Goal: Transaction & Acquisition: Purchase product/service

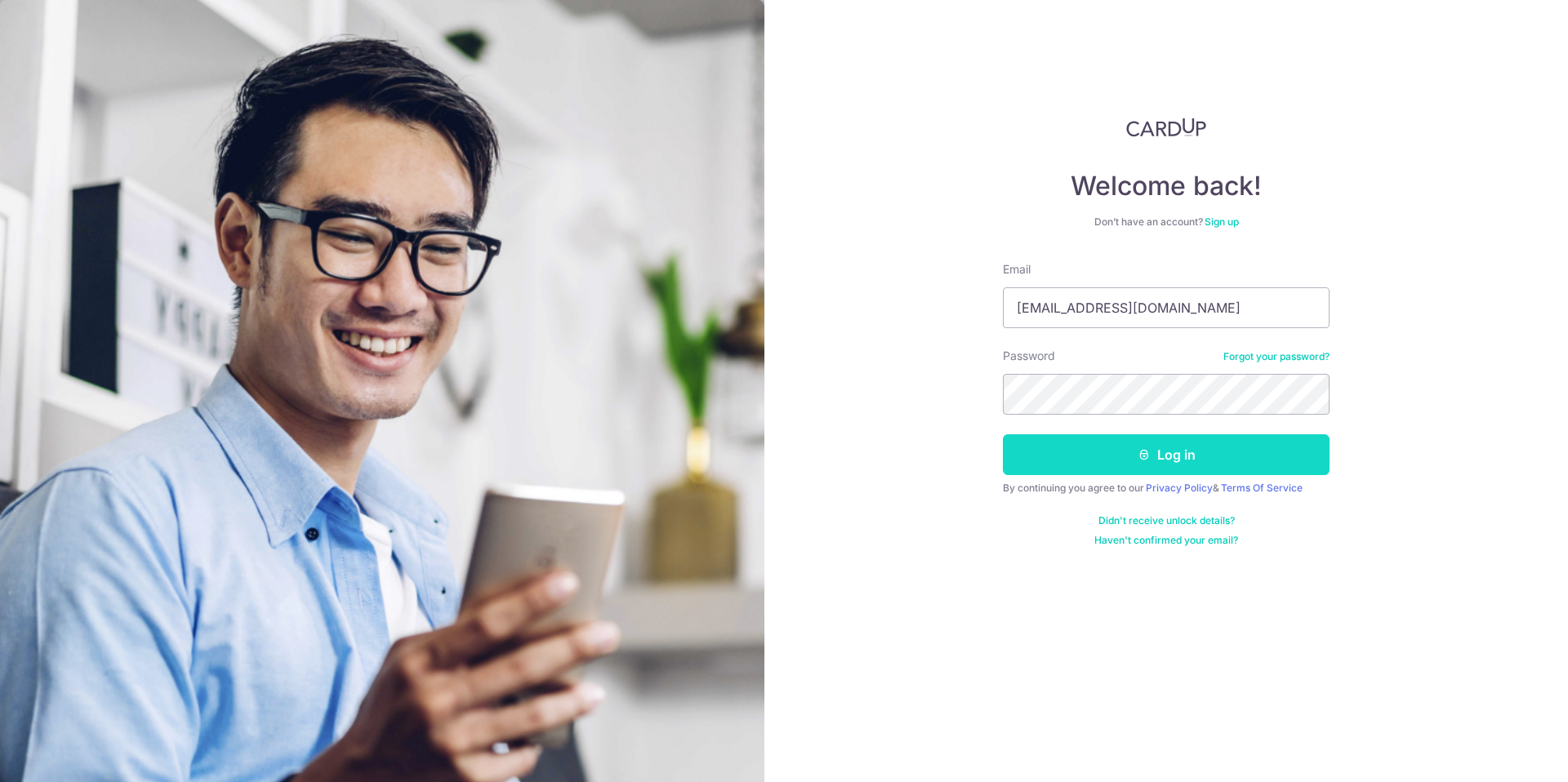
click at [1072, 440] on button "Log in" at bounding box center [1166, 455] width 327 height 41
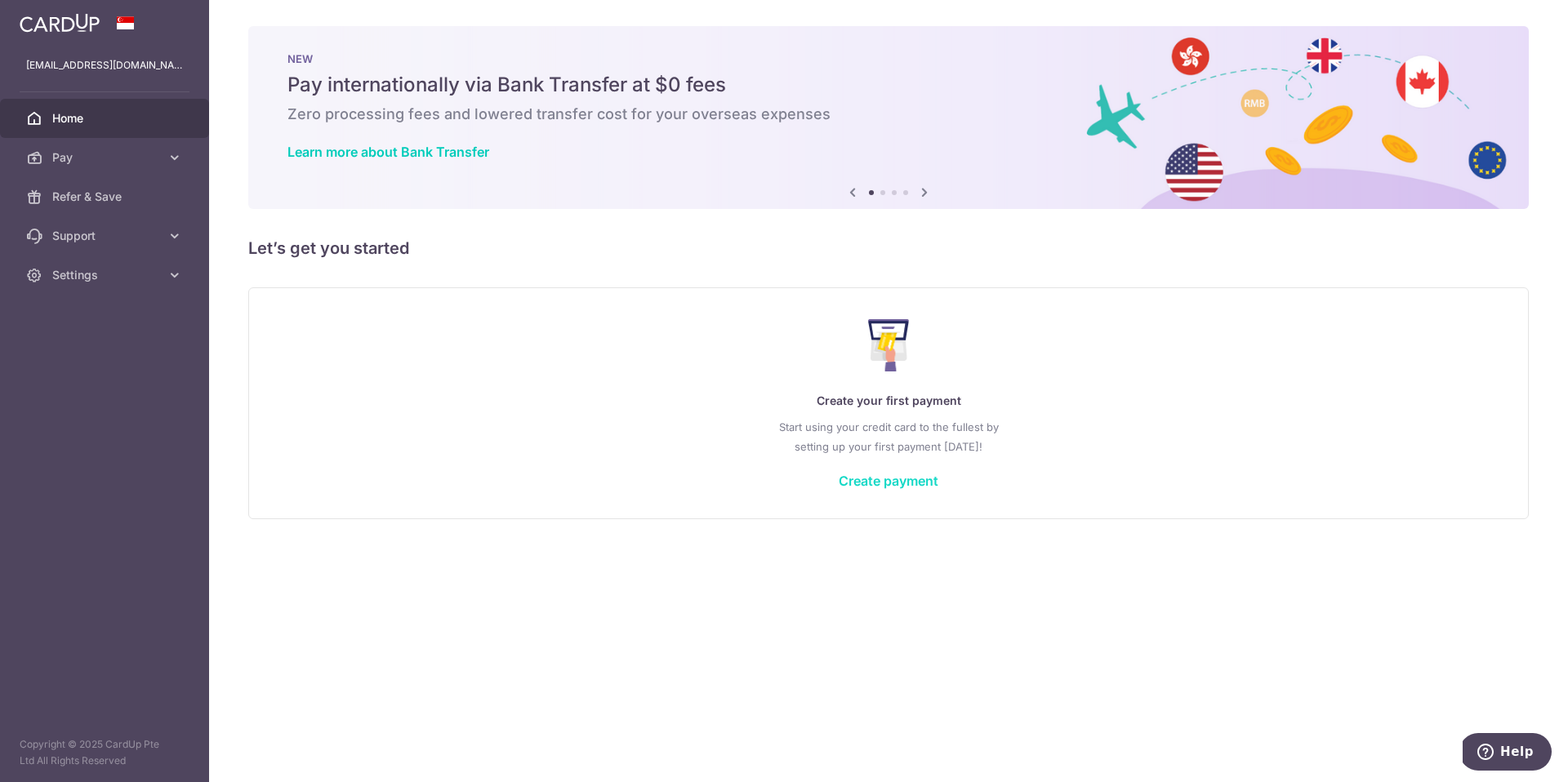
click at [887, 480] on link "Create payment" at bounding box center [888, 481] width 100 height 17
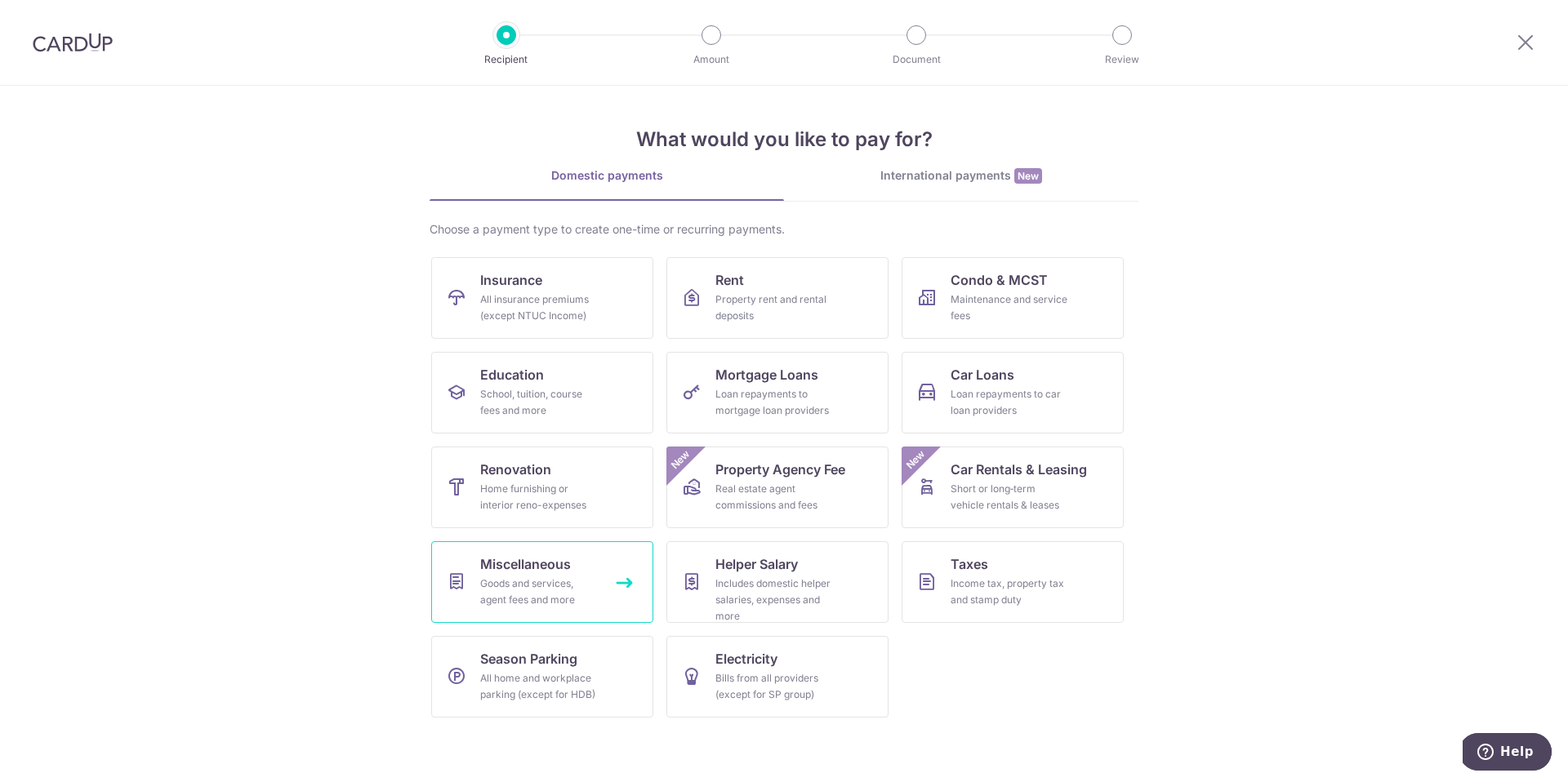
click at [569, 574] on span "Miscellaneous" at bounding box center [526, 563] width 90 height 19
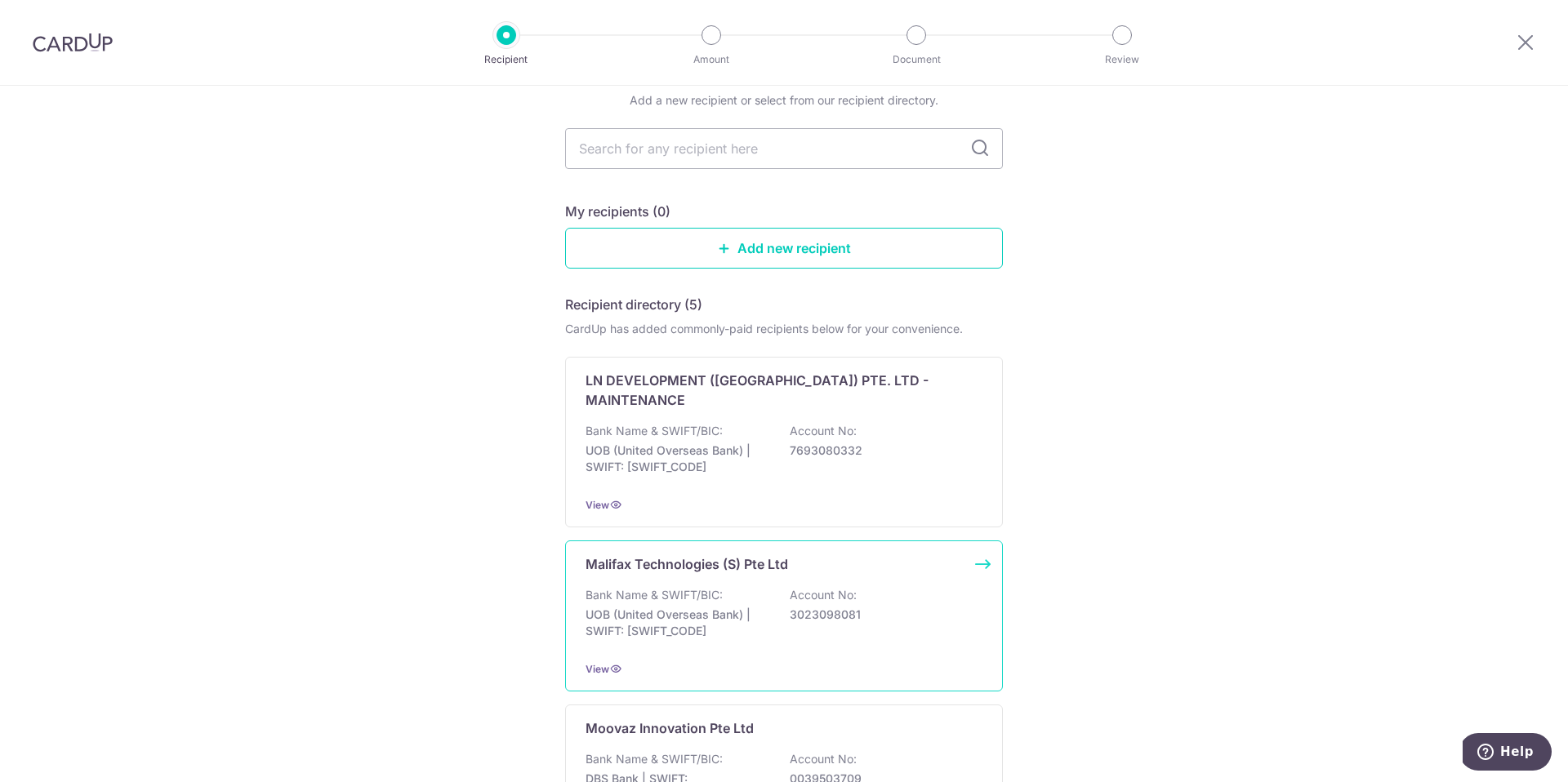
click at [579, 659] on div "Recipient directory (5) CardUp has added commonly-paid recipients below for you…" at bounding box center [784, 766] width 438 height 943
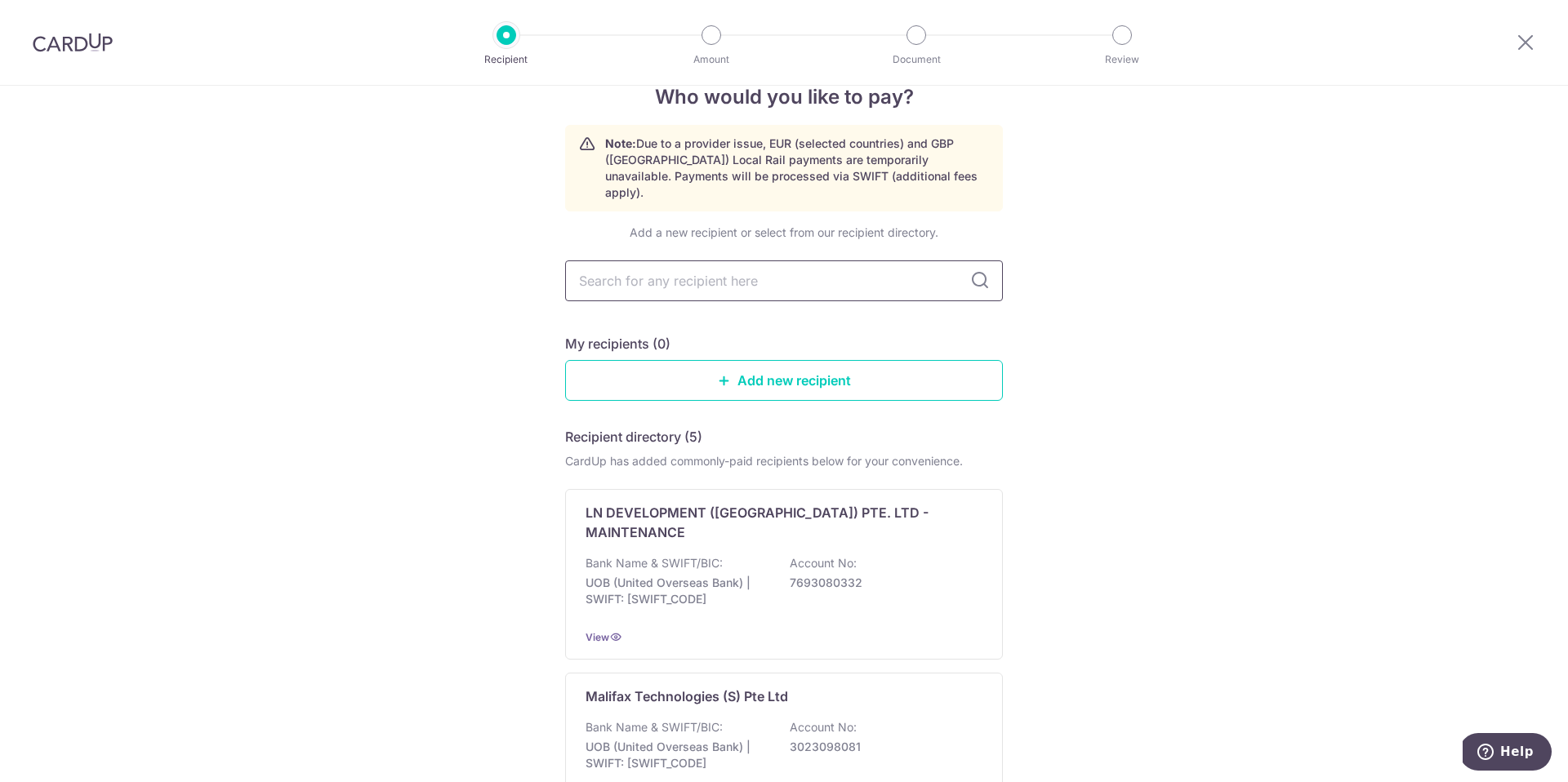
click at [688, 264] on input "text" at bounding box center [784, 280] width 438 height 41
type input "confinement angel"
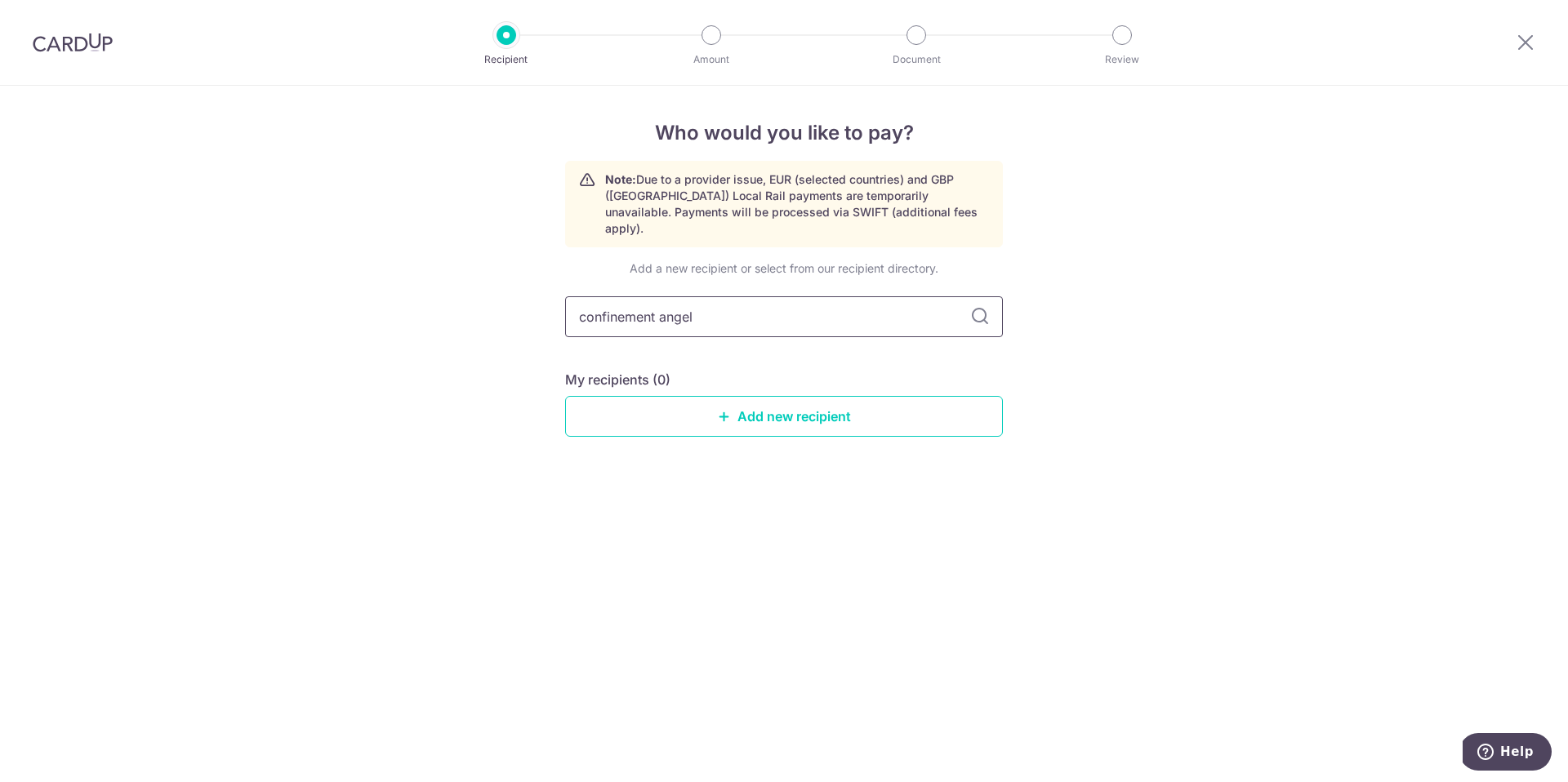
click at [939, 306] on input "confinement angel" at bounding box center [784, 316] width 438 height 41
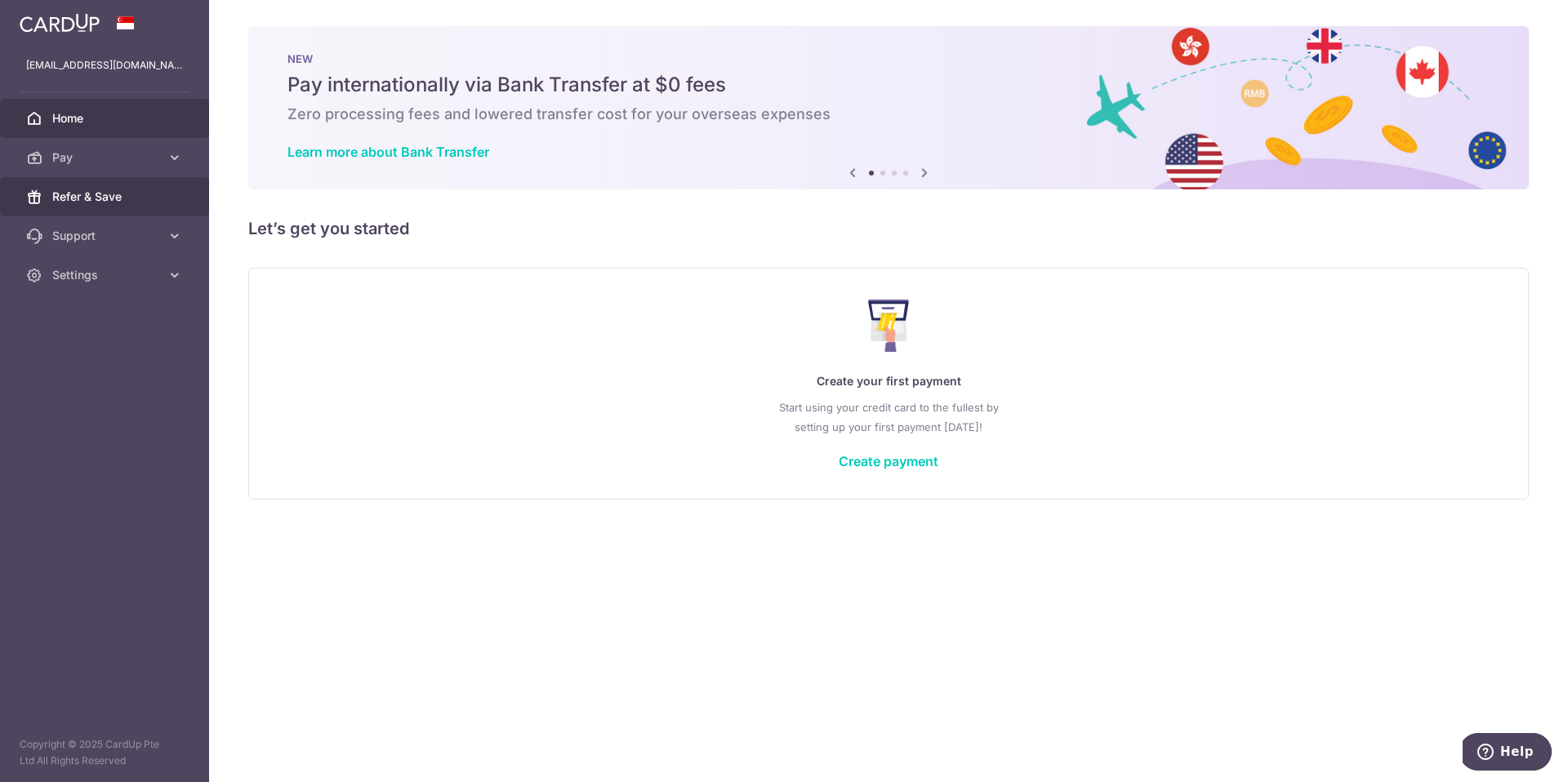
click at [79, 201] on span "Refer & Save" at bounding box center [106, 197] width 108 height 17
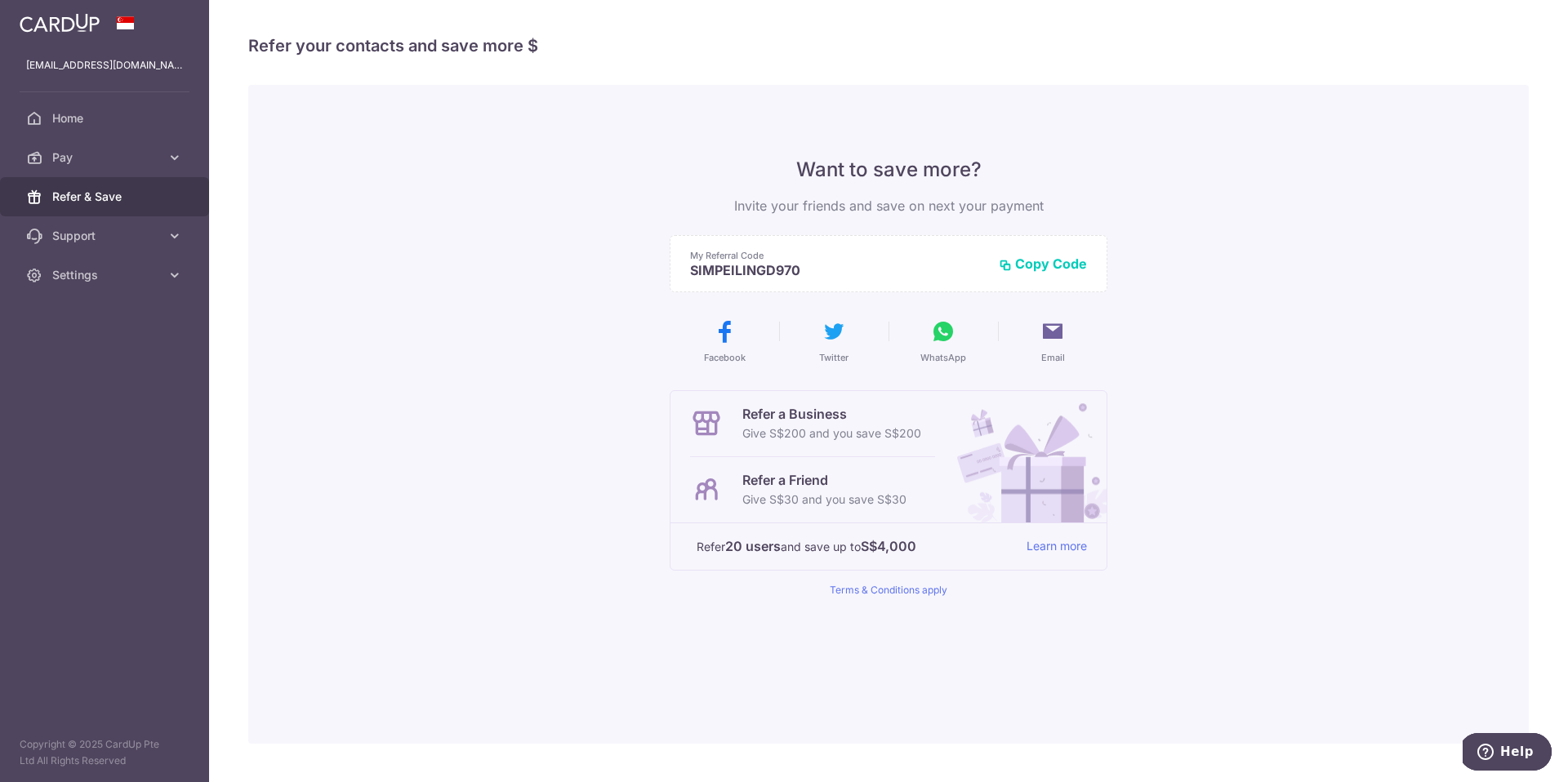
click at [924, 486] on div "Refer a Friend Give S$30 and you save S$30" at bounding box center [813, 490] width 245 height 65
click at [45, 275] on link "Settings" at bounding box center [104, 275] width 209 height 39
click at [74, 243] on span "Support" at bounding box center [106, 236] width 108 height 17
click at [76, 144] on link "Pay" at bounding box center [104, 158] width 209 height 39
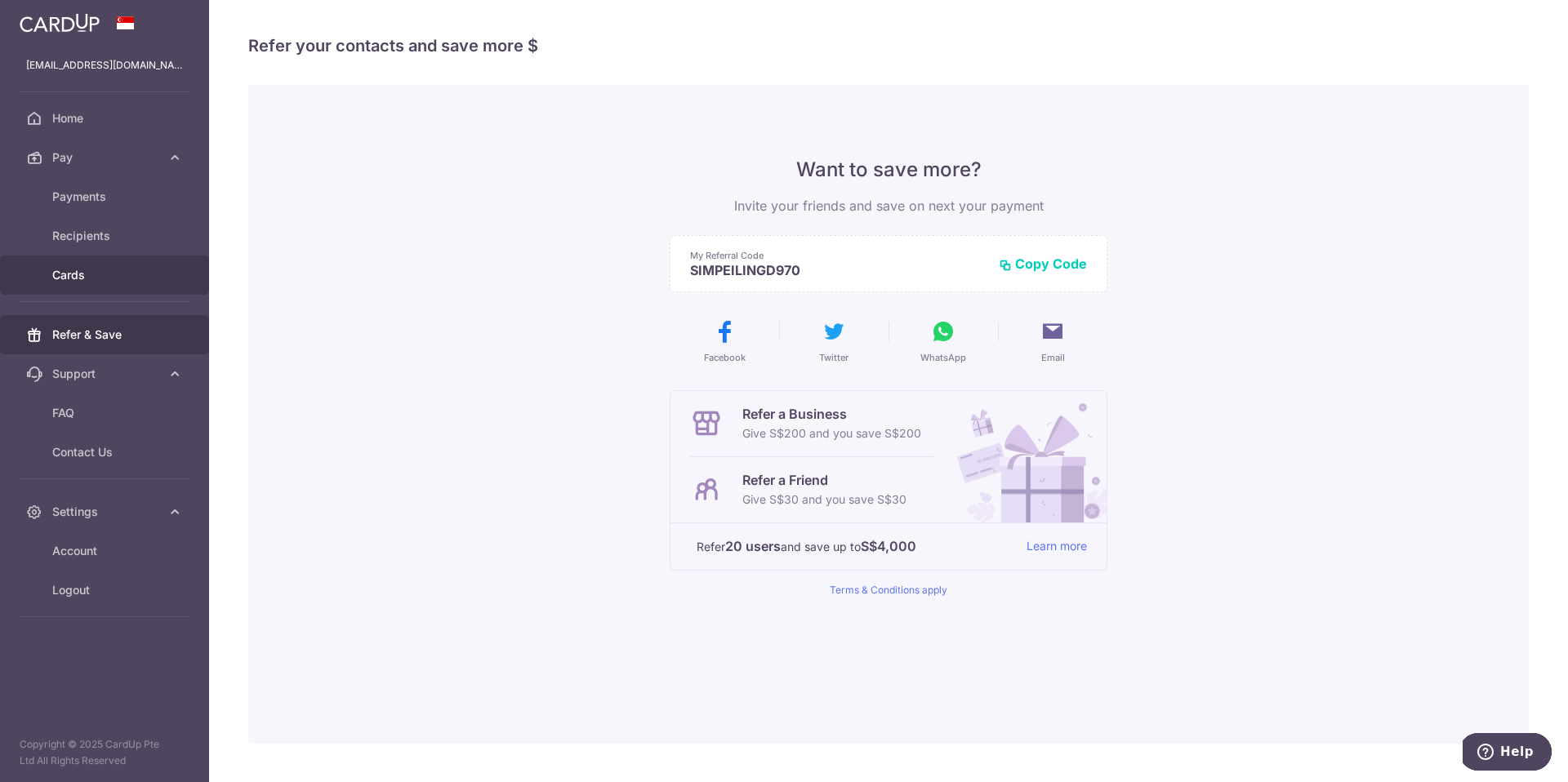
click at [78, 270] on span "Cards" at bounding box center [106, 276] width 108 height 17
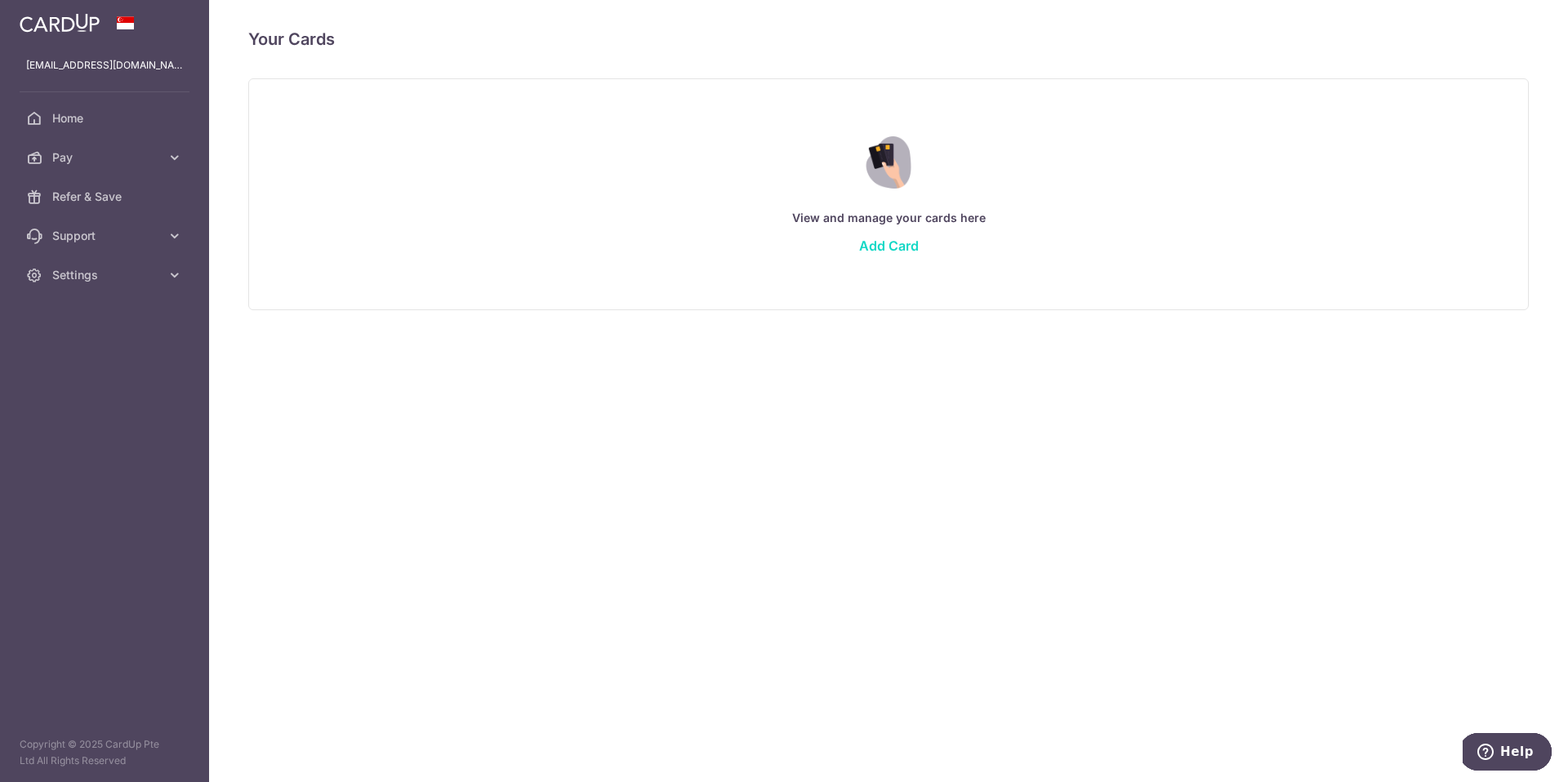
click at [895, 242] on link "Add Card" at bounding box center [888, 246] width 60 height 17
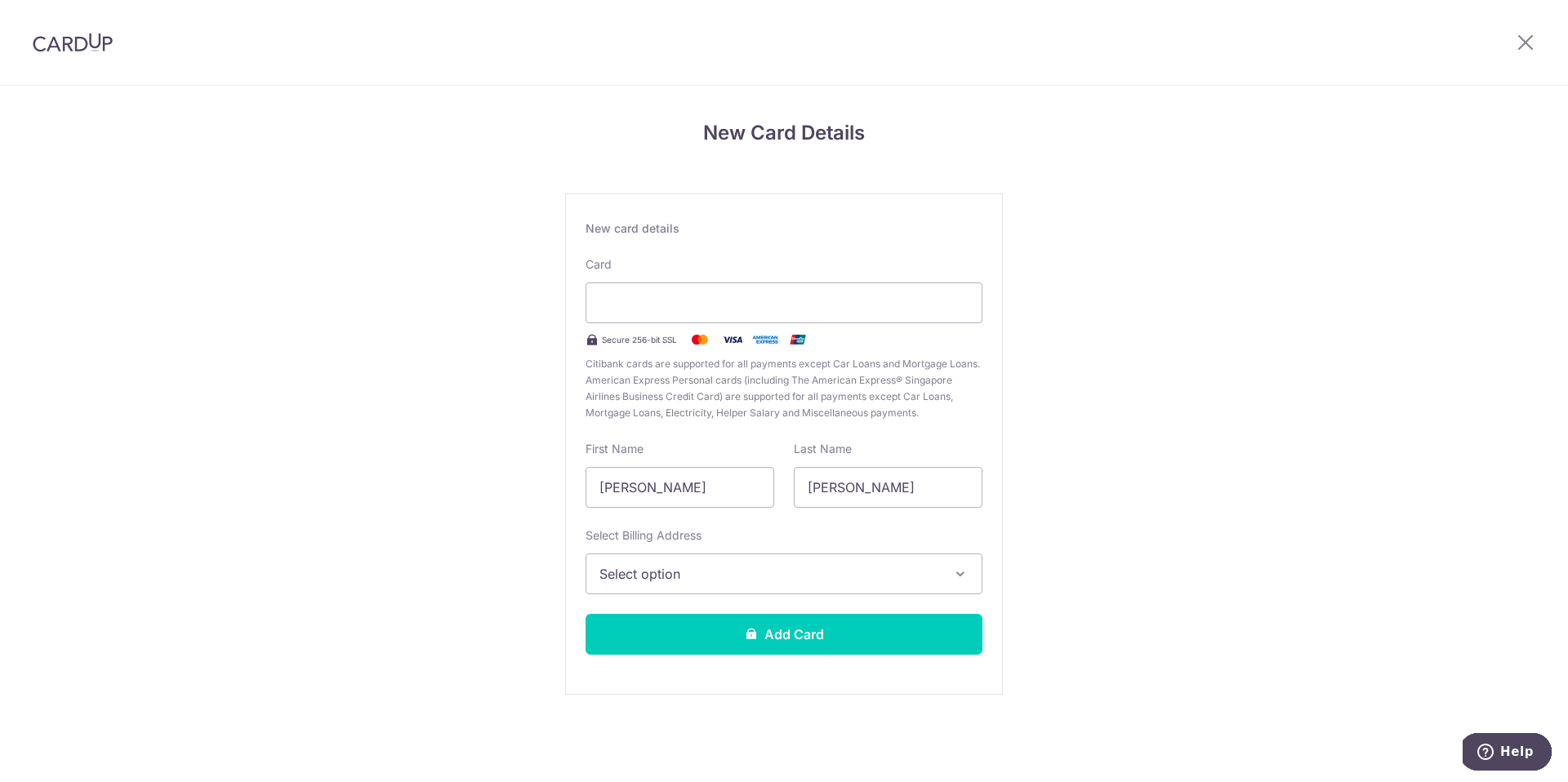
click at [642, 356] on span "Citibank cards are supported for all payments except Car Loans and Mortgage Loa…" at bounding box center [784, 388] width 397 height 65
click at [721, 583] on button "Select option" at bounding box center [784, 574] width 397 height 41
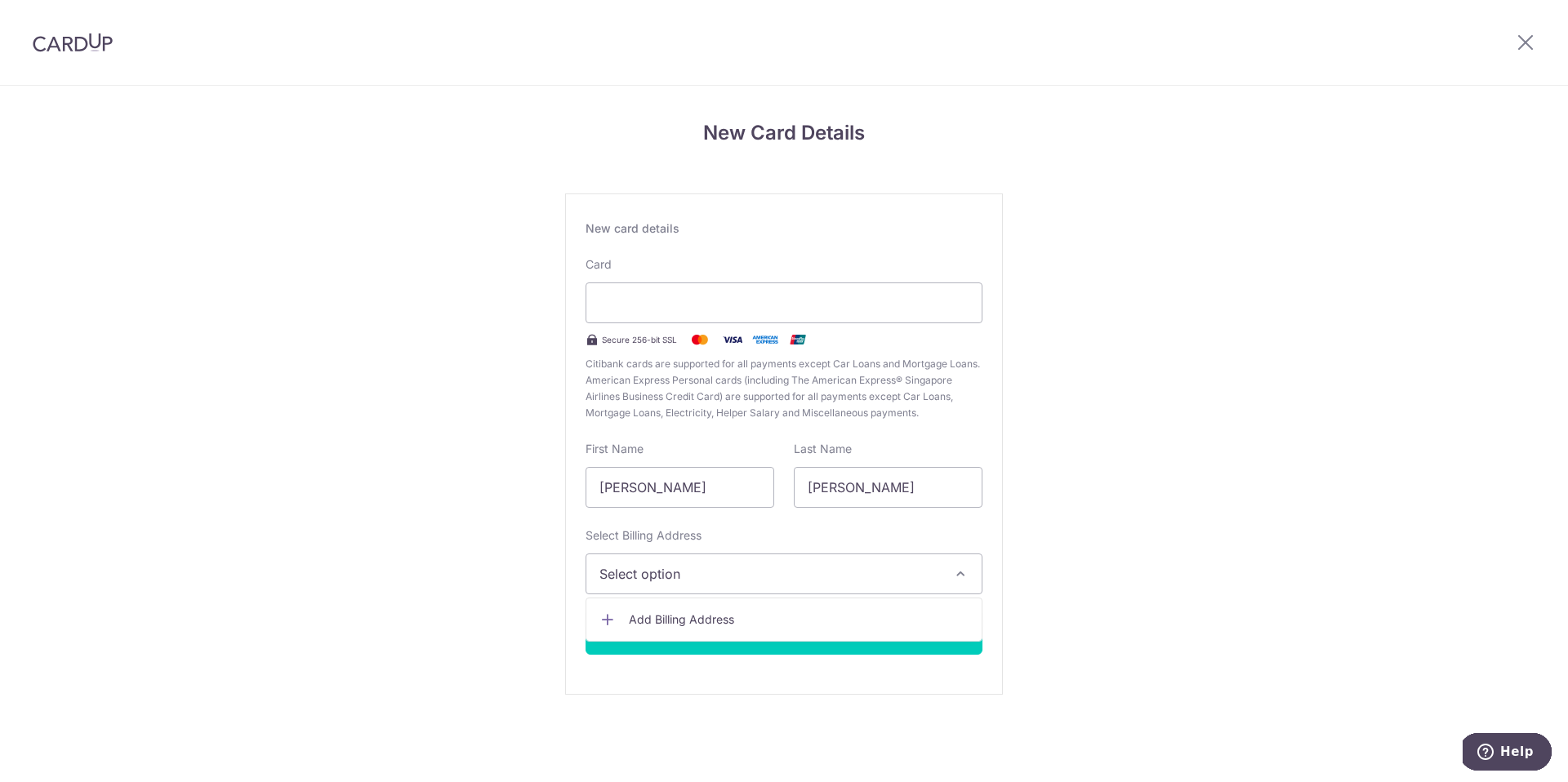
click at [703, 611] on span "Add Billing Address" at bounding box center [799, 620] width 339 height 17
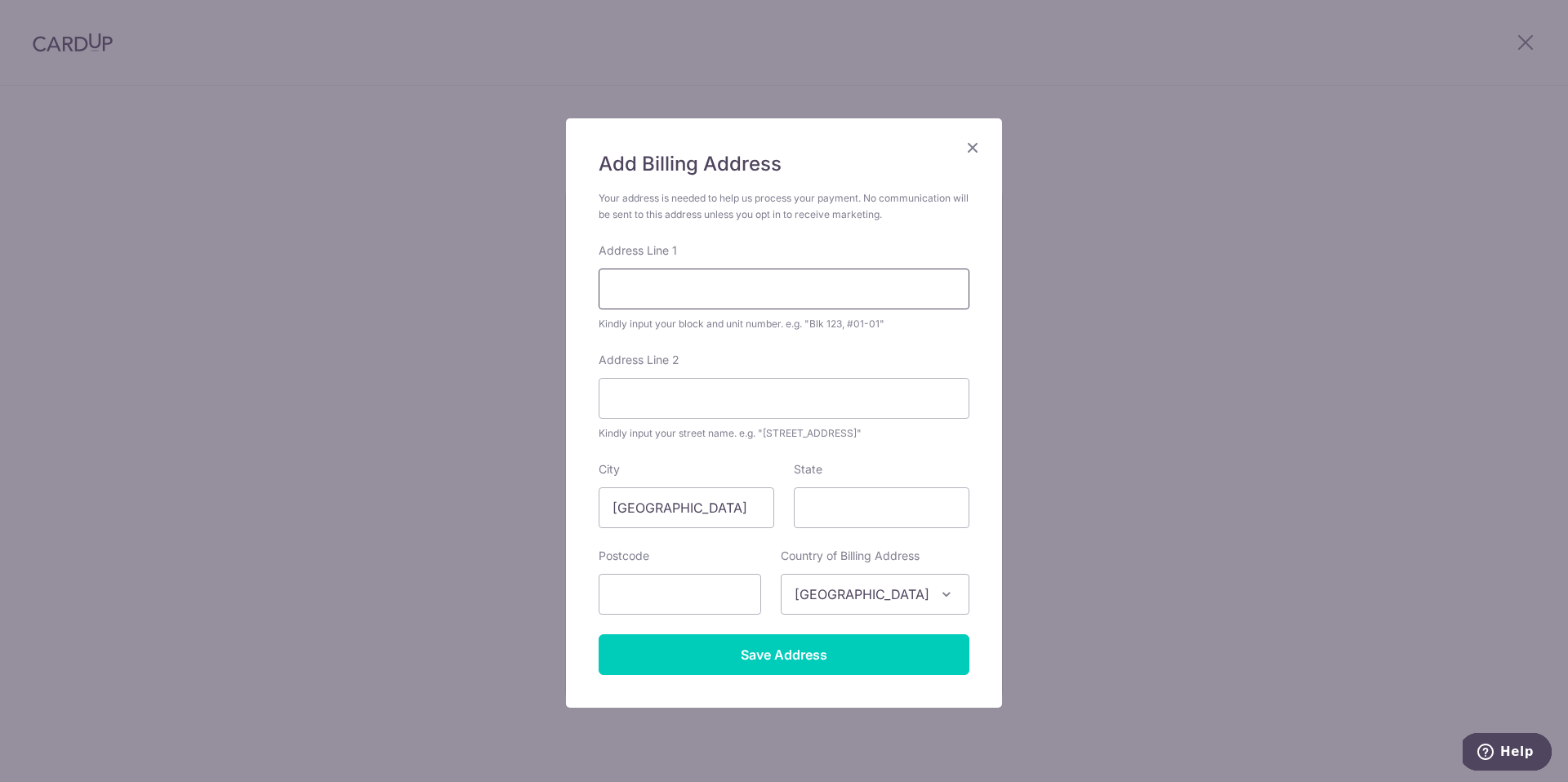
click at [656, 290] on input "Address Line 1" at bounding box center [784, 289] width 371 height 41
type input "260B Ang Mo Kio Street 21"
type input "562260"
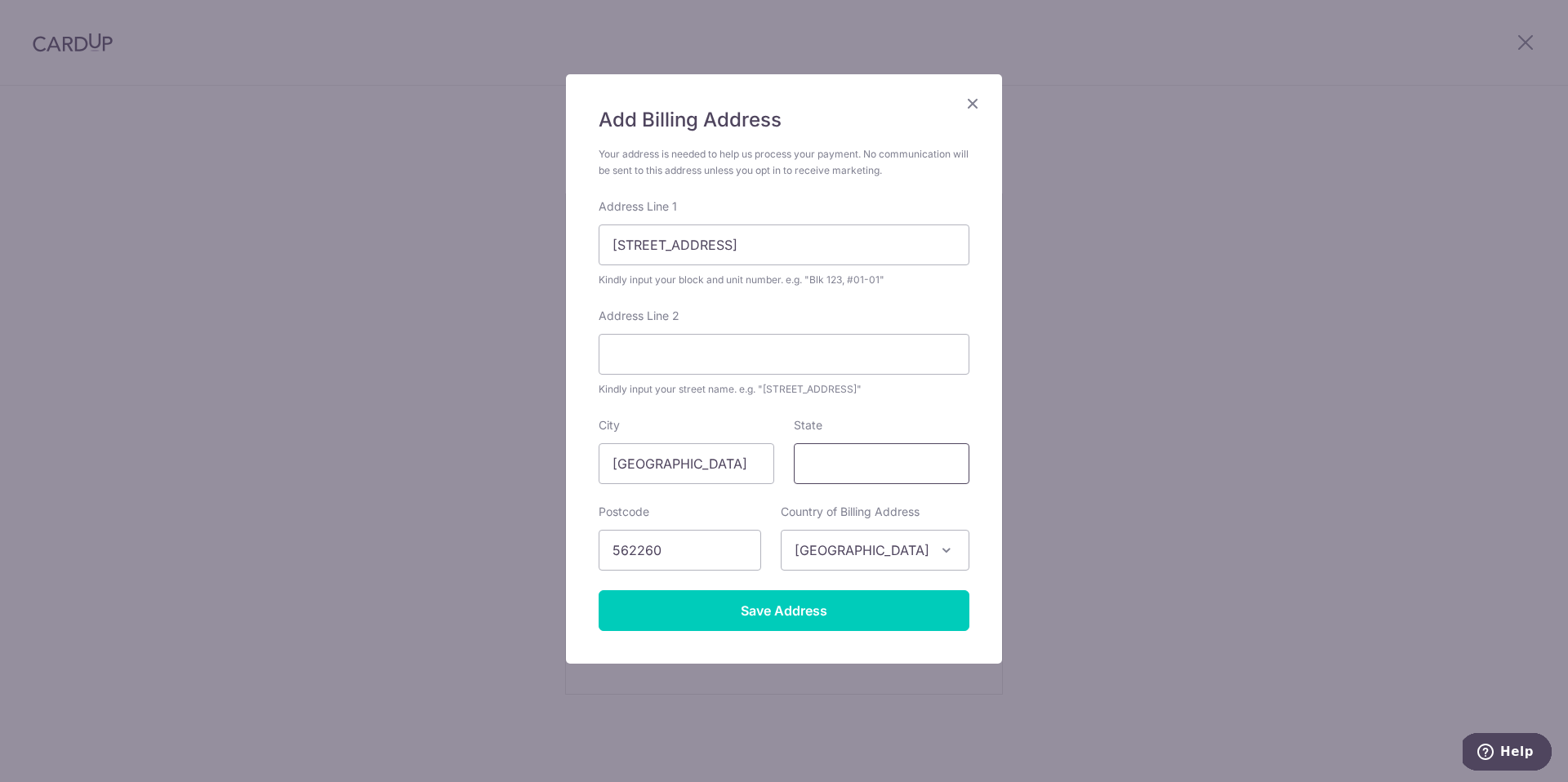
click at [827, 470] on input "State" at bounding box center [882, 464] width 175 height 41
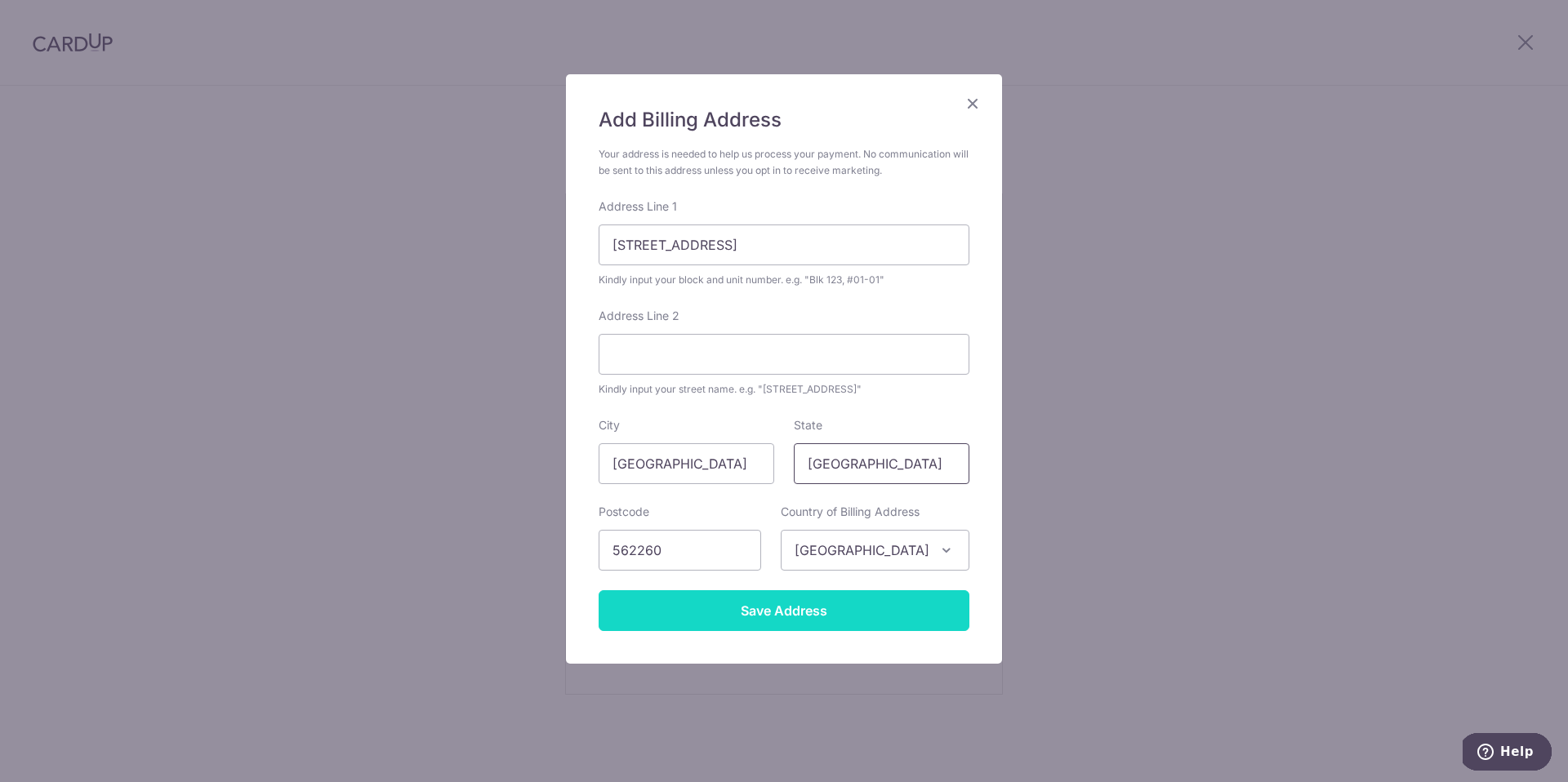
type input "Singapore"
click at [786, 618] on input "Save Address" at bounding box center [784, 610] width 371 height 41
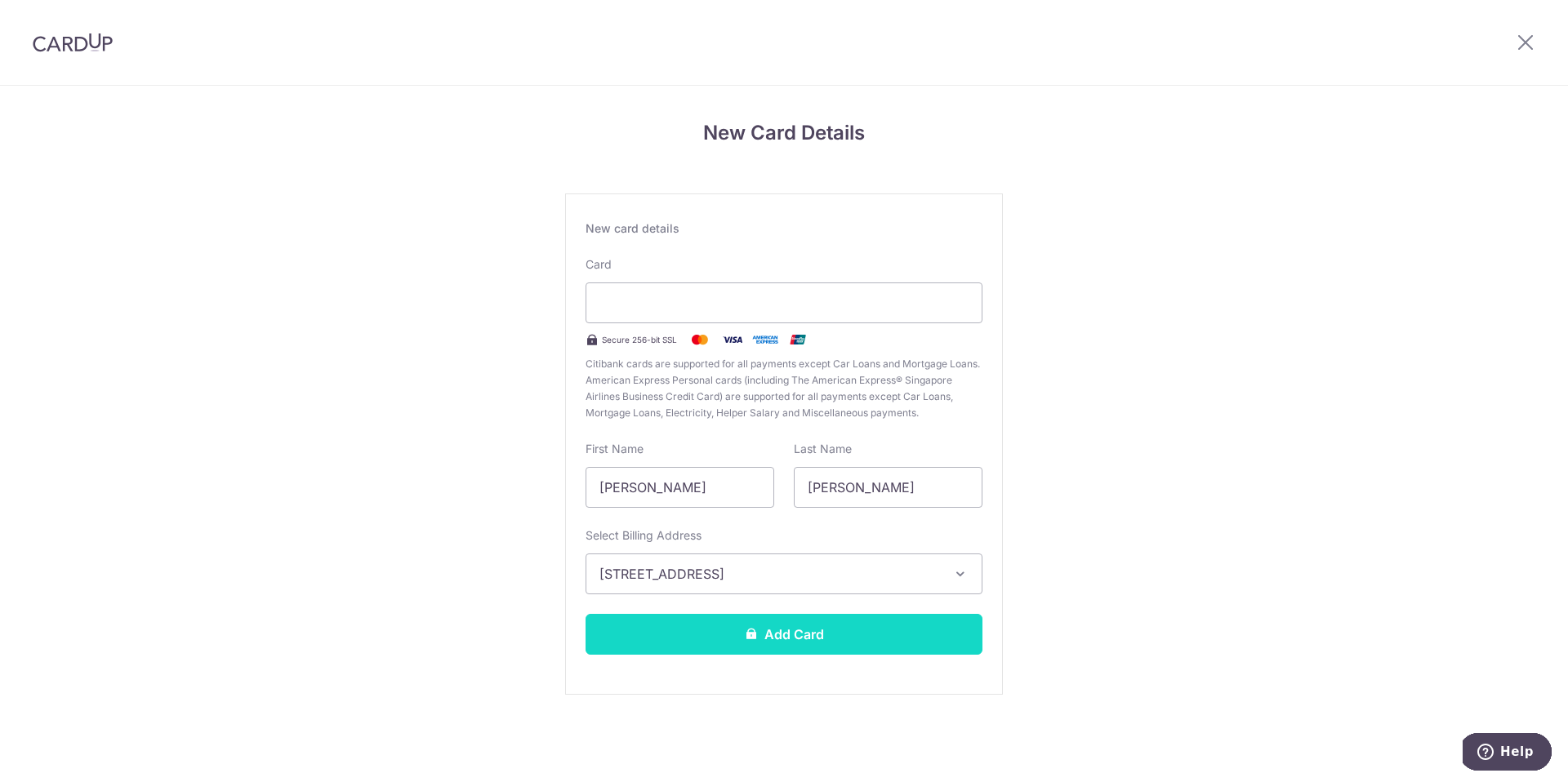
click at [795, 653] on button "Add Card" at bounding box center [784, 634] width 397 height 41
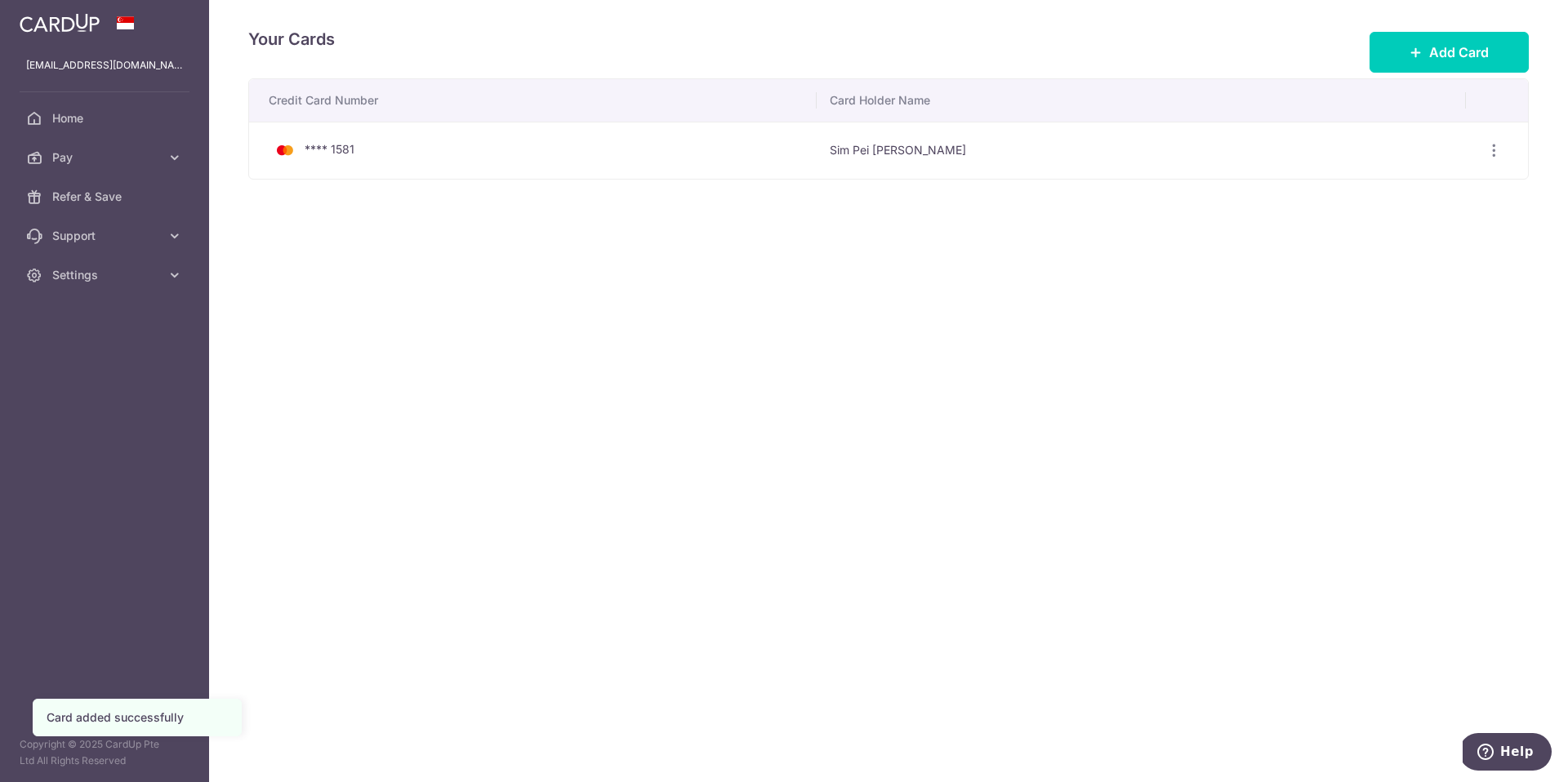
click at [800, 143] on div "**** 1581" at bounding box center [536, 149] width 535 height 19
click at [91, 145] on link "Pay" at bounding box center [104, 158] width 209 height 39
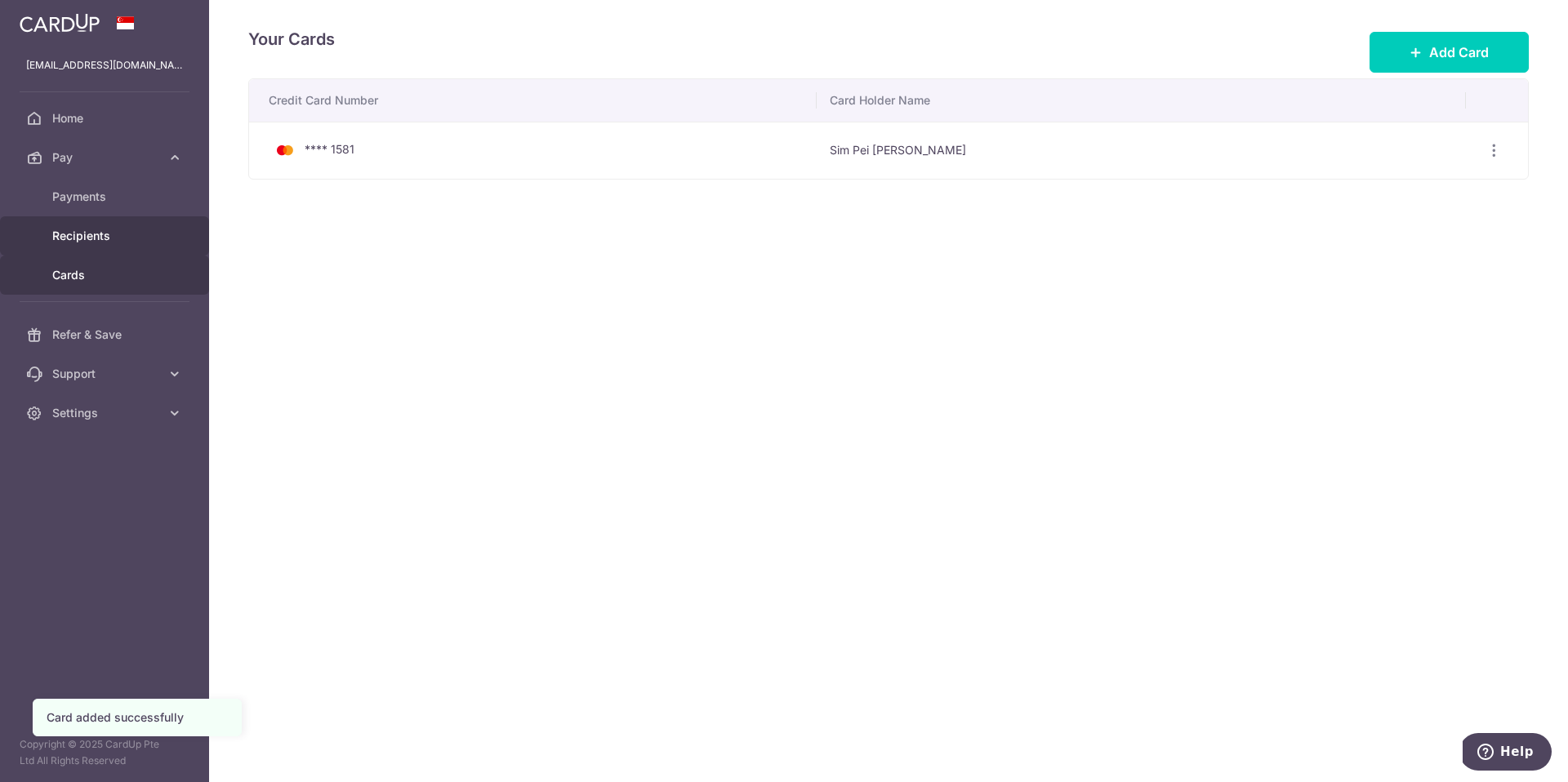
click at [90, 224] on link "Recipients" at bounding box center [104, 236] width 209 height 39
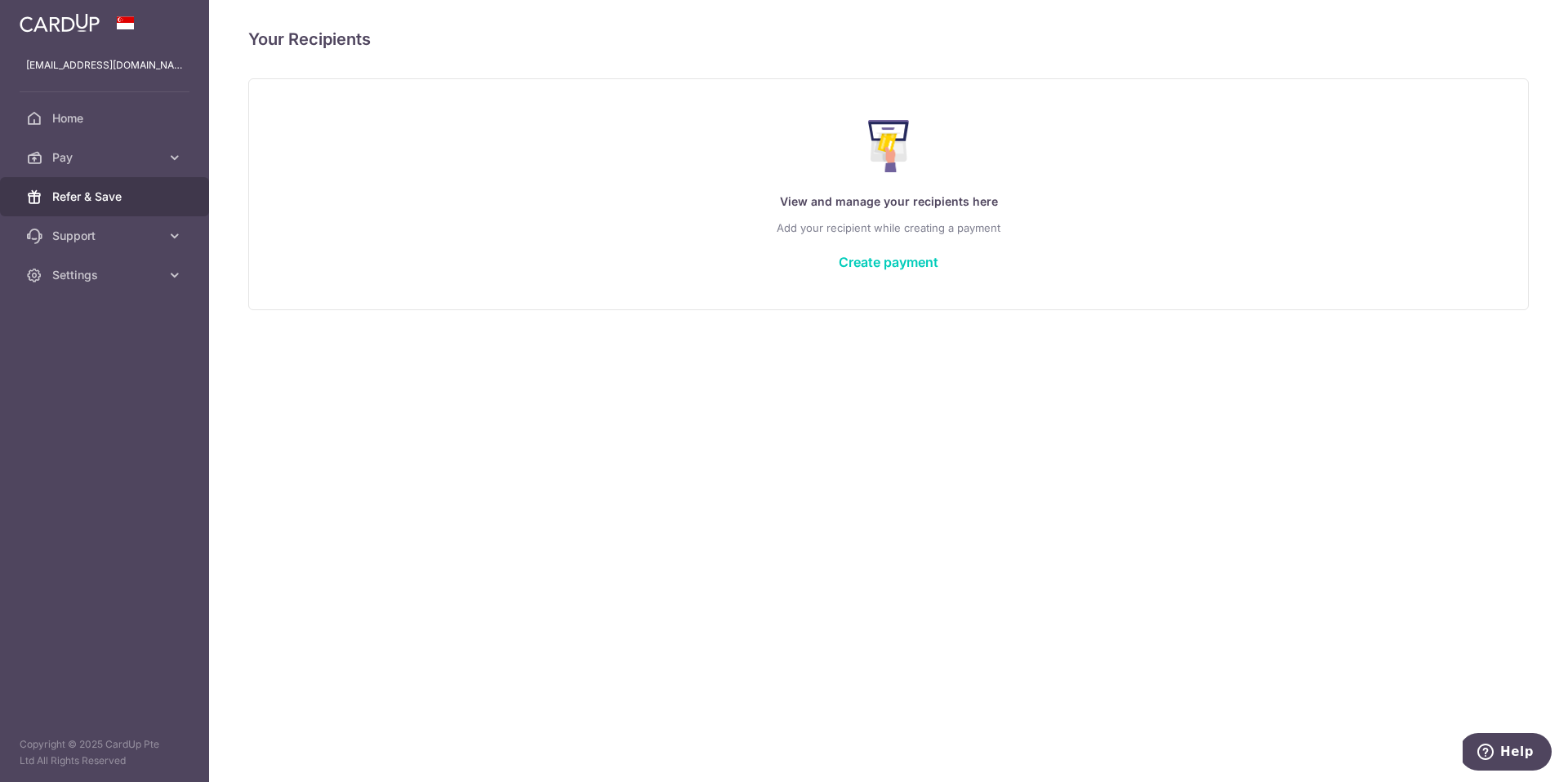
click at [94, 194] on span "Refer & Save" at bounding box center [106, 197] width 108 height 17
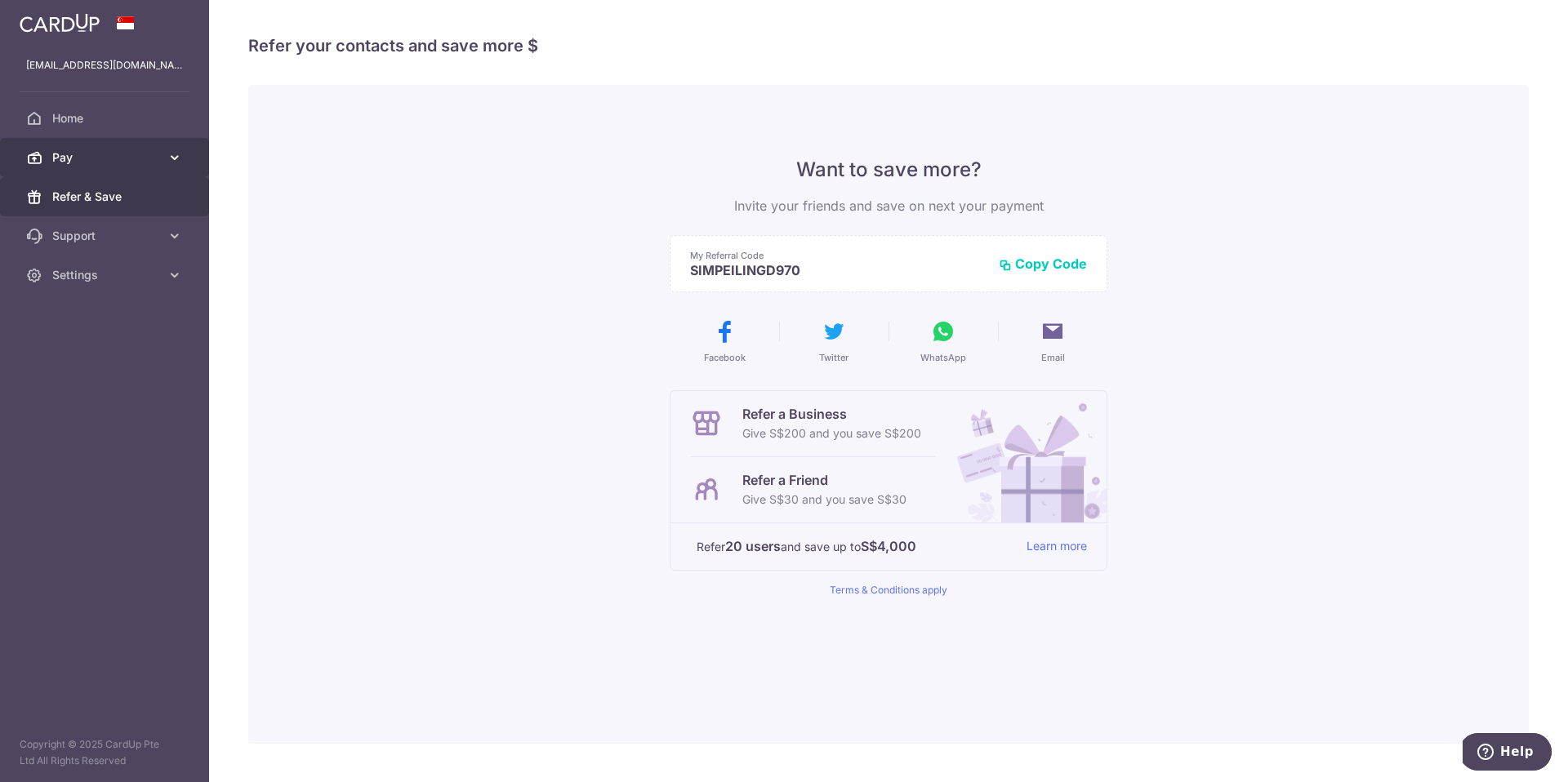
click at [143, 162] on span "Pay" at bounding box center [106, 158] width 108 height 17
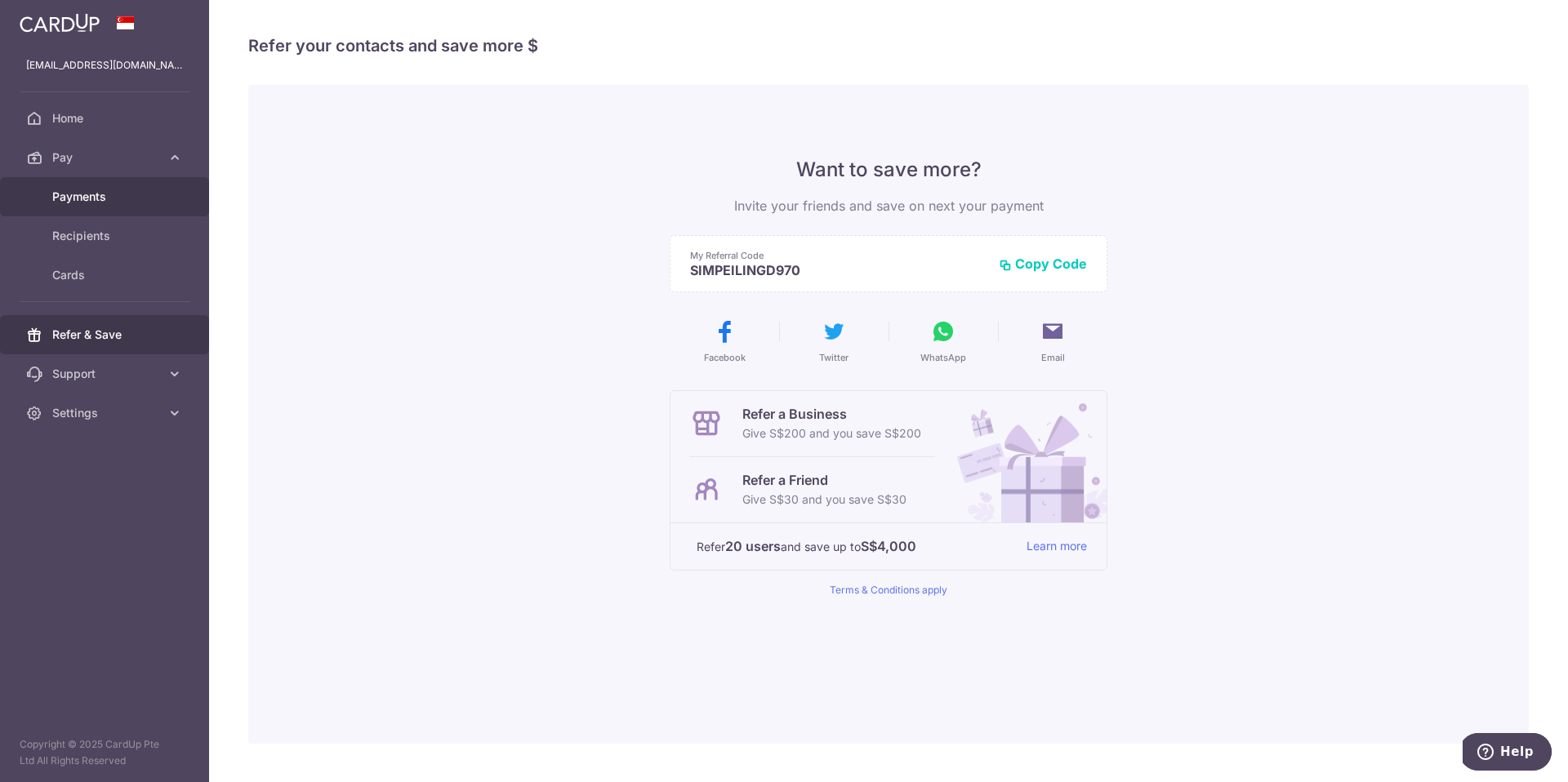
click at [128, 206] on link "Payments" at bounding box center [104, 196] width 209 height 39
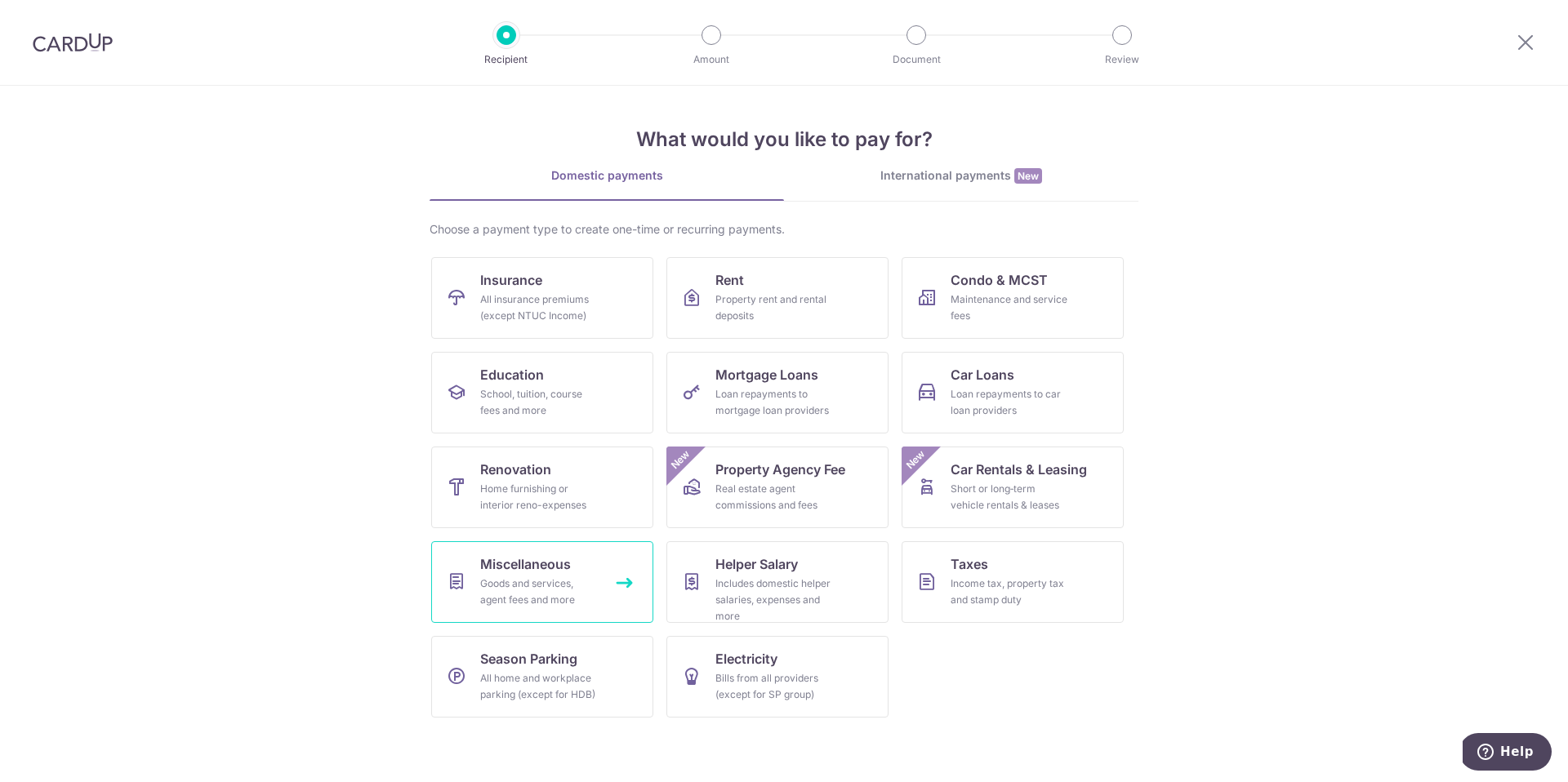
click at [522, 574] on span "Miscellaneous" at bounding box center [526, 563] width 90 height 19
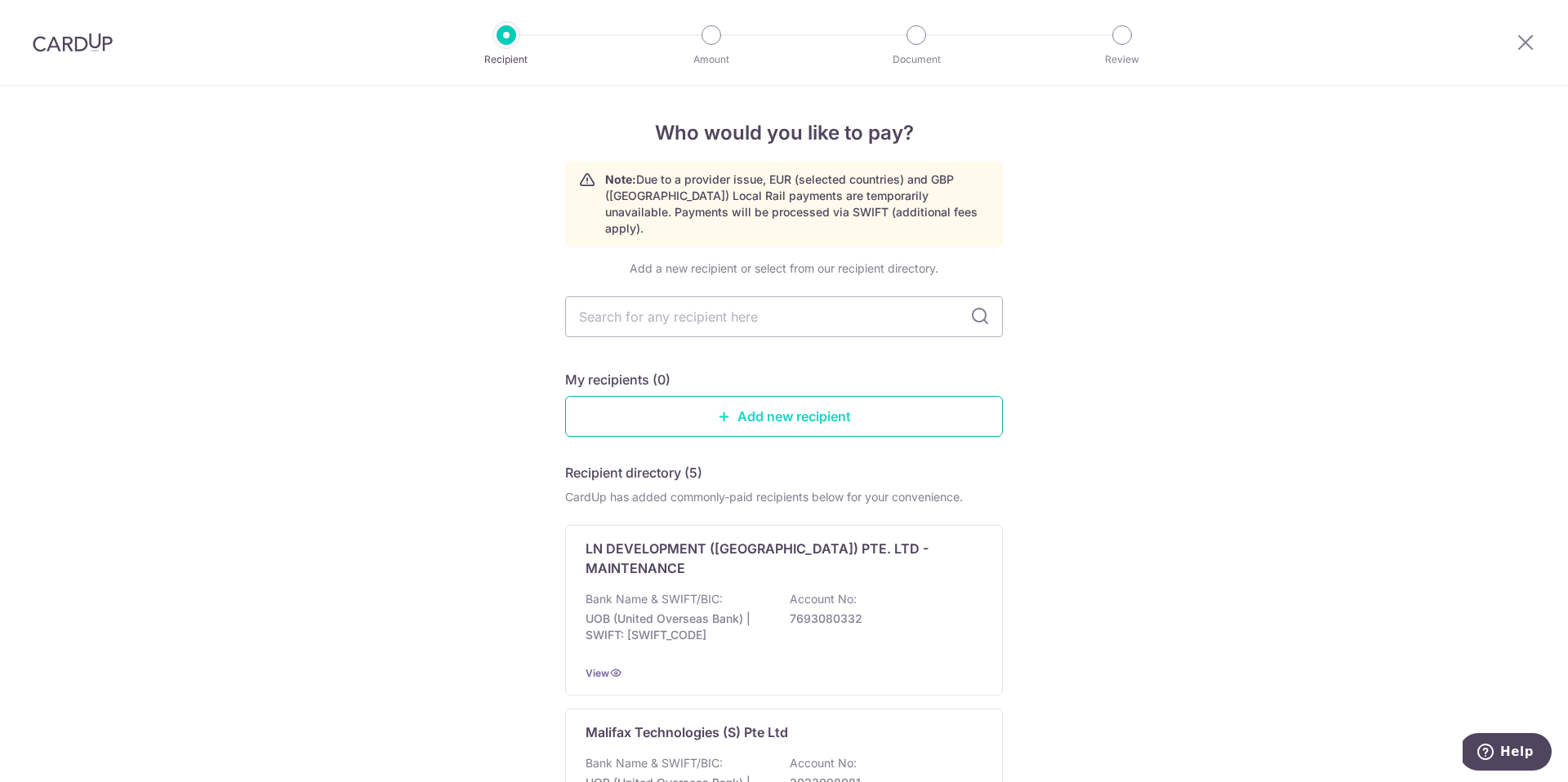
click at [695, 415] on link "Add new recipient" at bounding box center [784, 416] width 438 height 41
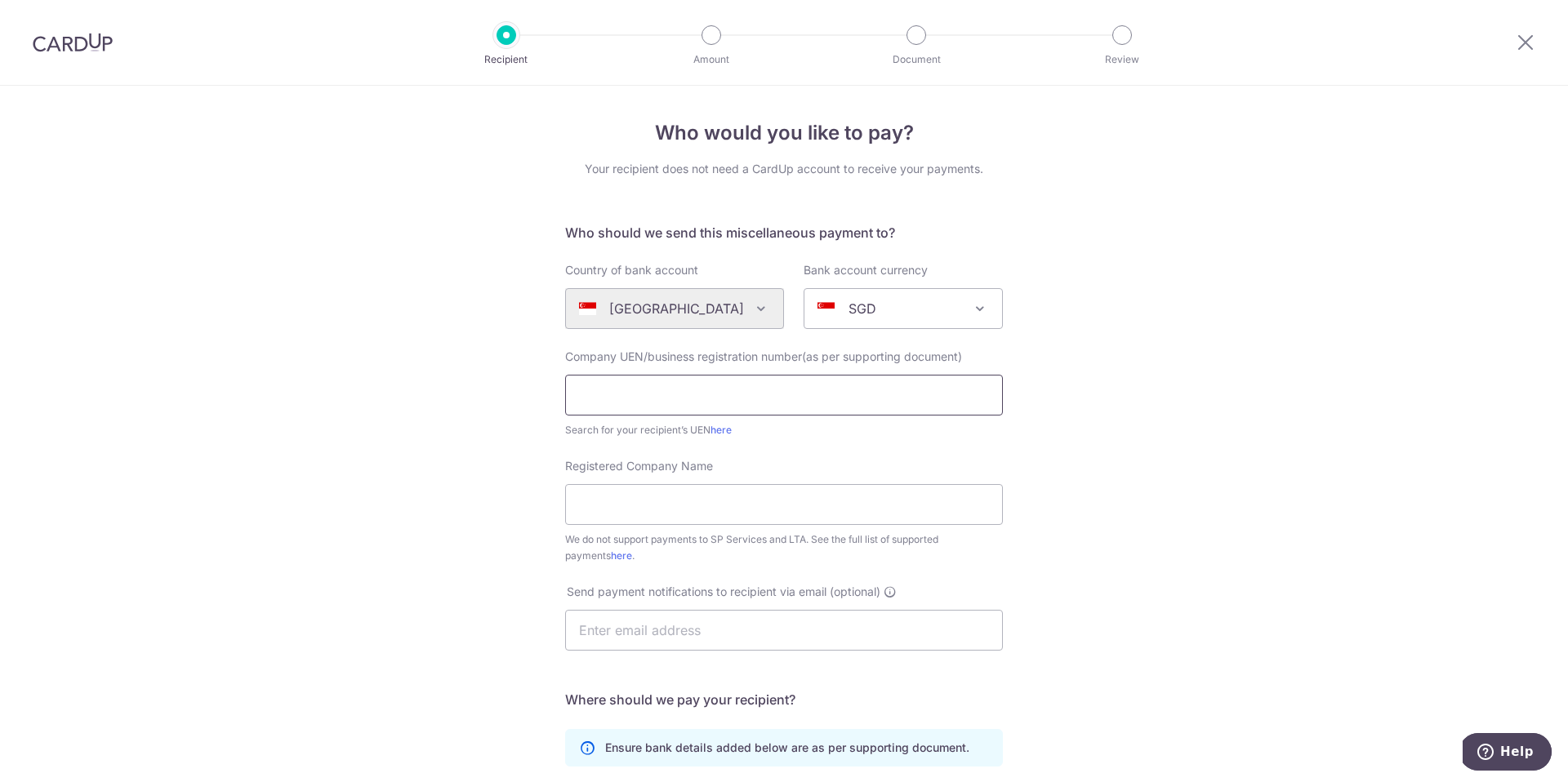
click at [695, 415] on input "text" at bounding box center [784, 395] width 438 height 41
click at [610, 407] on input "text" at bounding box center [784, 395] width 438 height 41
paste input "201422130Z"
type input "201422130Z"
click at [616, 509] on input "Registered Company Name" at bounding box center [784, 504] width 438 height 41
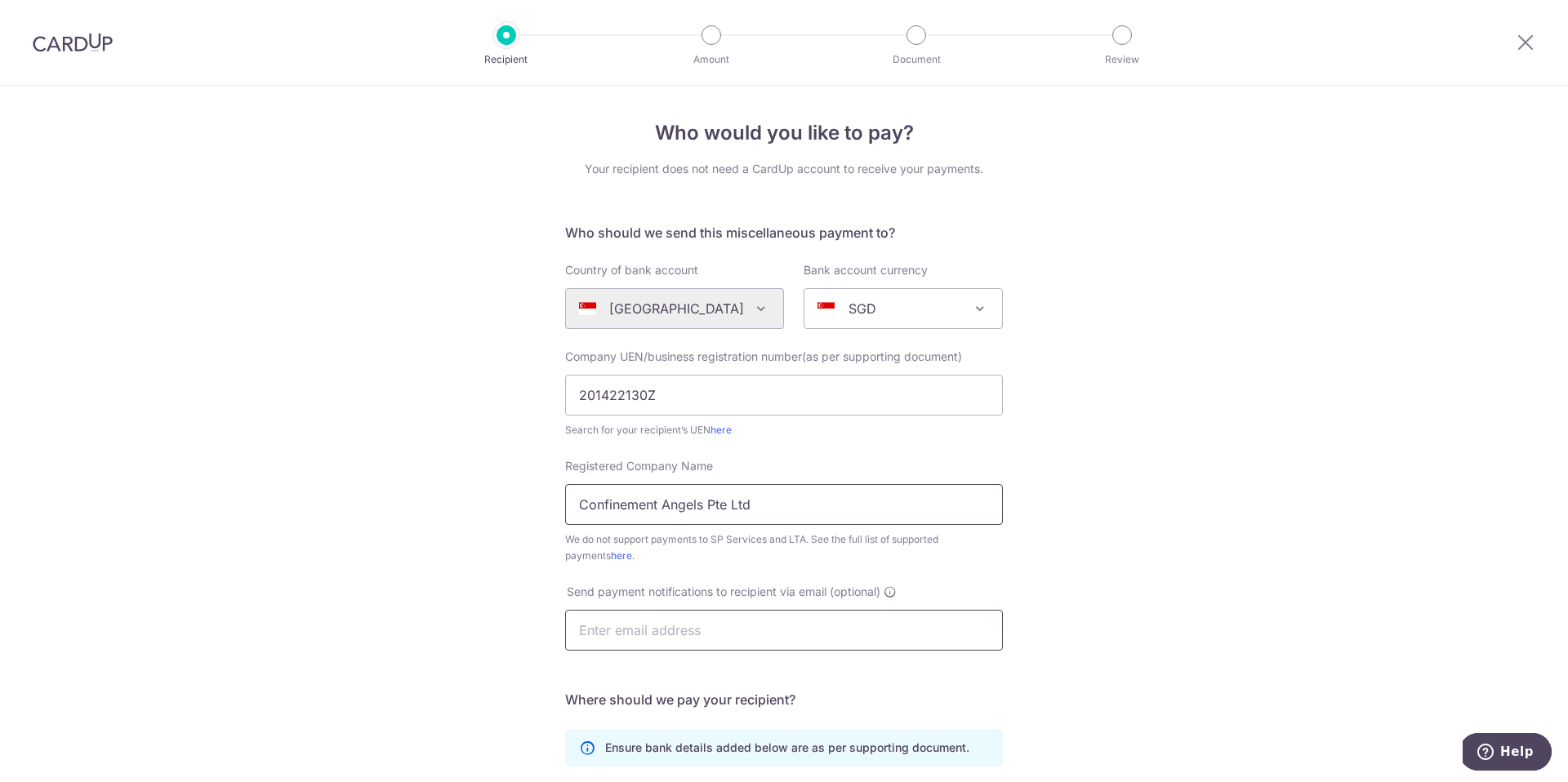
type input "Confinement Angels Pte Ltd"
click at [609, 646] on input "text" at bounding box center [784, 630] width 438 height 41
type input "desireesimpeiling96@gmail.com"
click at [978, 555] on div "We do not support payments to SP Services and LTA. See the full list of support…" at bounding box center [784, 547] width 438 height 32
click at [1011, 572] on div "Registered Company Name Confinement Angels Pte Ltd We do not support payments t…" at bounding box center [784, 521] width 457 height 125
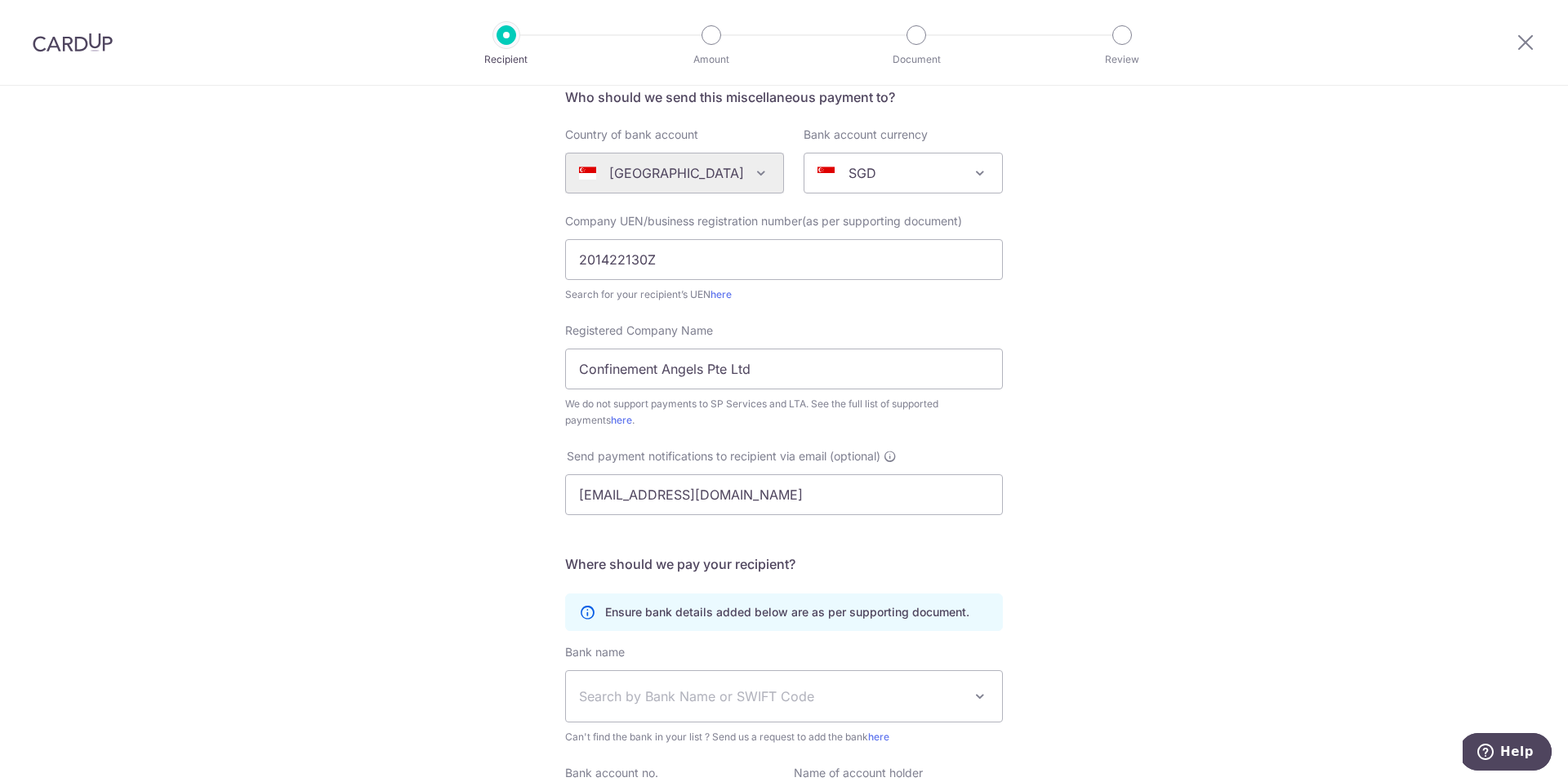
scroll to position [134, 0]
click at [715, 704] on span "Search by Bank Name or SWIFT Code" at bounding box center [771, 697] width 384 height 19
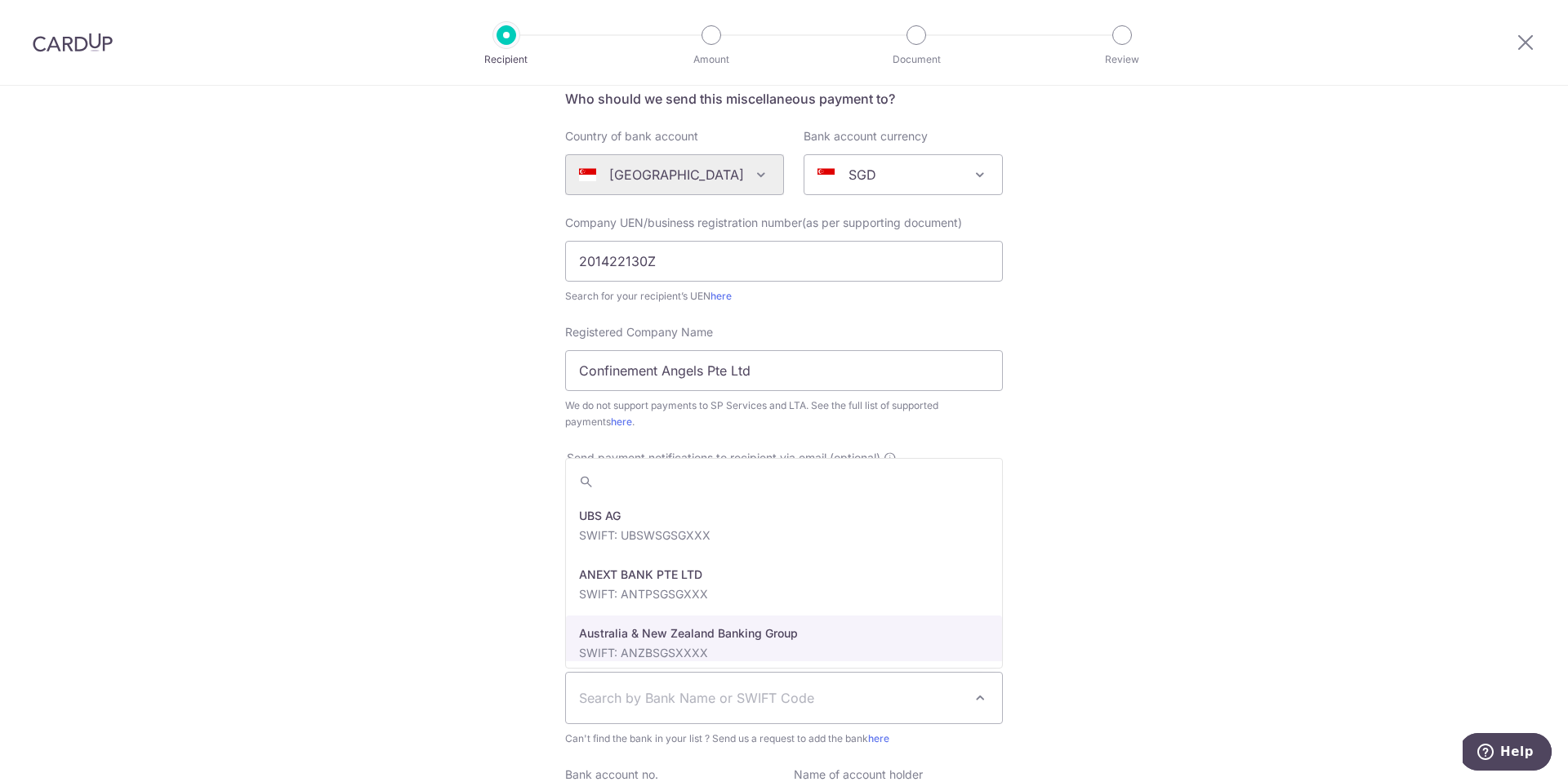
click at [1108, 657] on div "Who would you like to pay? Your recipient does not need a CardUp account to rec…" at bounding box center [784, 458] width 1568 height 1013
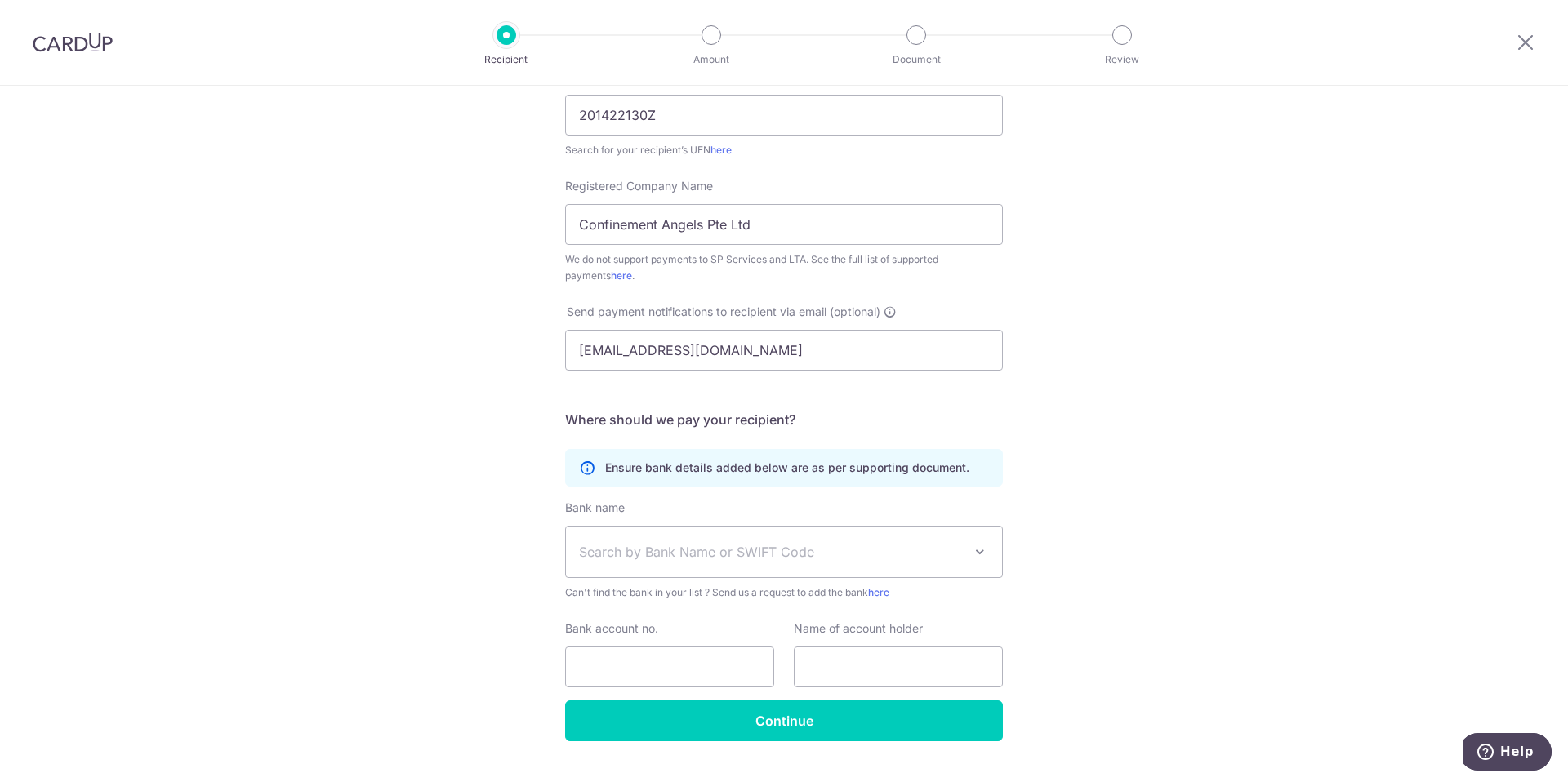
scroll to position [281, 0]
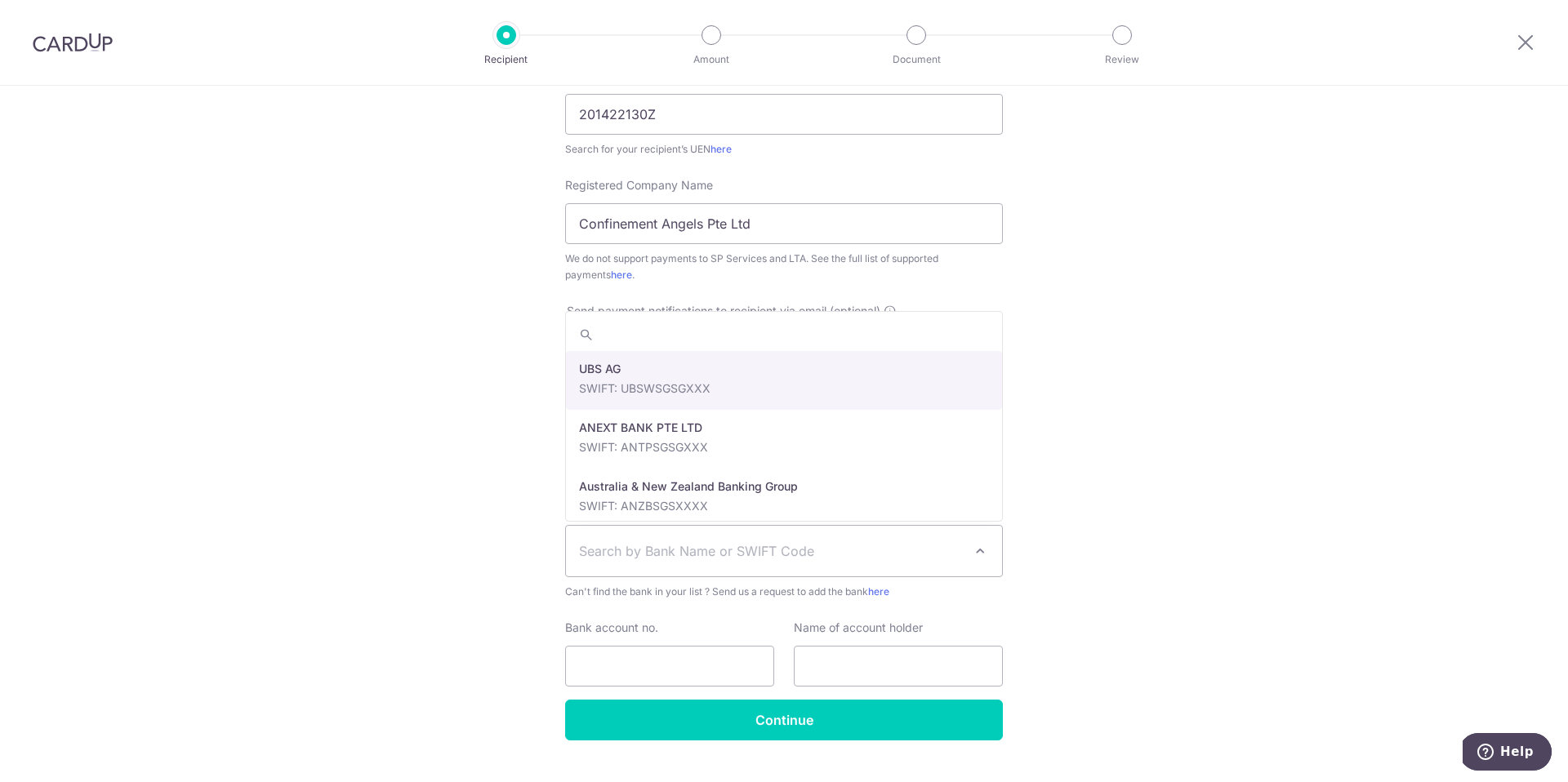
click at [831, 538] on span "Search by Bank Name or SWIFT Code" at bounding box center [784, 551] width 436 height 51
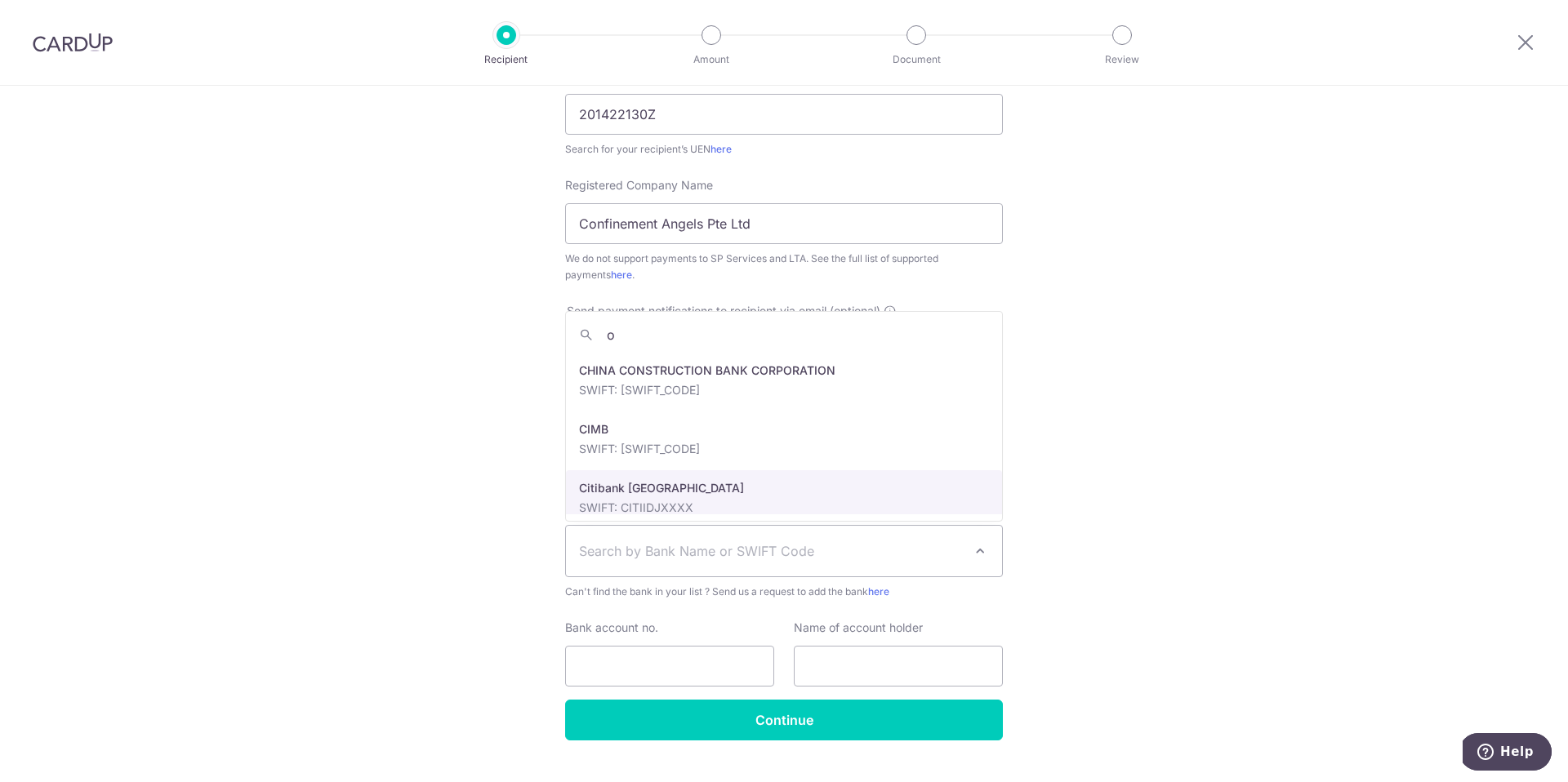
scroll to position [0, 0]
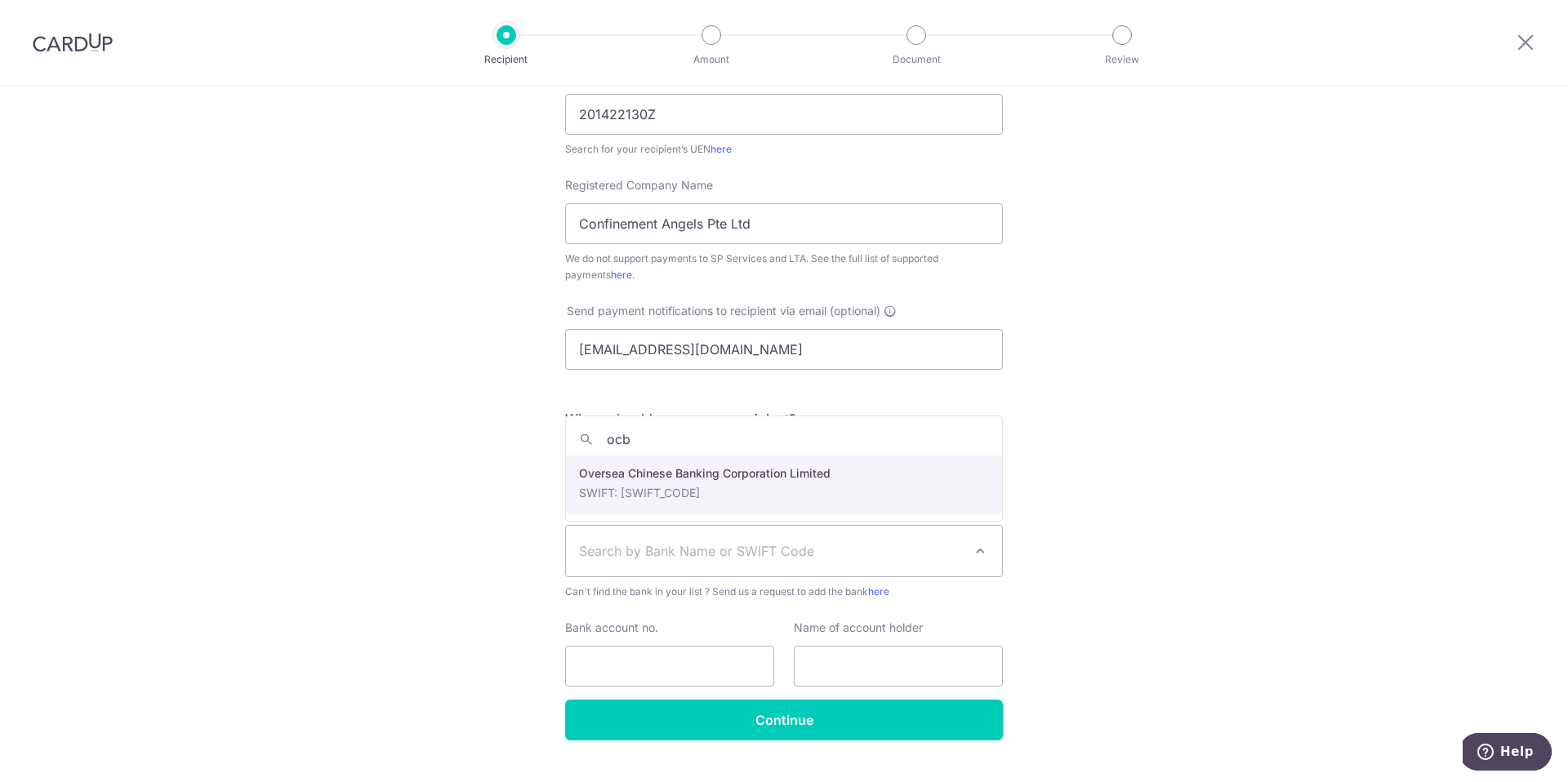
type input "ocb"
select select "12"
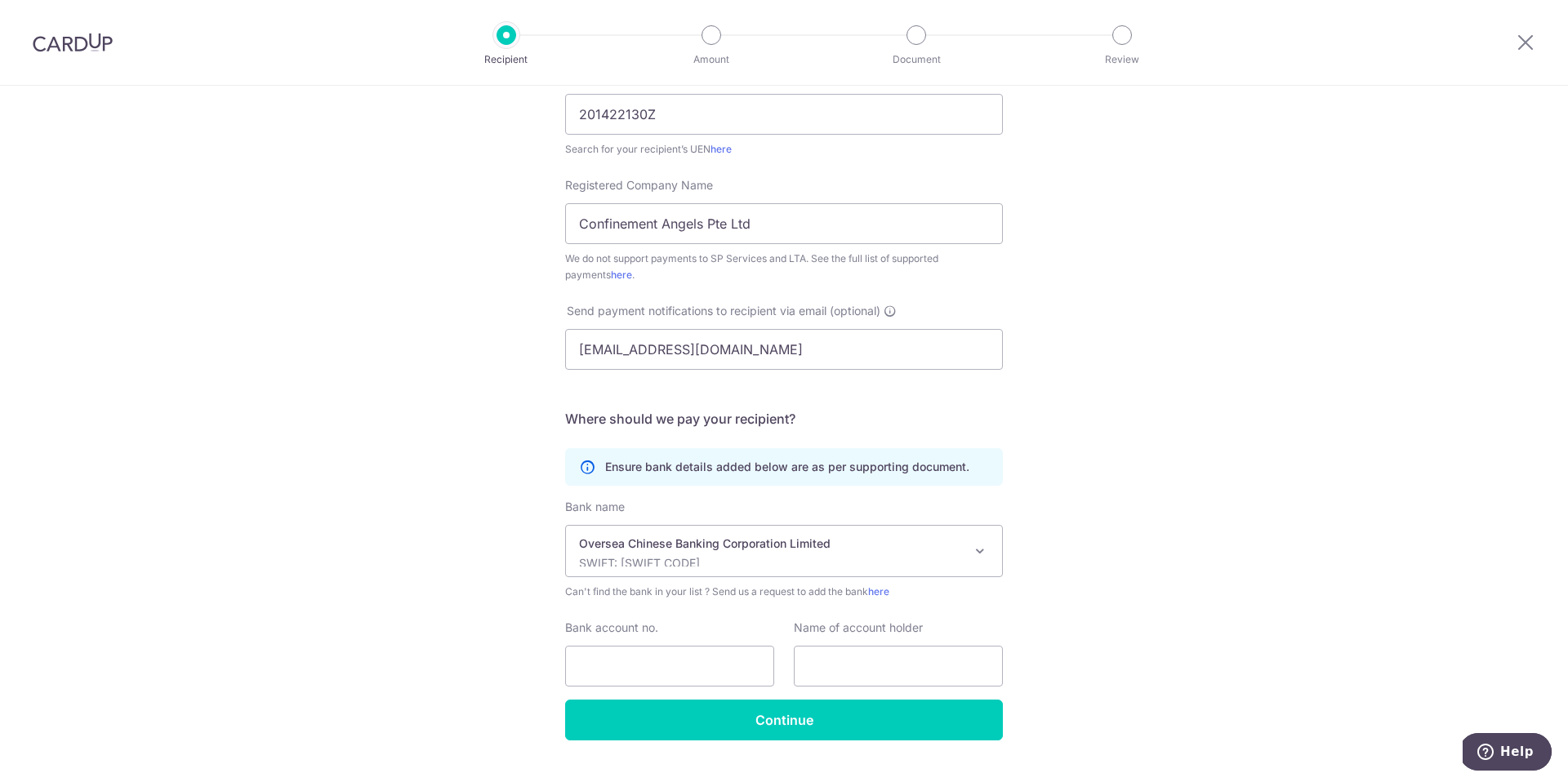
scroll to position [316, 0]
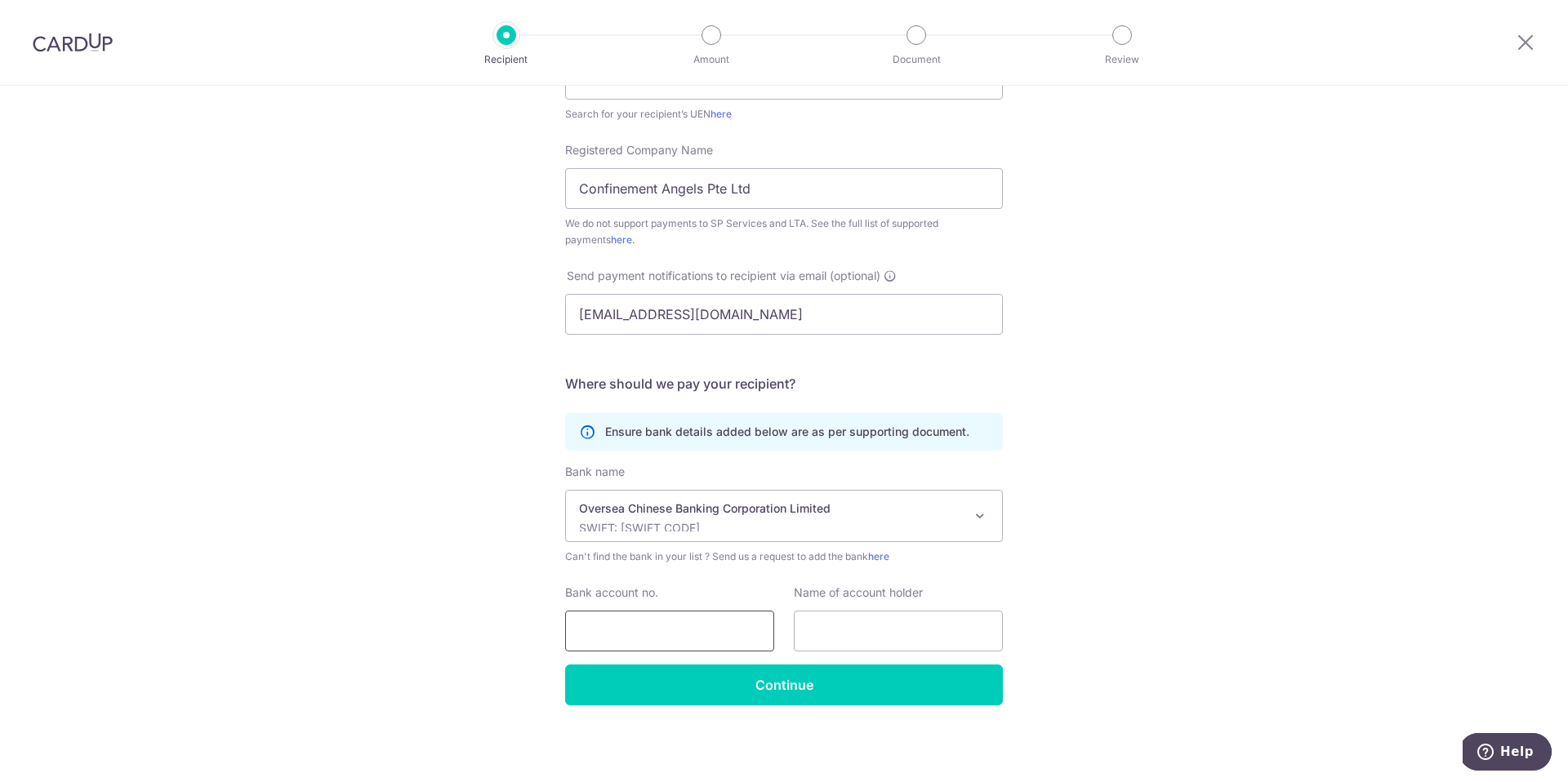
click at [693, 629] on input "Bank account no." at bounding box center [670, 631] width 209 height 41
click at [602, 637] on input "xf" at bounding box center [670, 631] width 209 height 41
type input "x"
click at [602, 637] on input "Bank account no." at bounding box center [670, 631] width 209 height 41
paste input "201422130Z"
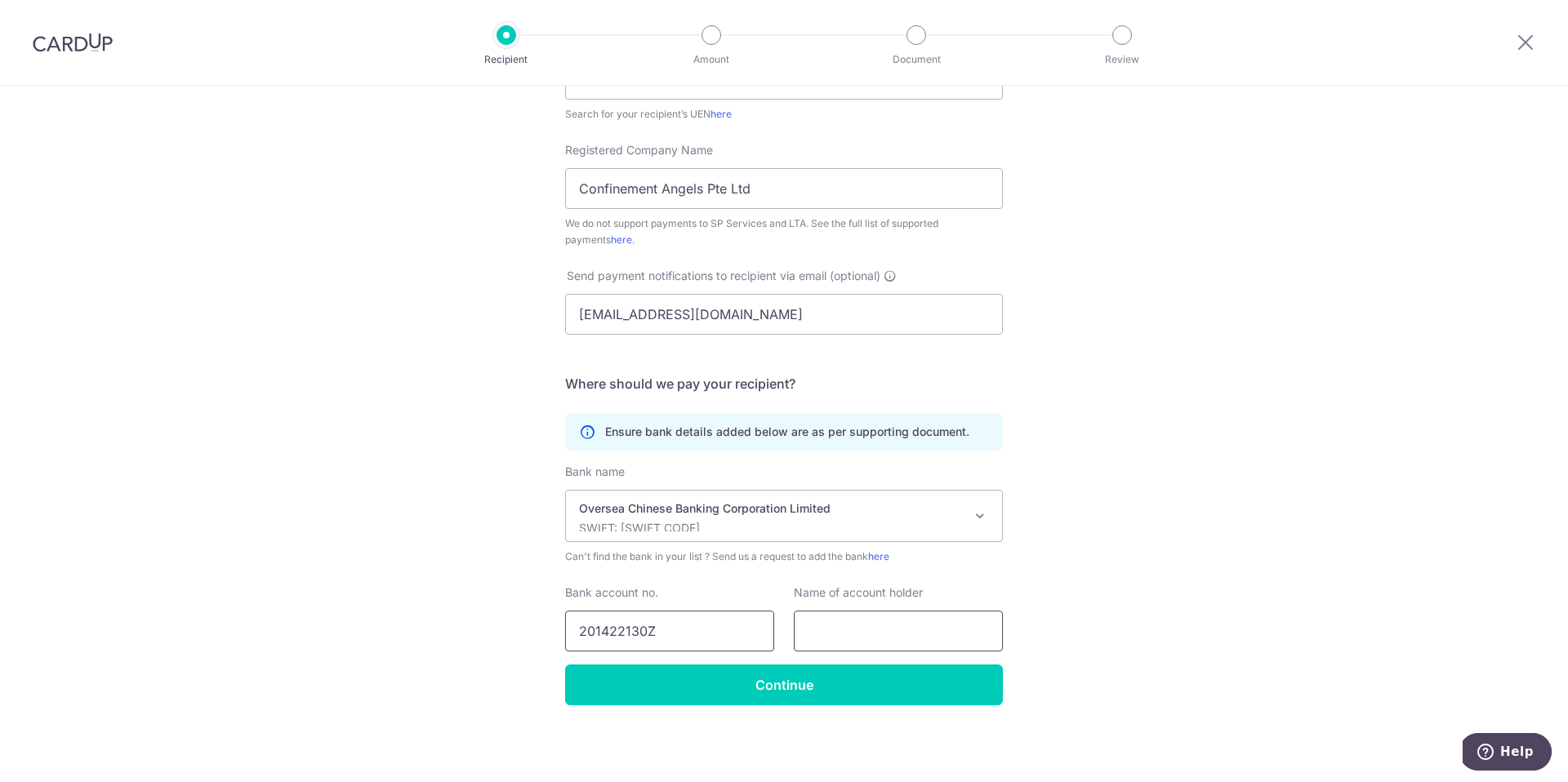
type input "201422130Z"
click at [920, 638] on input "text" at bounding box center [898, 631] width 209 height 41
click at [682, 639] on input "201422130Z" at bounding box center [670, 631] width 209 height 41
click at [602, 623] on input "Bank account no." at bounding box center [670, 631] width 209 height 41
paste input "201422130Z"
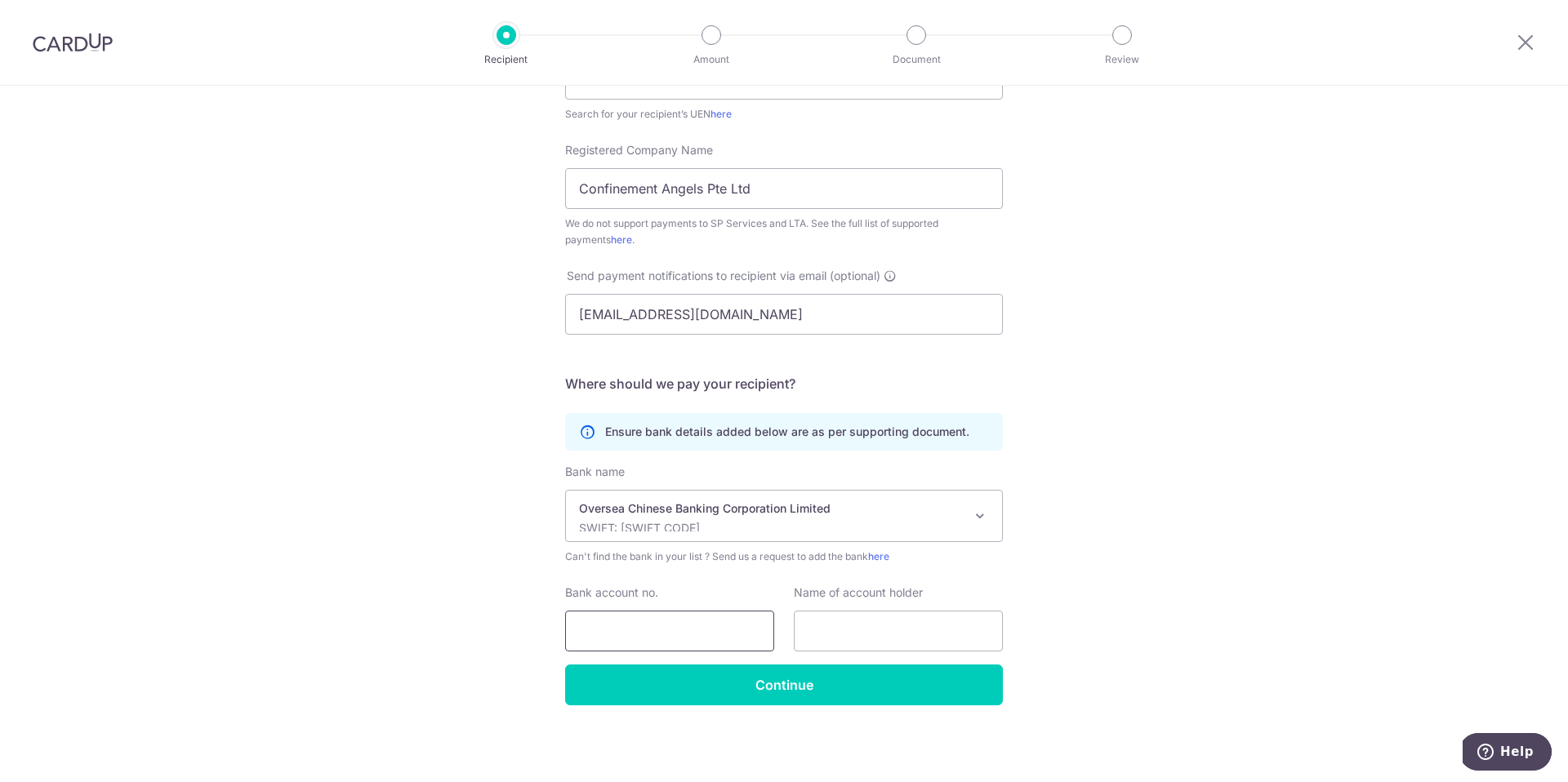
type input "201422130Z"
click at [581, 633] on input "Bank account no." at bounding box center [670, 631] width 209 height 41
paste input "565108073001"
type input "565108073001"
click at [902, 630] on input "text" at bounding box center [898, 631] width 209 height 41
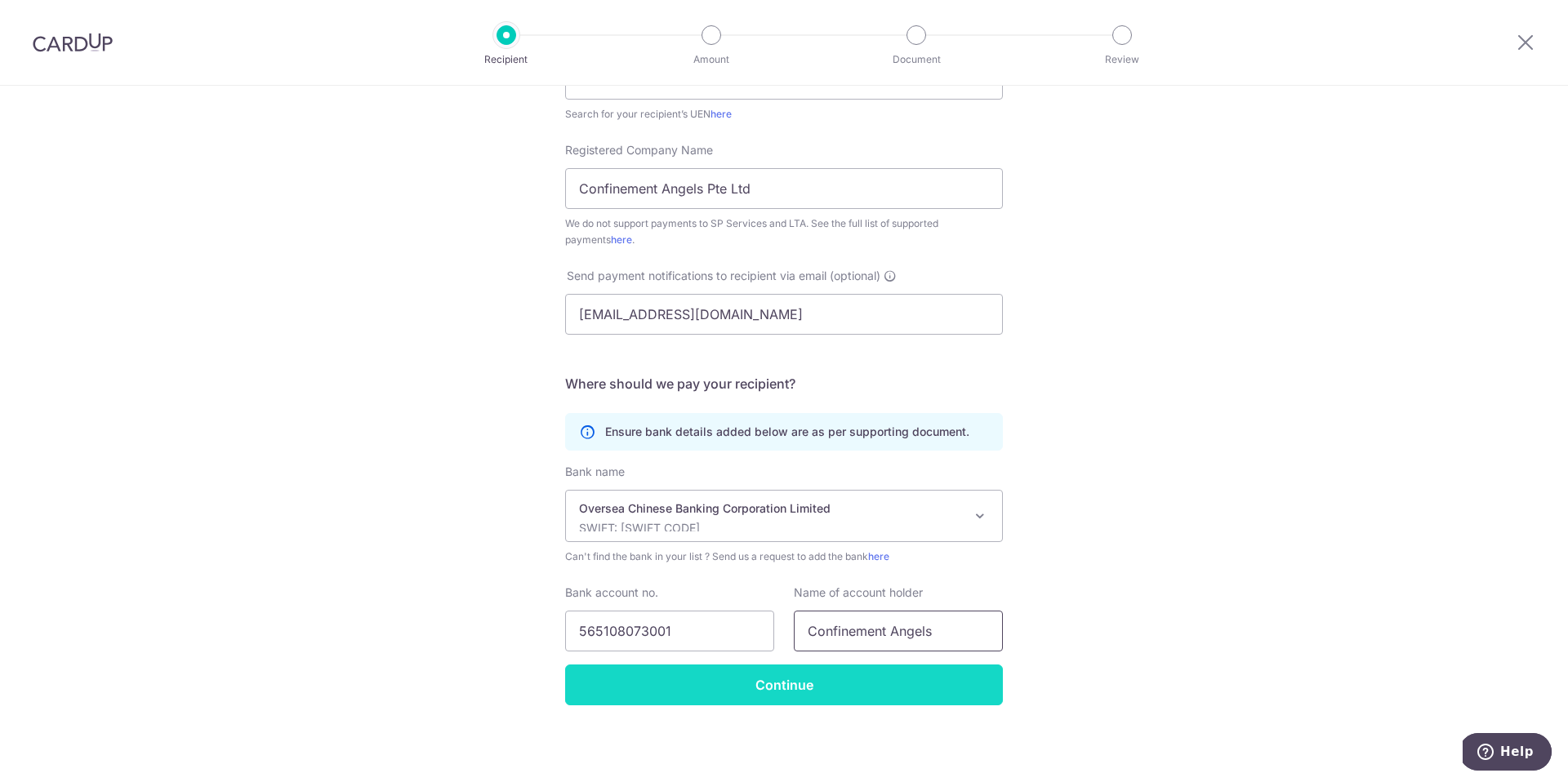
type input "Confinement Angels"
click at [798, 697] on input "Continue" at bounding box center [784, 685] width 438 height 41
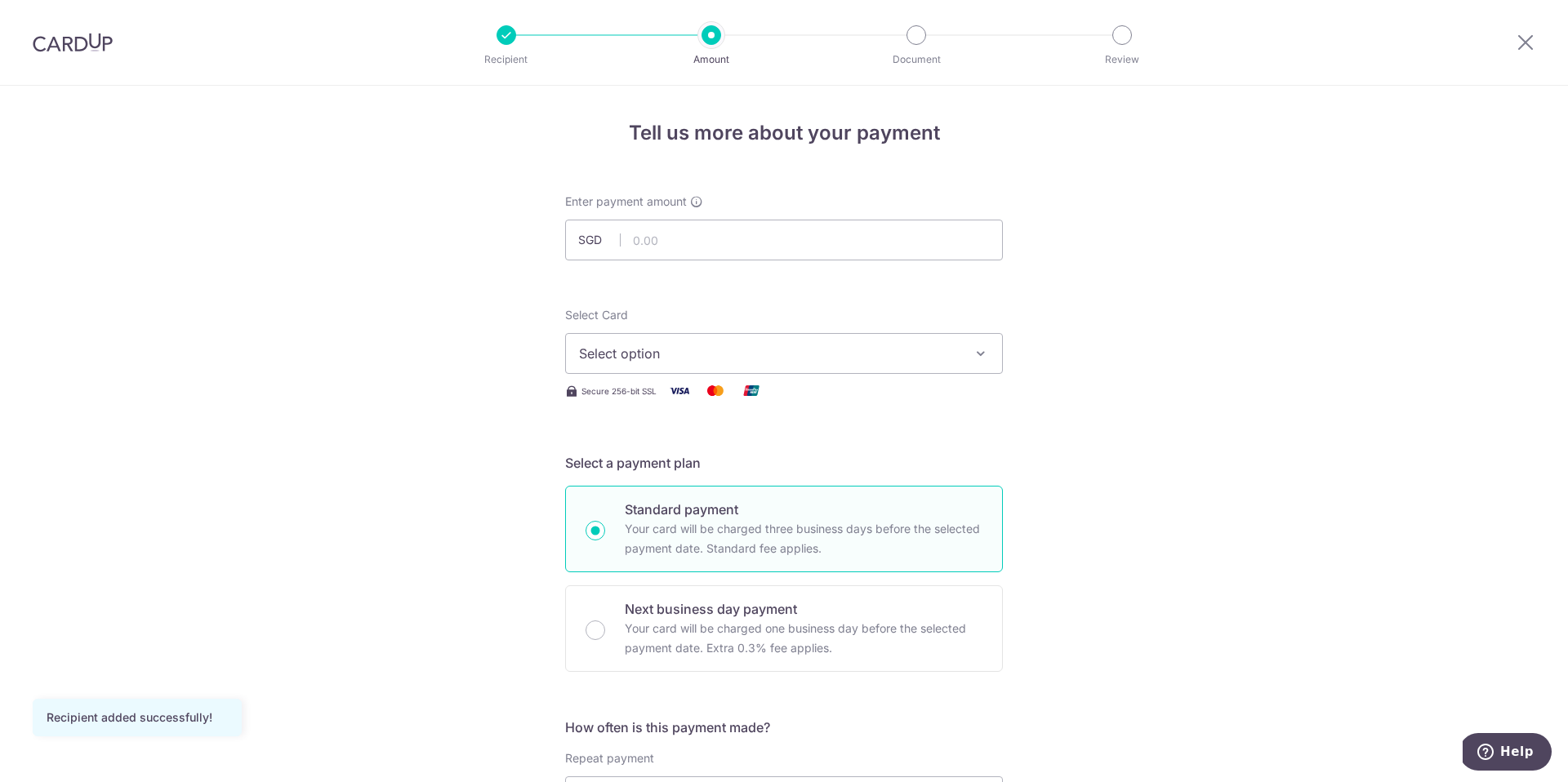
scroll to position [28, 0]
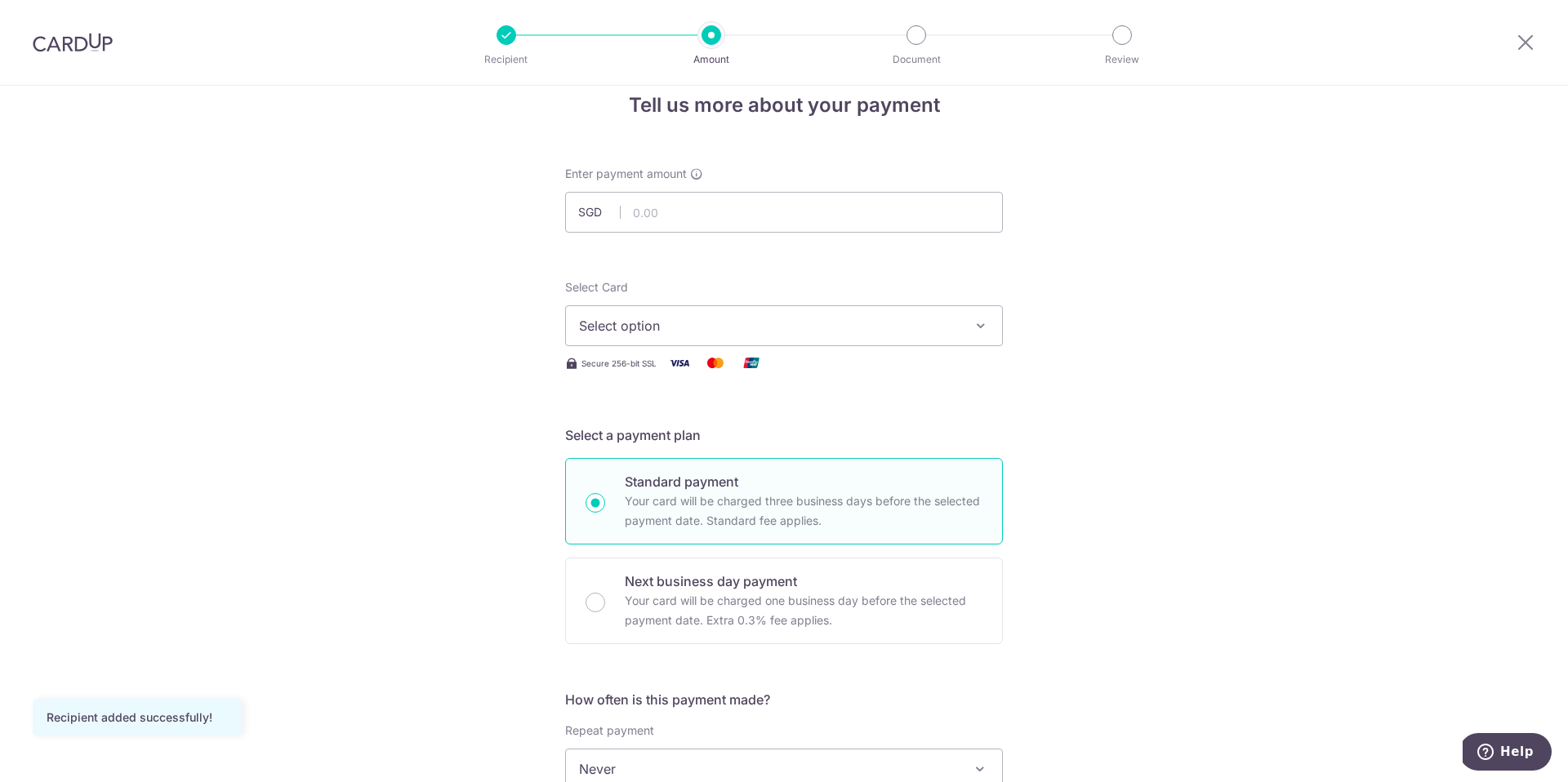
click at [705, 301] on div "Select Card Select option Add credit card Your Cards **** 1581" at bounding box center [784, 313] width 438 height 67
click at [705, 310] on button "Select option" at bounding box center [784, 326] width 438 height 41
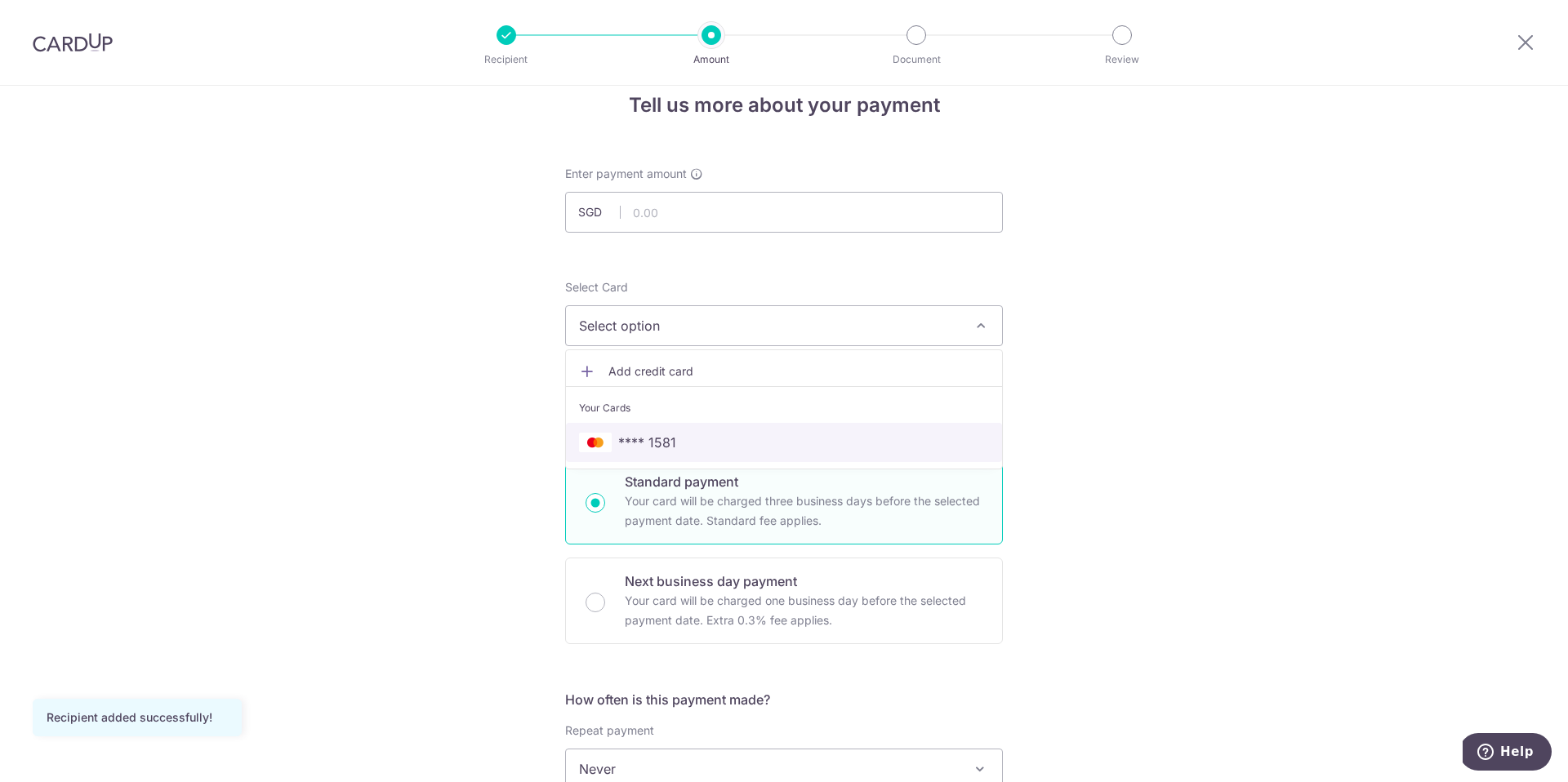
click at [679, 438] on span "**** 1581" at bounding box center [784, 442] width 410 height 19
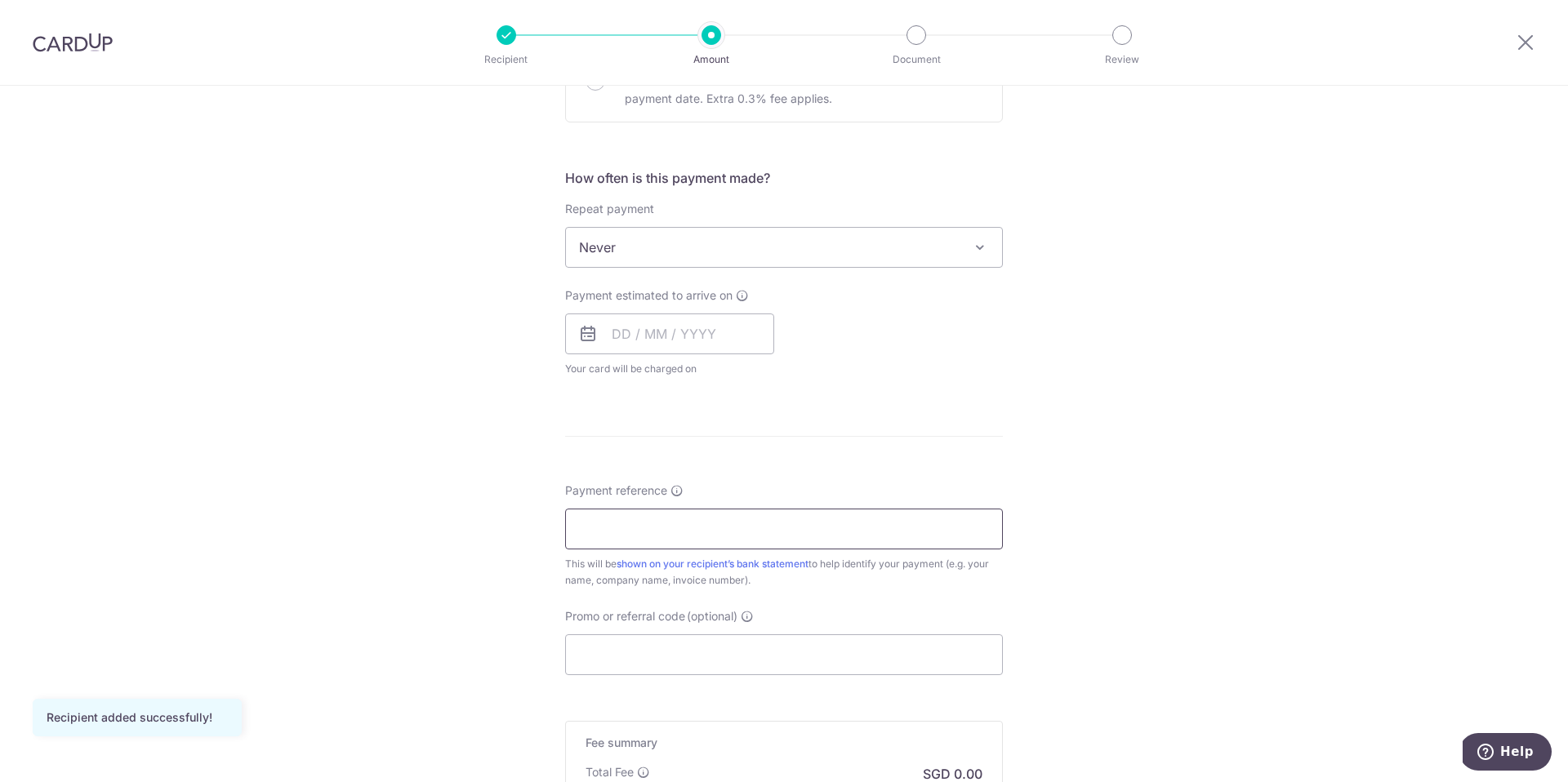
scroll to position [780, 0]
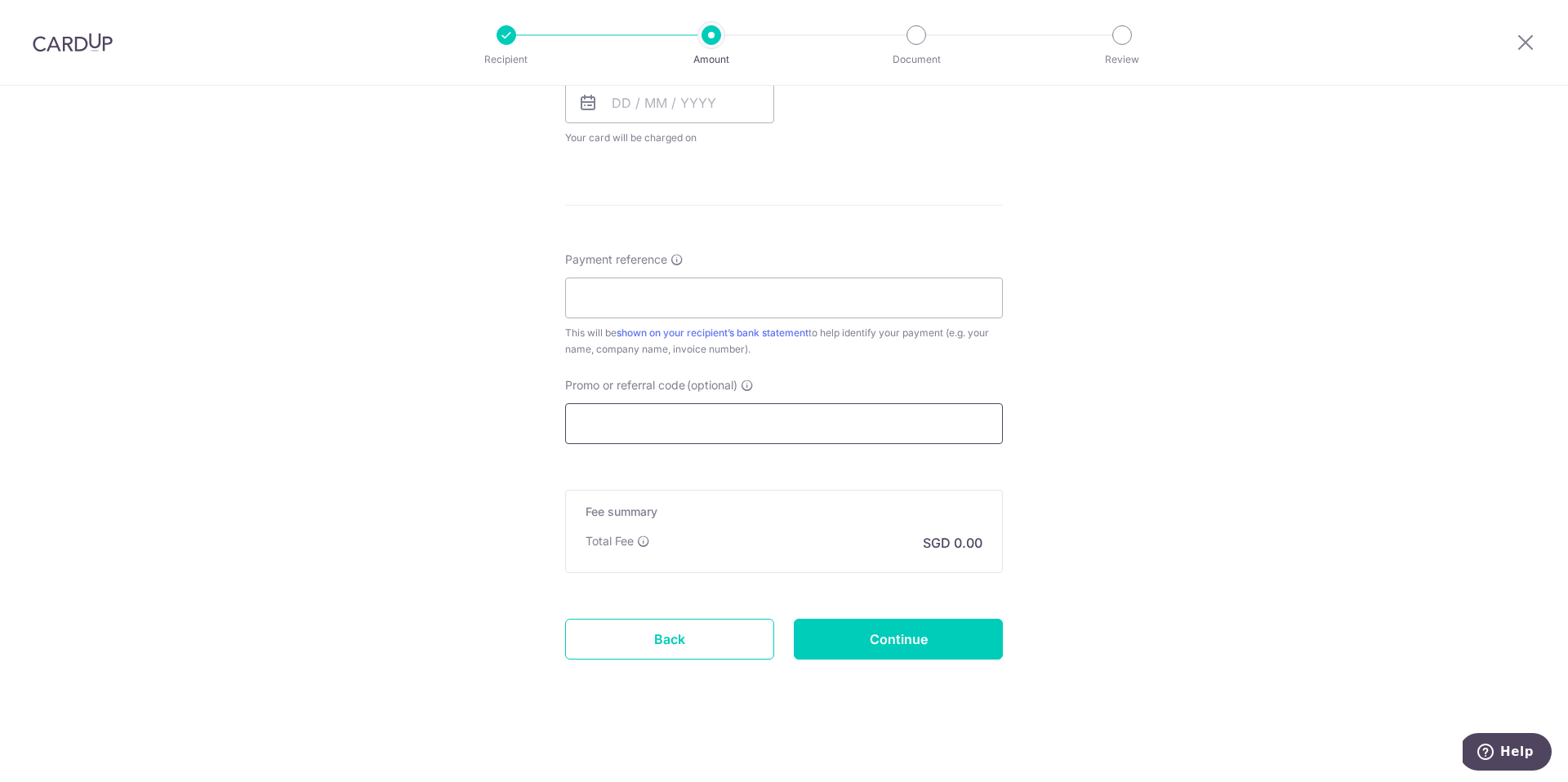
click at [718, 404] on input "Promo or referral code (optional)" at bounding box center [784, 423] width 438 height 41
click at [695, 311] on input "Payment reference" at bounding box center [784, 298] width 438 height 41
click at [688, 439] on input "Promo or referral code (optional)" at bounding box center [784, 423] width 438 height 41
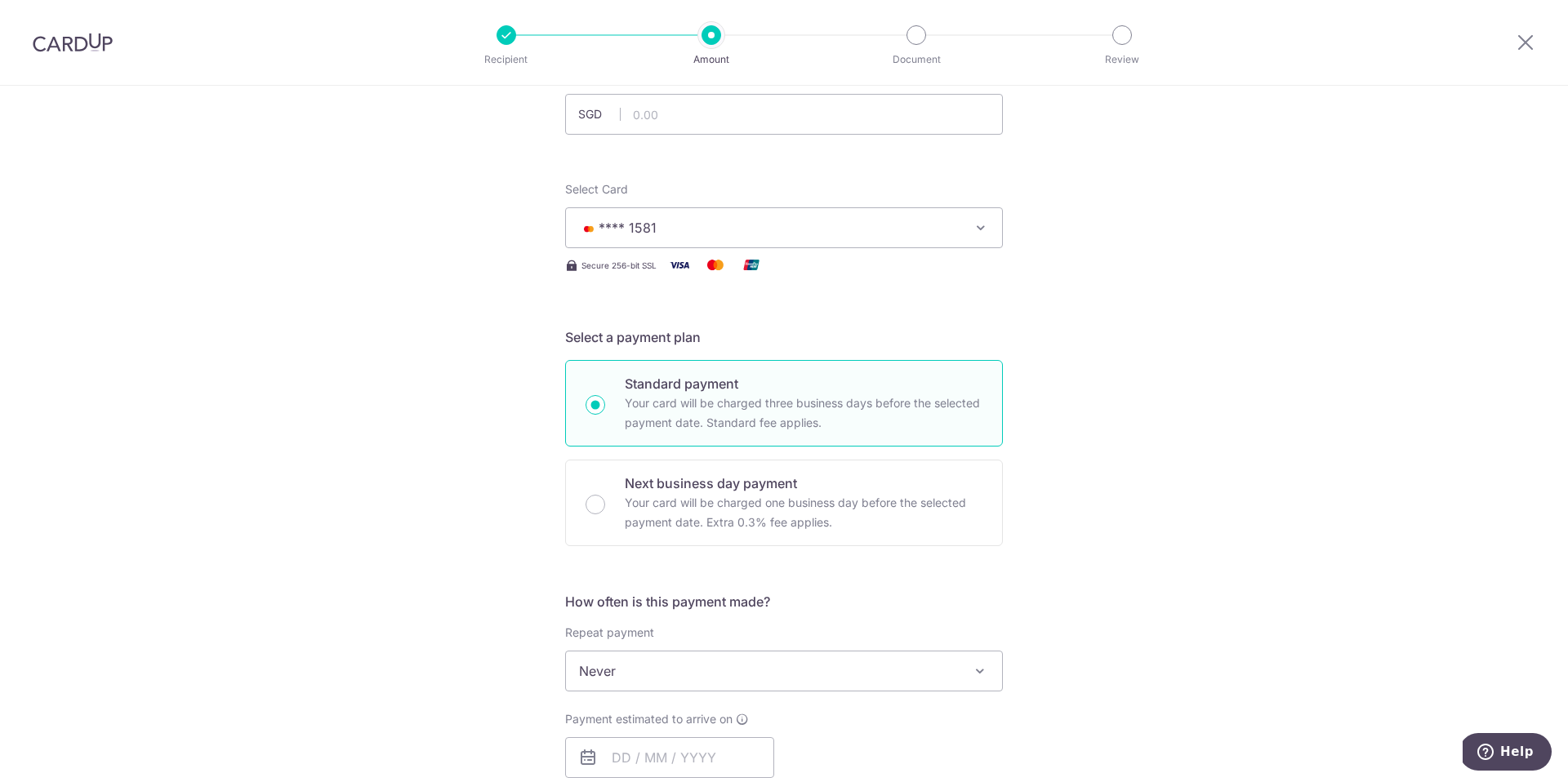
scroll to position [0, 0]
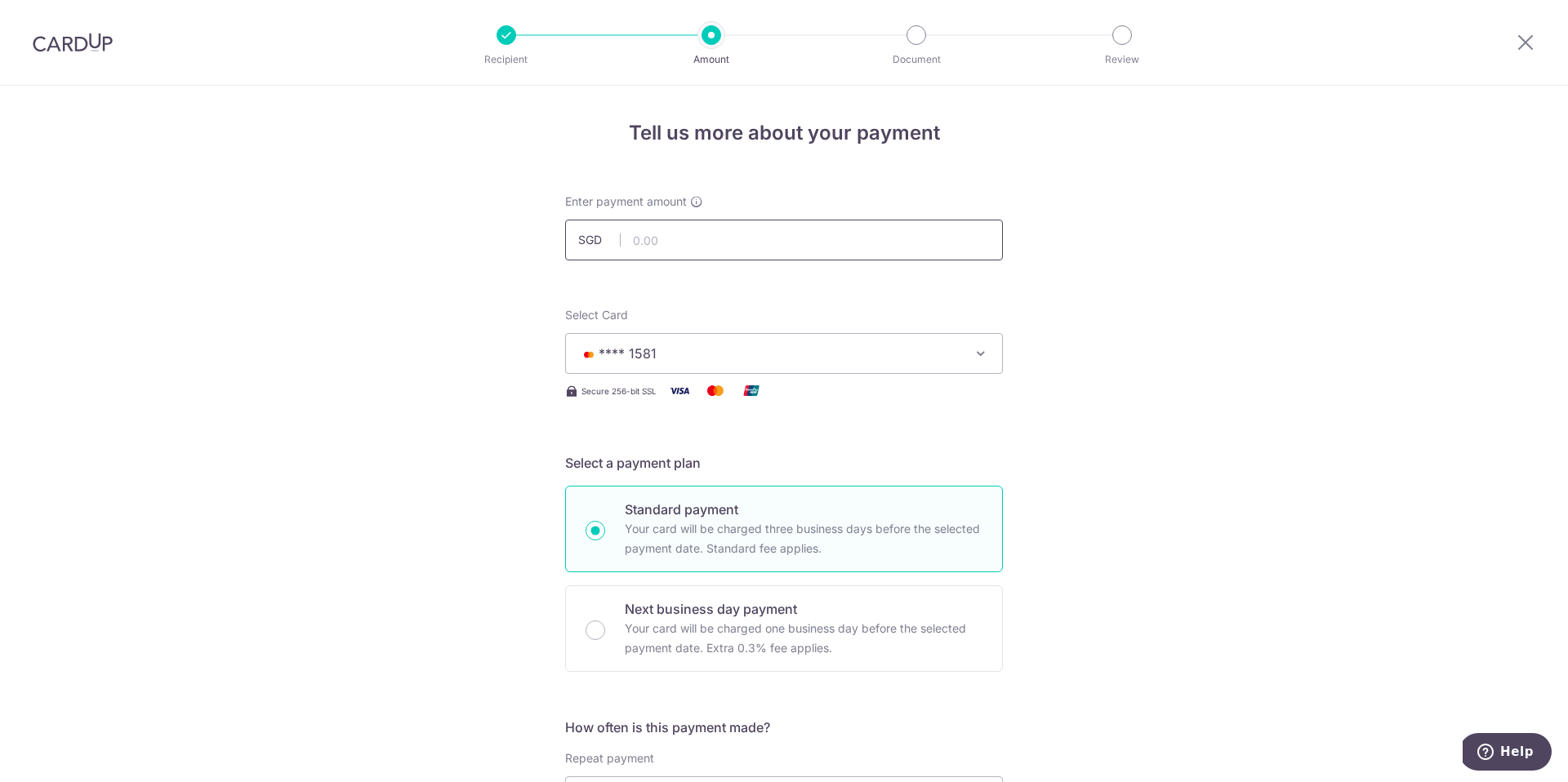
click at [657, 245] on input "text" at bounding box center [784, 240] width 438 height 41
click at [733, 342] on button "**** 1581" at bounding box center [784, 353] width 438 height 41
click at [738, 309] on div "Select Card **** 1581 Add credit card Your Cards **** 1581" at bounding box center [784, 340] width 438 height 67
click at [683, 251] on input "9.00" at bounding box center [784, 240] width 438 height 41
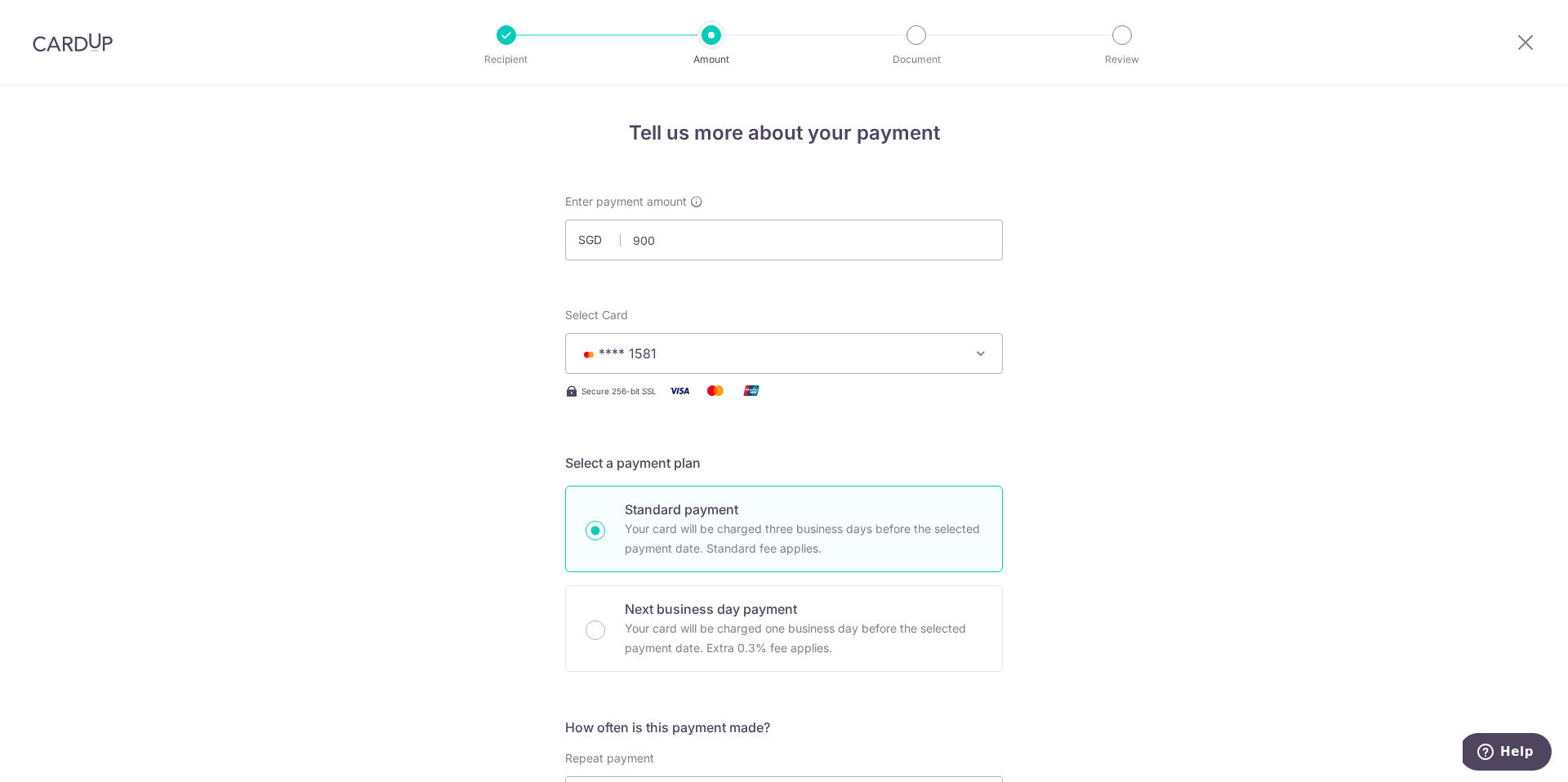
type input "900.00"
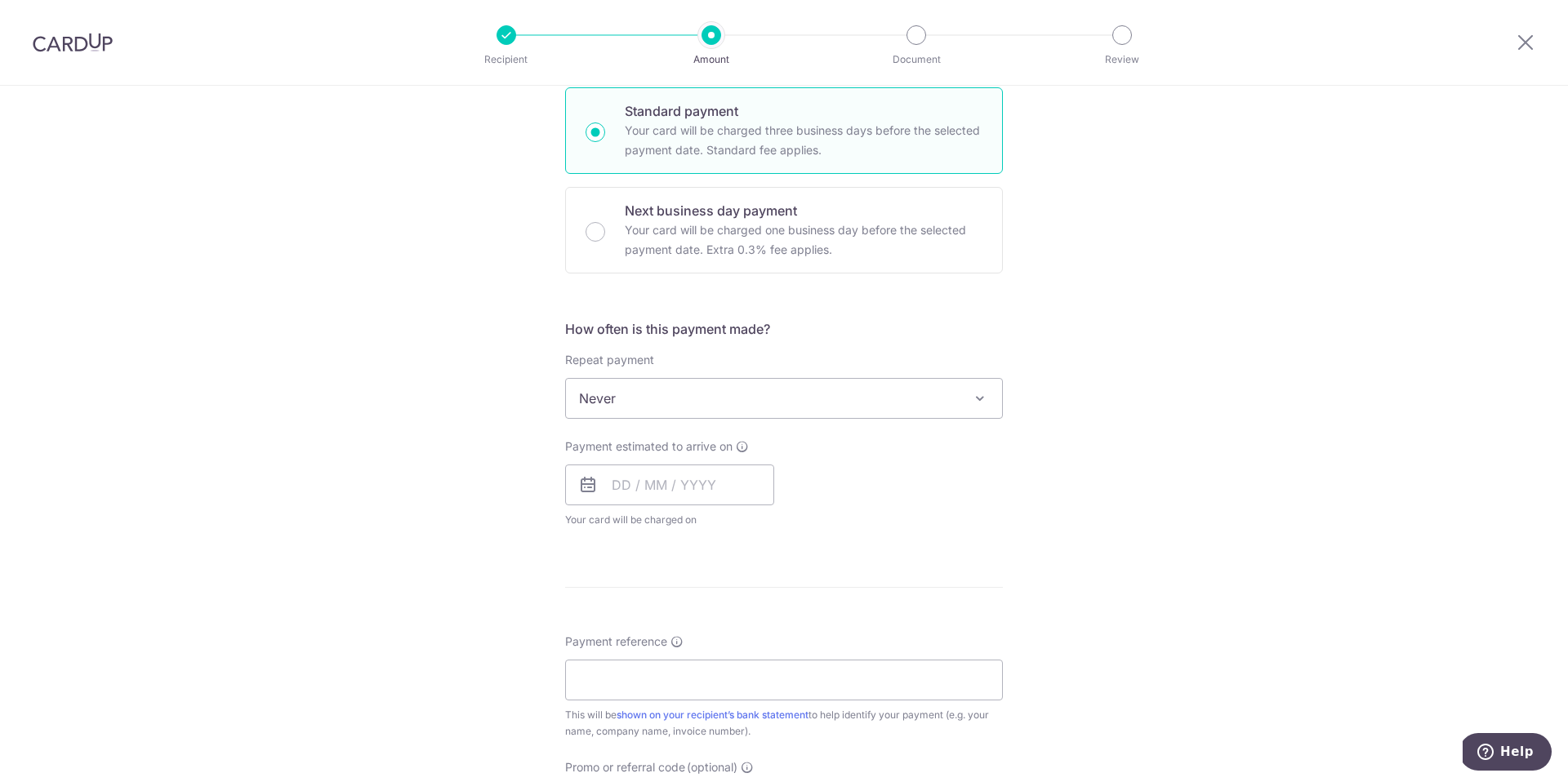
scroll to position [409, 0]
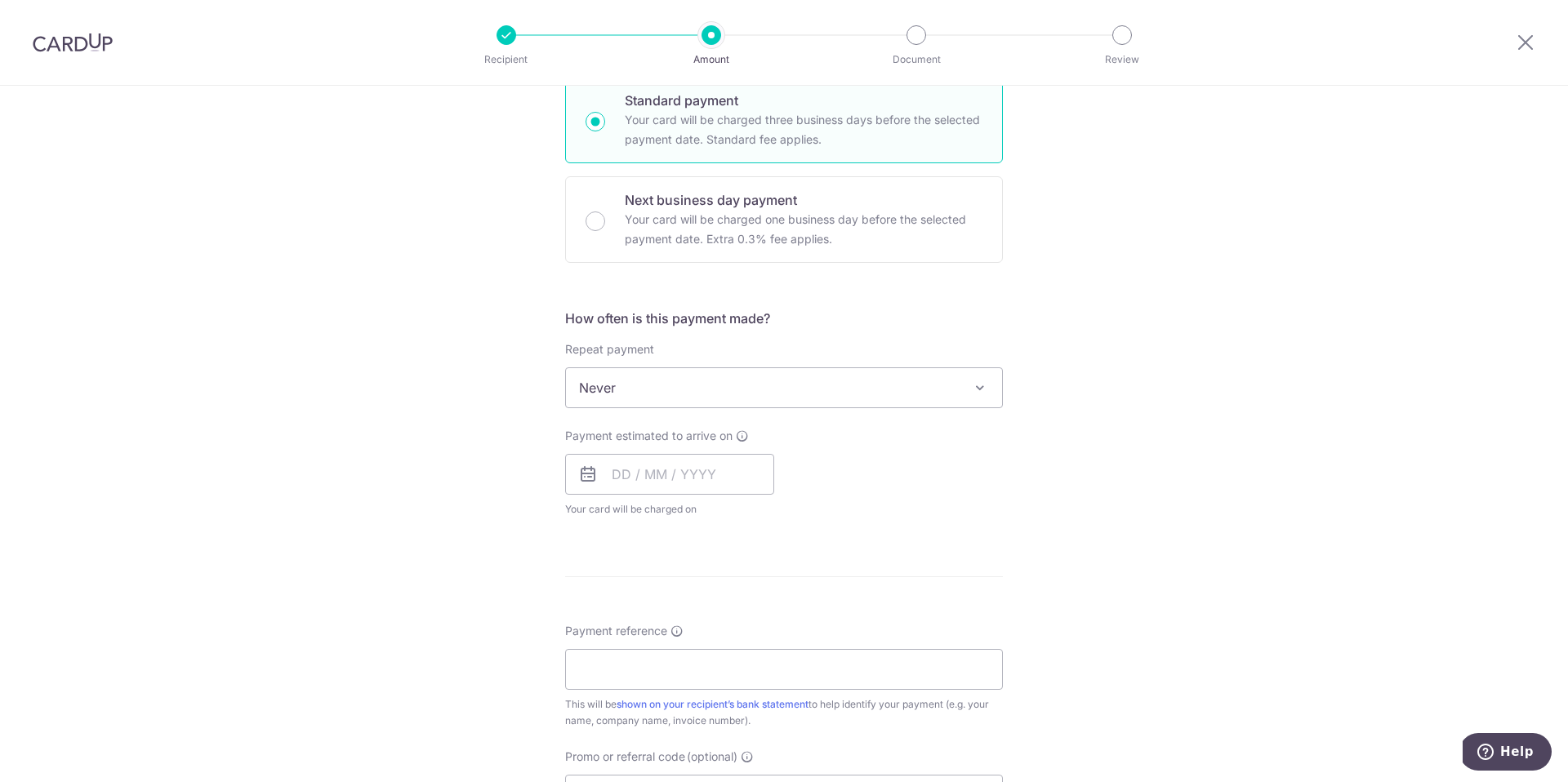
click at [766, 390] on span "Never" at bounding box center [784, 387] width 436 height 39
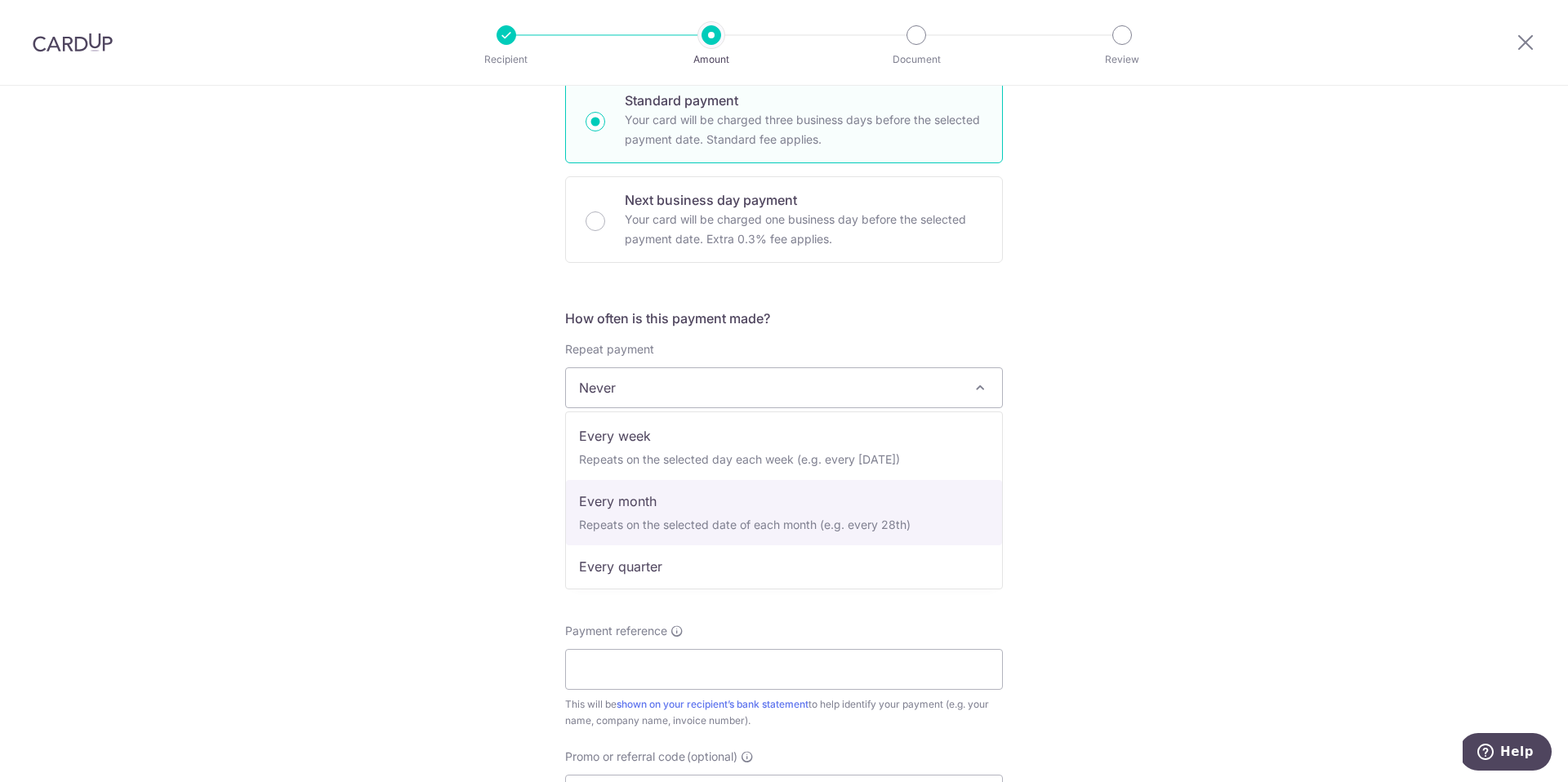
scroll to position [0, 0]
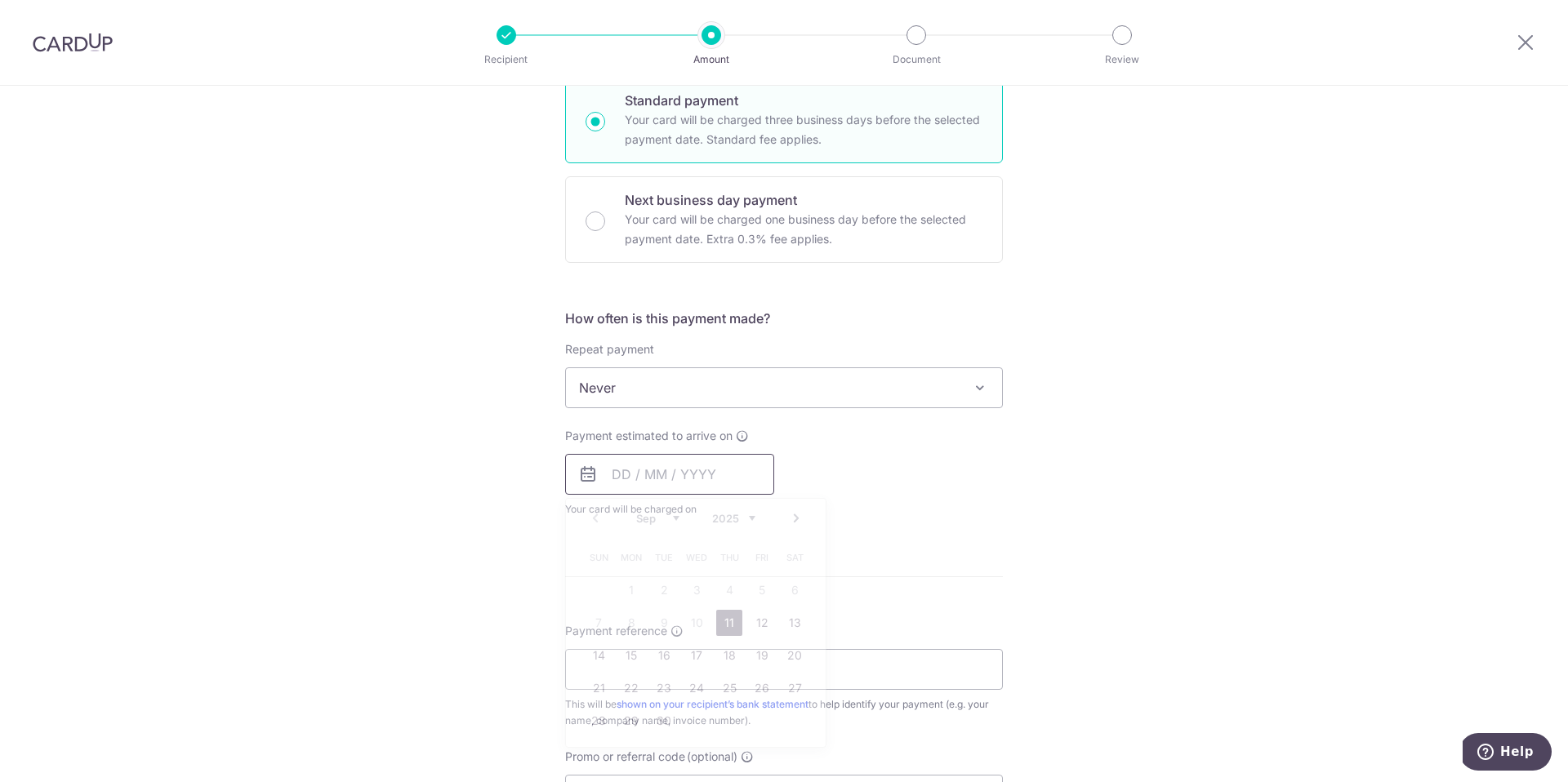
click at [625, 476] on input "text" at bounding box center [670, 474] width 209 height 41
click at [624, 619] on table "Sun Mon Tue Wed Thu Fri Sat 1 2 3 4 5 6 7 8 9 10 11 12 13 14 15 16 17 18 19 20 …" at bounding box center [696, 639] width 229 height 196
click at [732, 626] on link "11" at bounding box center [729, 622] width 26 height 26
type input "[DATE]"
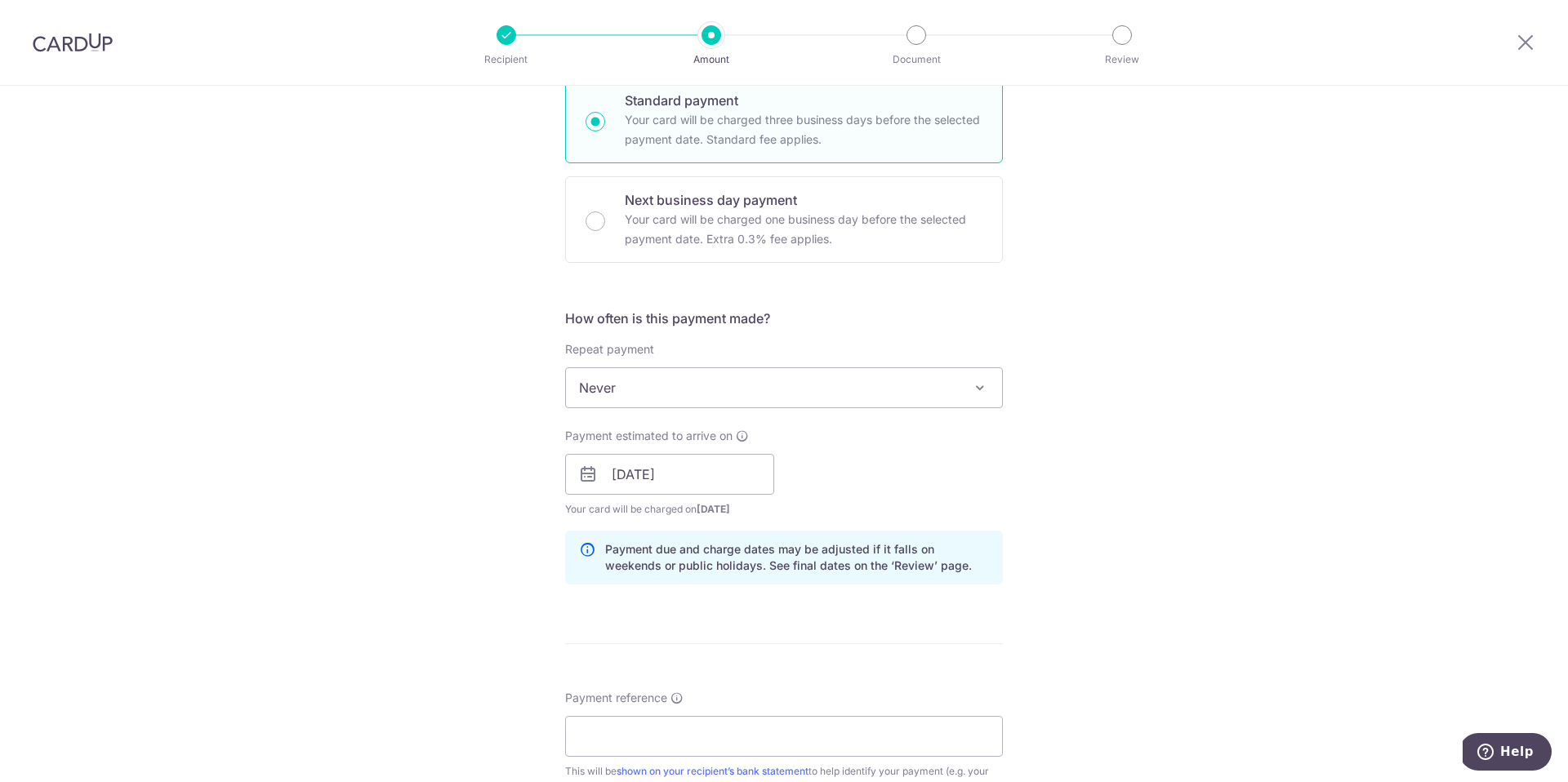
click at [841, 628] on form "Enter payment amount SGD 900.00 900.00 Recipient added successfully! Select Car…" at bounding box center [784, 464] width 438 height 1359
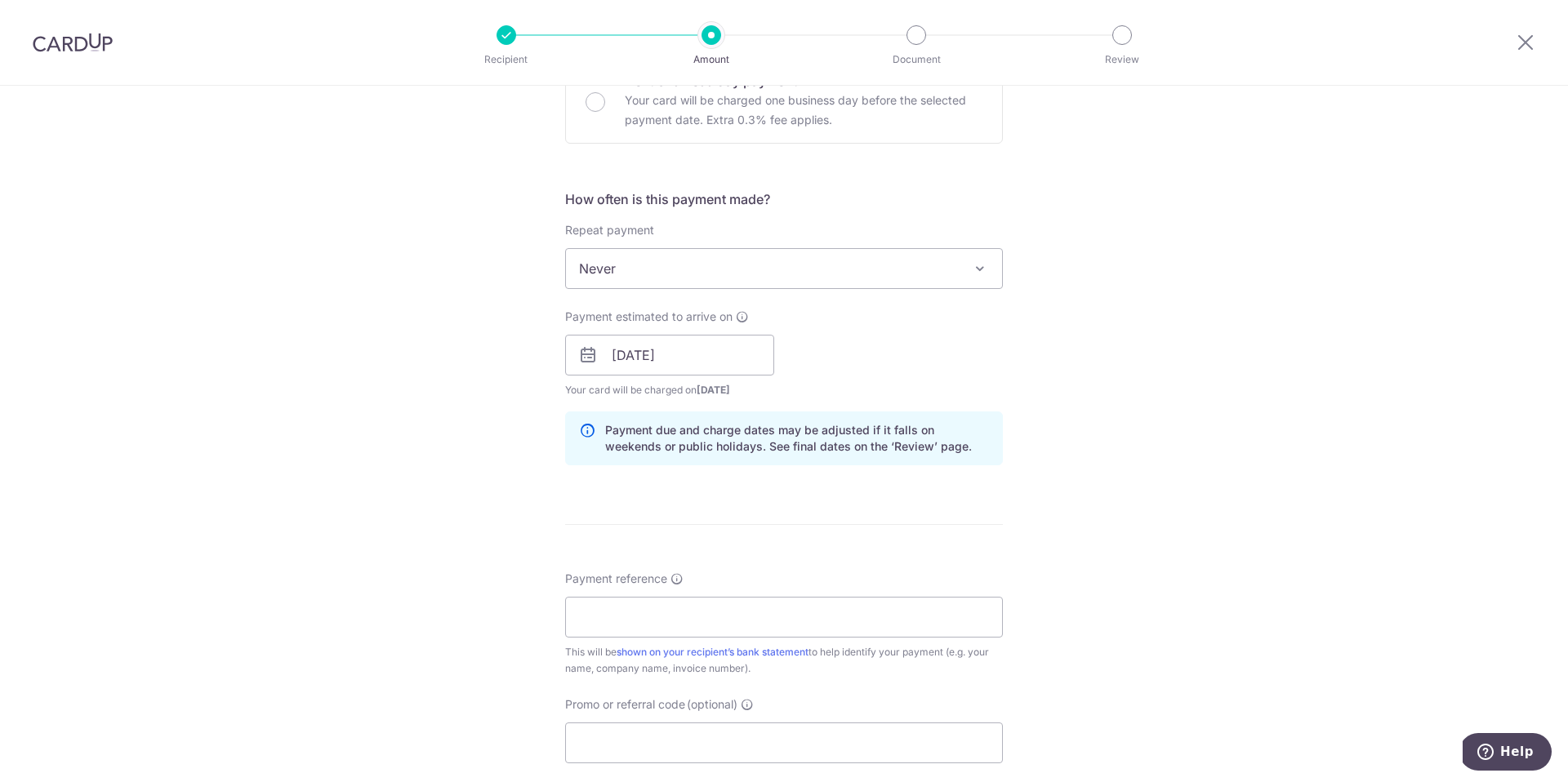
scroll to position [529, 0]
click at [834, 616] on input "Payment reference" at bounding box center [784, 616] width 438 height 41
type input "[PERSON_NAME] & [PERSON_NAME] Confinement Angels"
click at [624, 568] on form "Enter payment amount SGD 900.00 900.00 Recipient added successfully! Select Car…" at bounding box center [784, 344] width 438 height 1359
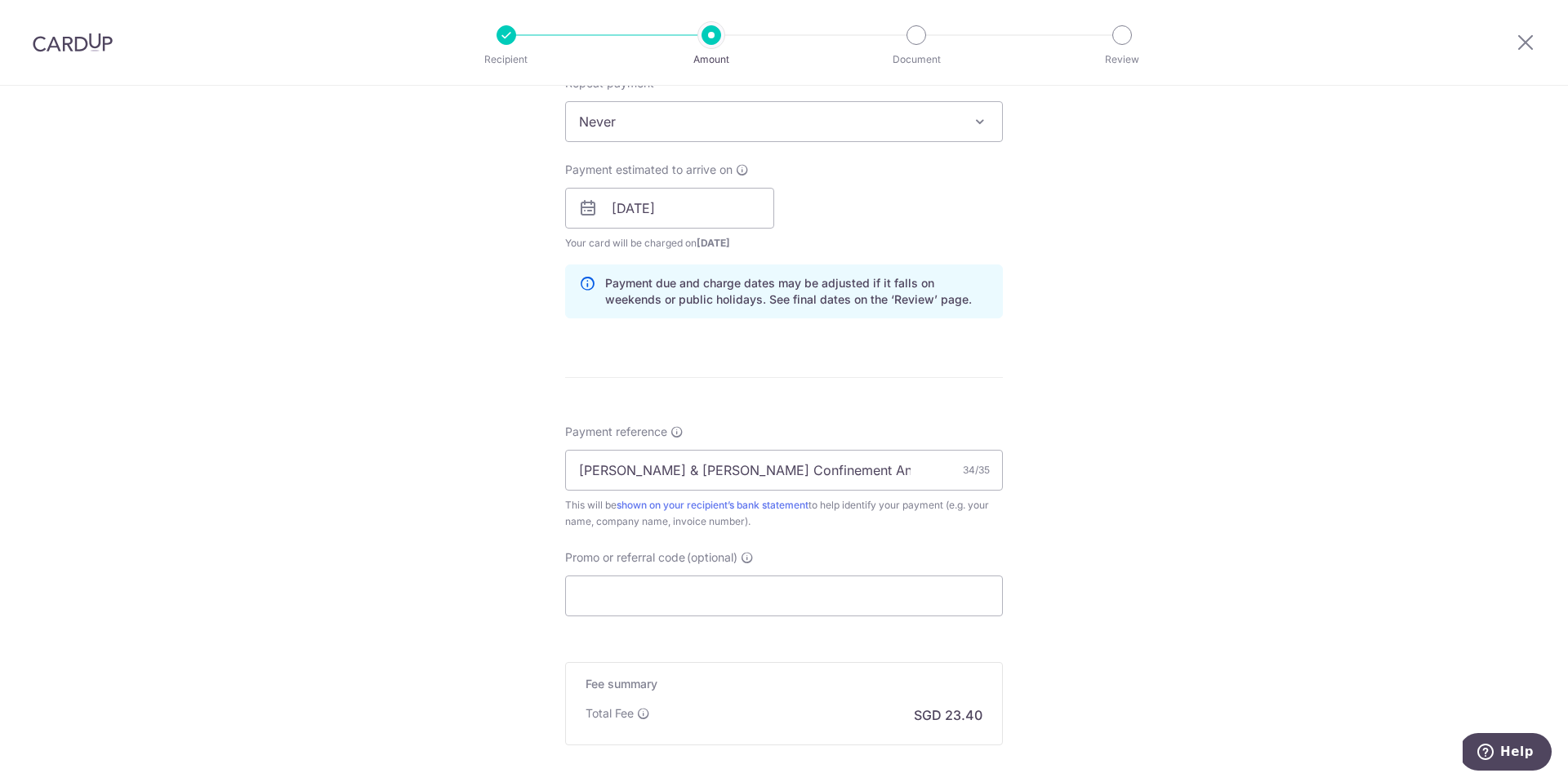
scroll to position [676, 0]
click at [622, 592] on input "Promo or referral code (optional)" at bounding box center [784, 595] width 438 height 41
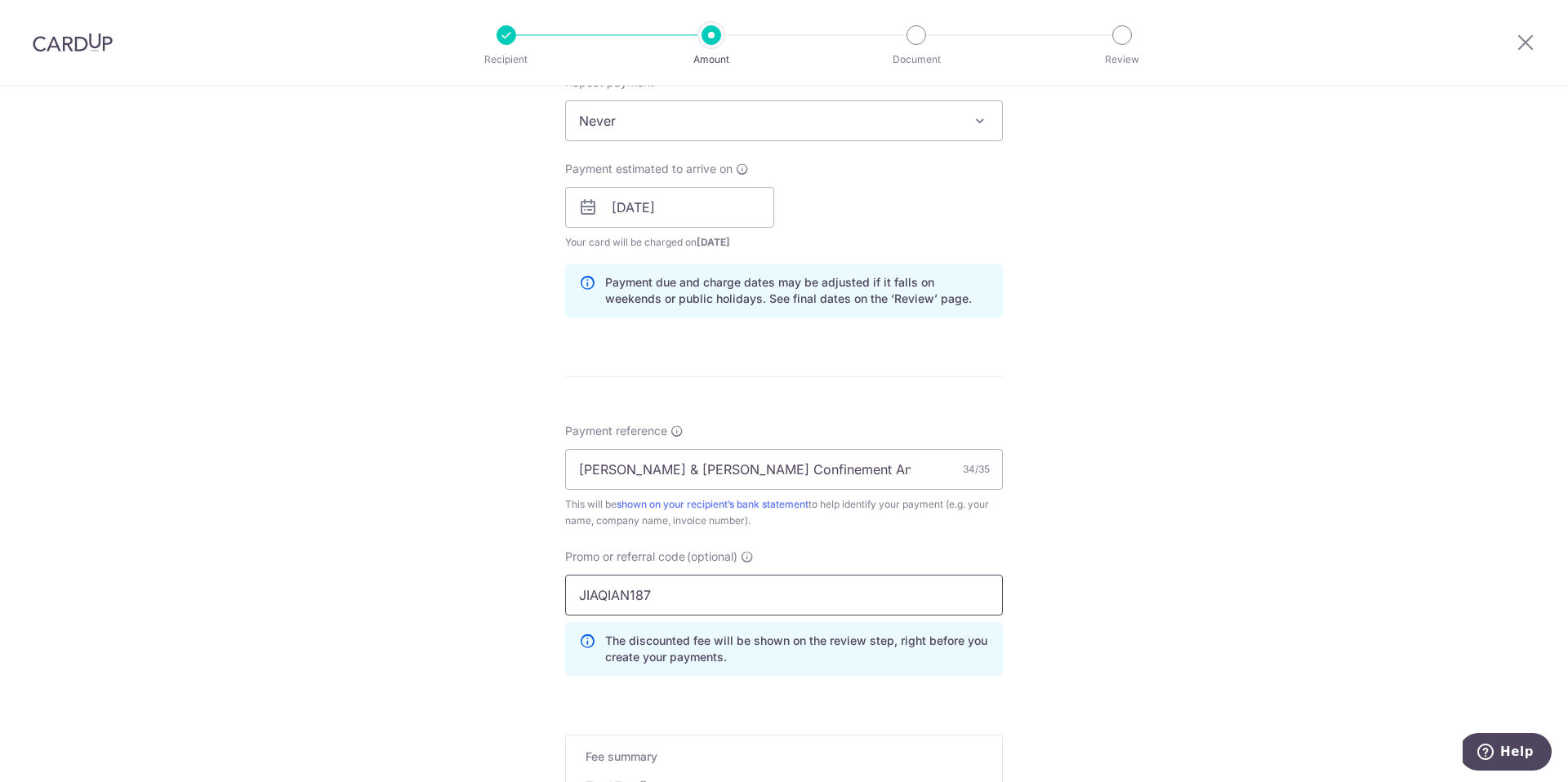
type input "JIAQIAN187"
click at [471, 621] on div "Tell us more about your payment Enter payment amount SGD 900.00 900.00 Recipien…" at bounding box center [784, 219] width 1568 height 1617
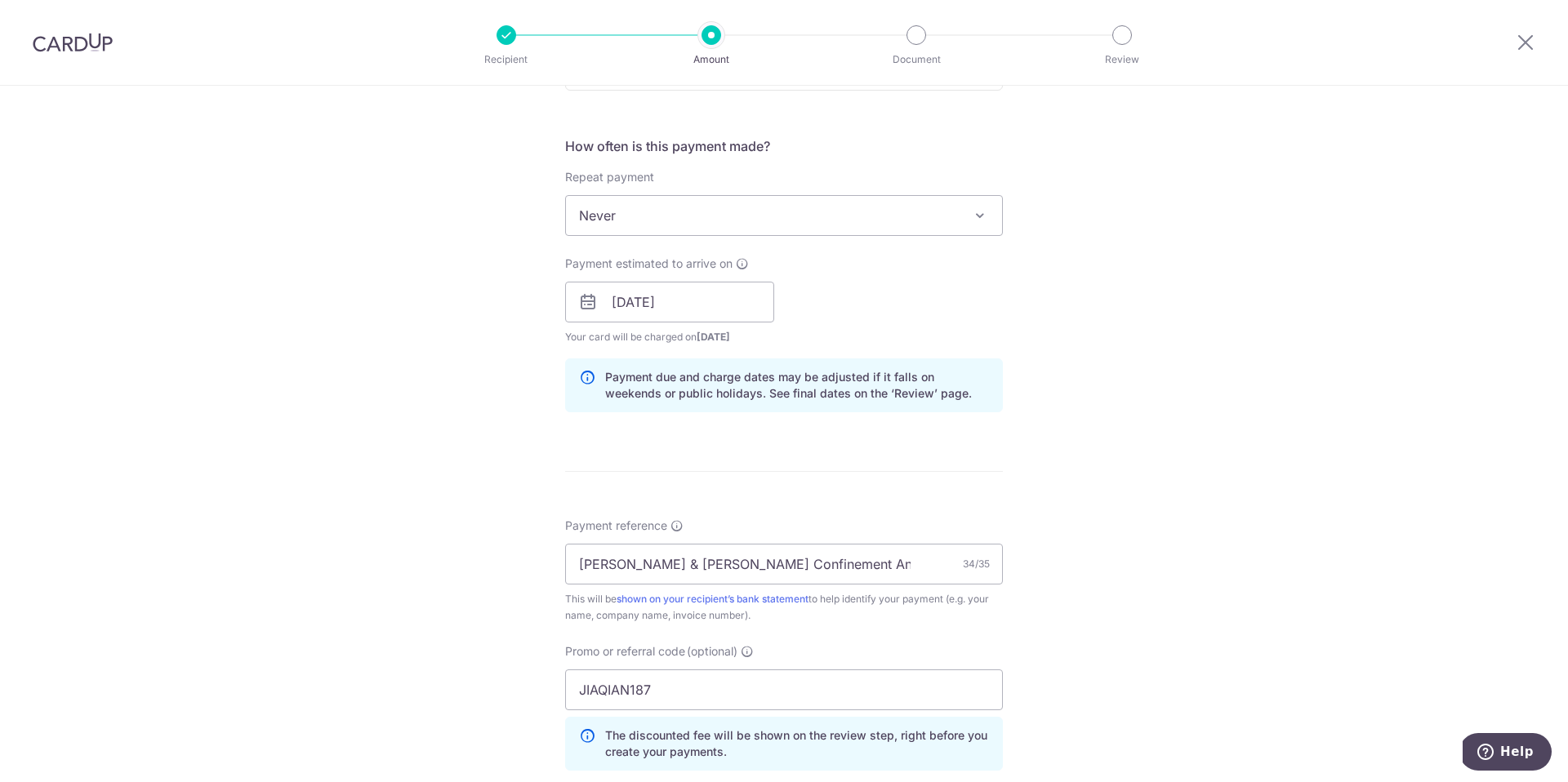
scroll to position [601, 0]
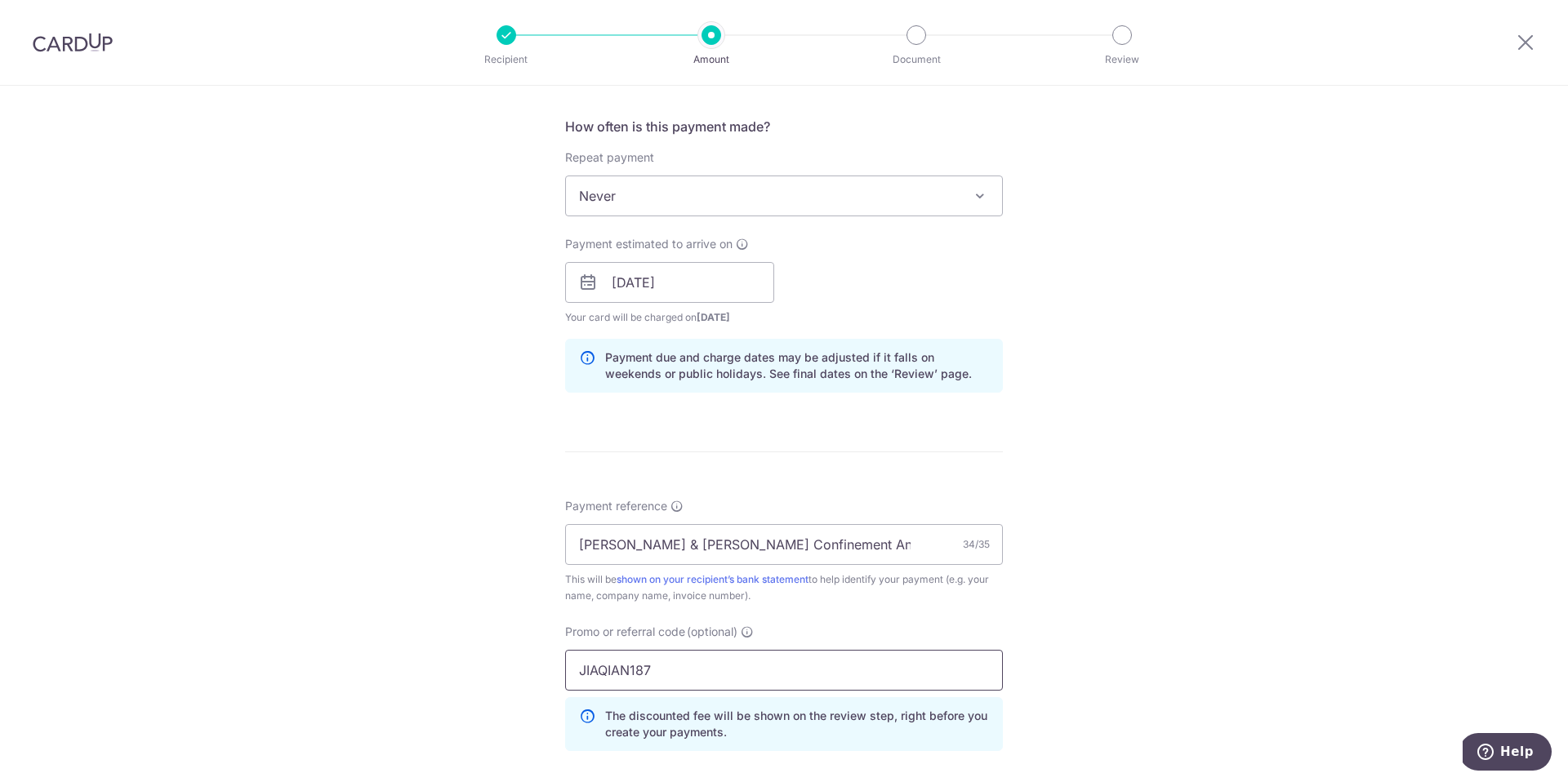
click at [678, 676] on input "JIAQIAN187" at bounding box center [784, 670] width 438 height 41
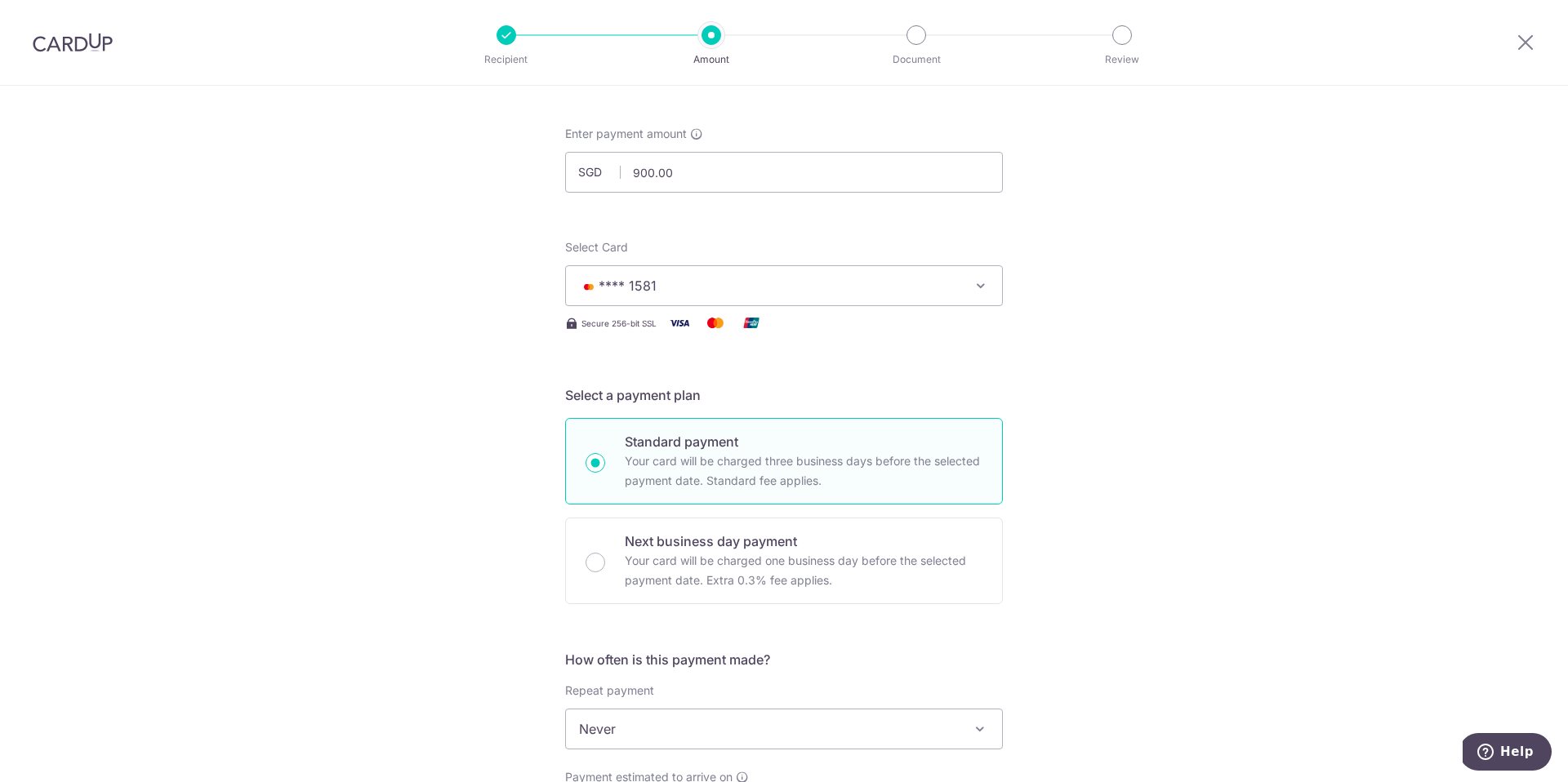
scroll to position [68, 0]
click at [683, 177] on input "900.00" at bounding box center [784, 172] width 438 height 41
click at [1123, 416] on div "Tell us more about your payment Enter payment amount SGD 900 900.00 Recipient a…" at bounding box center [784, 789] width 1568 height 1544
type input "900.00"
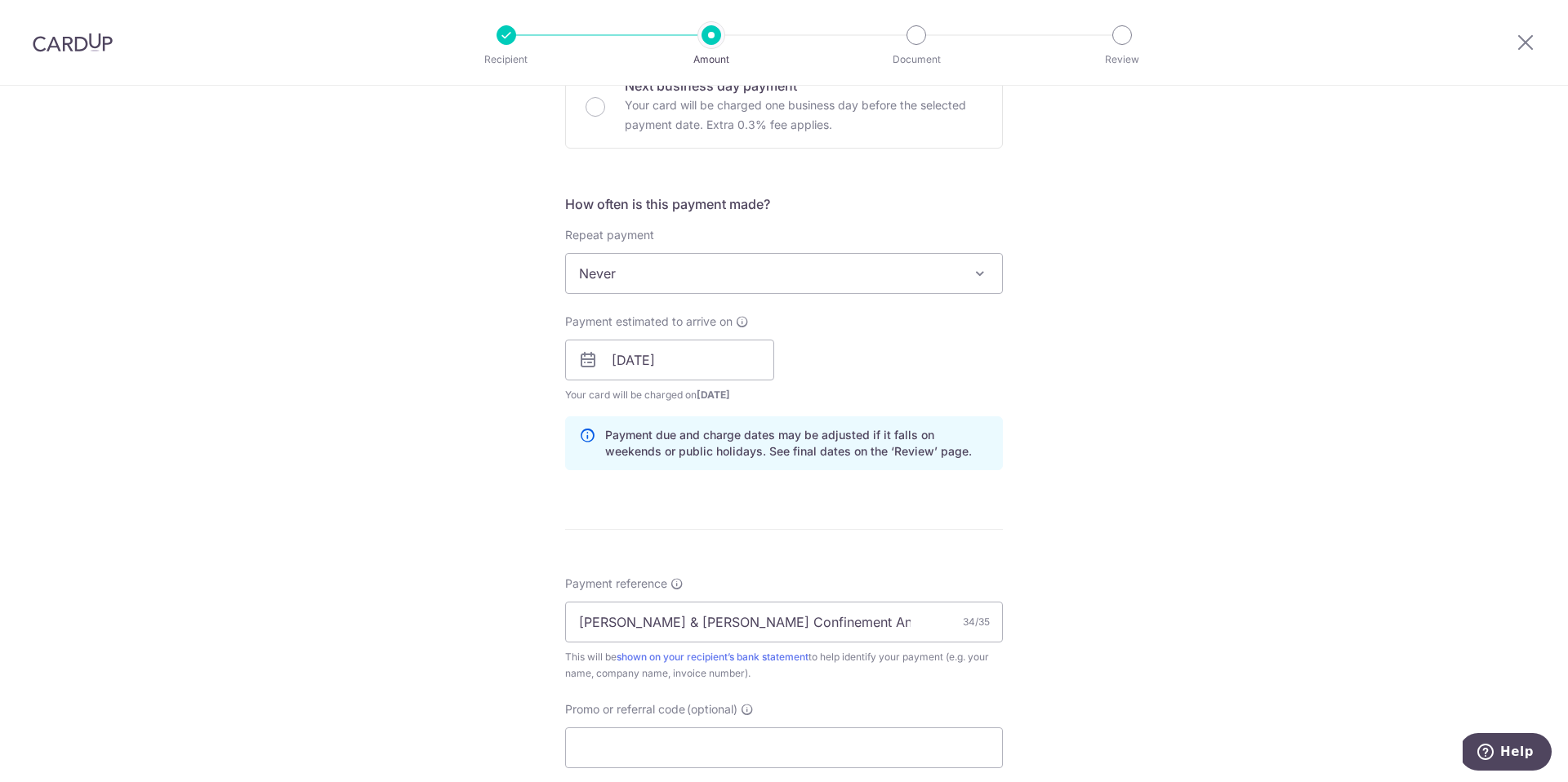
scroll to position [847, 0]
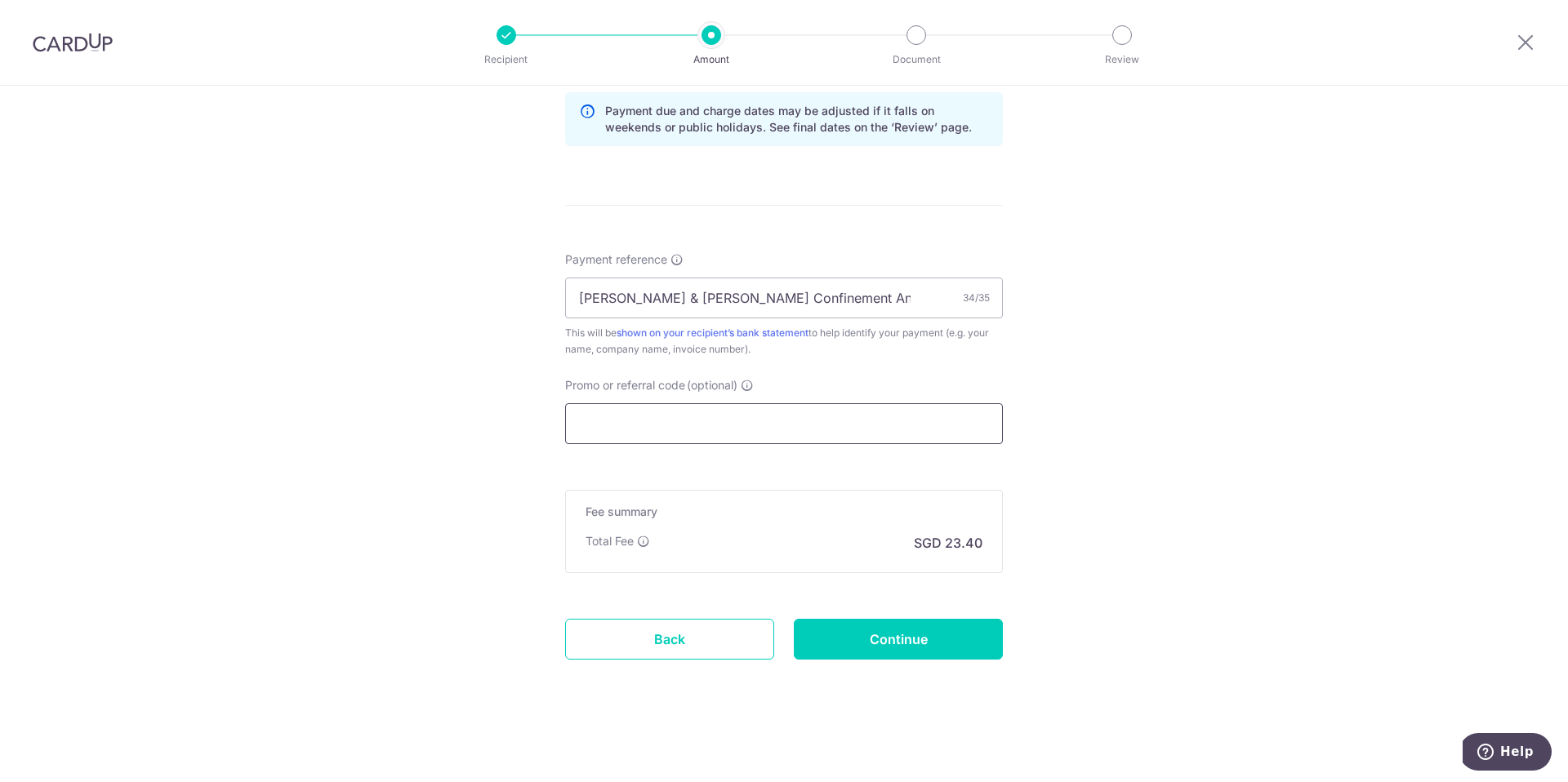
click at [785, 429] on input "Promo or referral code (optional)" at bounding box center [784, 423] width 438 height 41
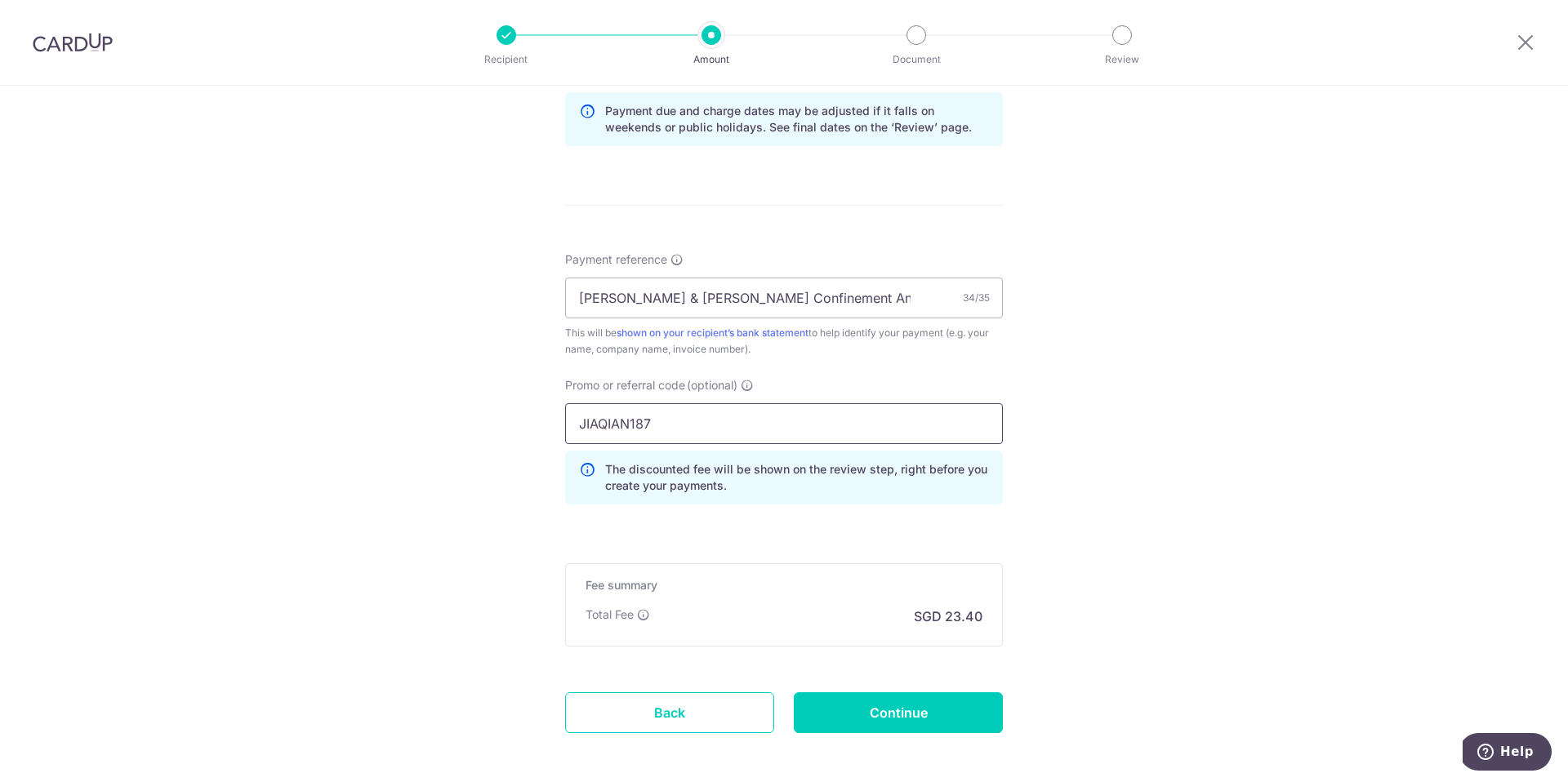
type input "JIAQIAN187"
click at [842, 545] on form "Enter payment amount SGD 900.00 900.00 Recipient added successfully! Select Car…" at bounding box center [784, 63] width 438 height 1433
drag, startPoint x: 830, startPoint y: 468, endPoint x: 878, endPoint y: 474, distance: 48.4
click at [878, 474] on p "The discounted fee will be shown on the review step, right before you create yo…" at bounding box center [797, 477] width 384 height 32
click at [722, 413] on input "JIAQIAN187" at bounding box center [784, 423] width 438 height 41
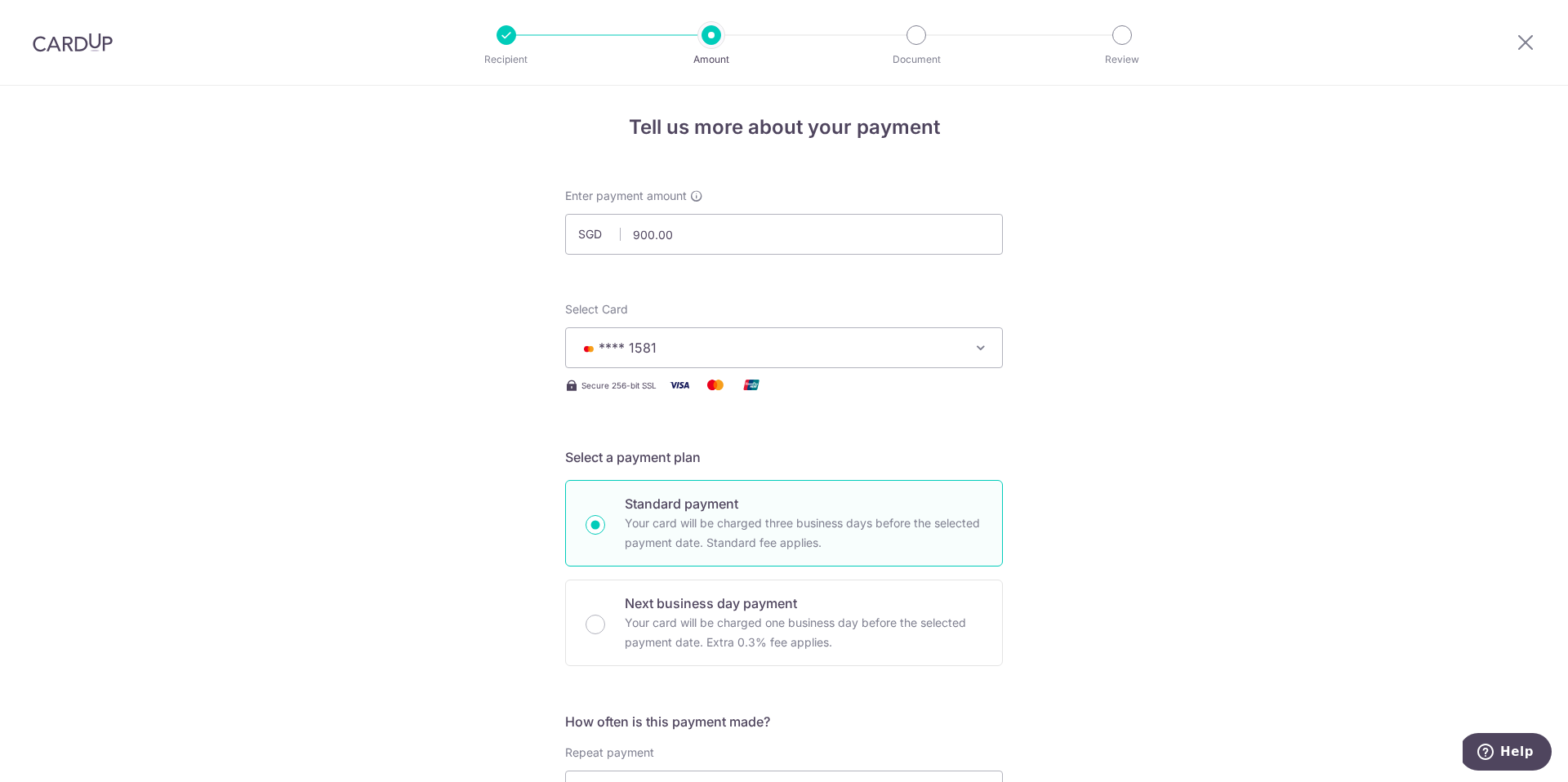
scroll to position [0, 0]
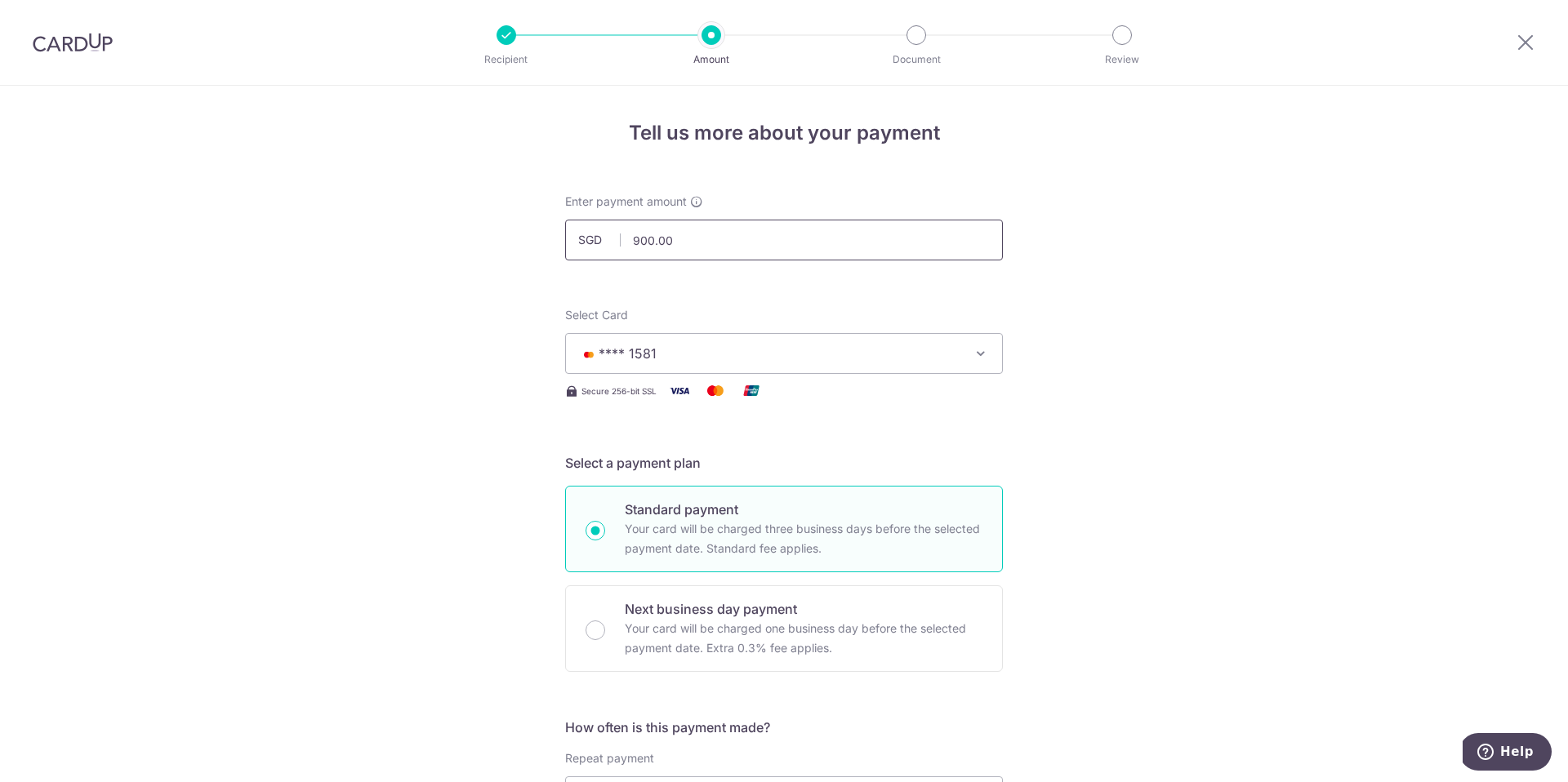
drag, startPoint x: 691, startPoint y: 231, endPoint x: 612, endPoint y: 231, distance: 79.0
click at [613, 231] on div "SGD 900.00 900.00" at bounding box center [784, 240] width 438 height 41
type input "500.00"
drag, startPoint x: 682, startPoint y: 246, endPoint x: 610, endPoint y: 246, distance: 72.0
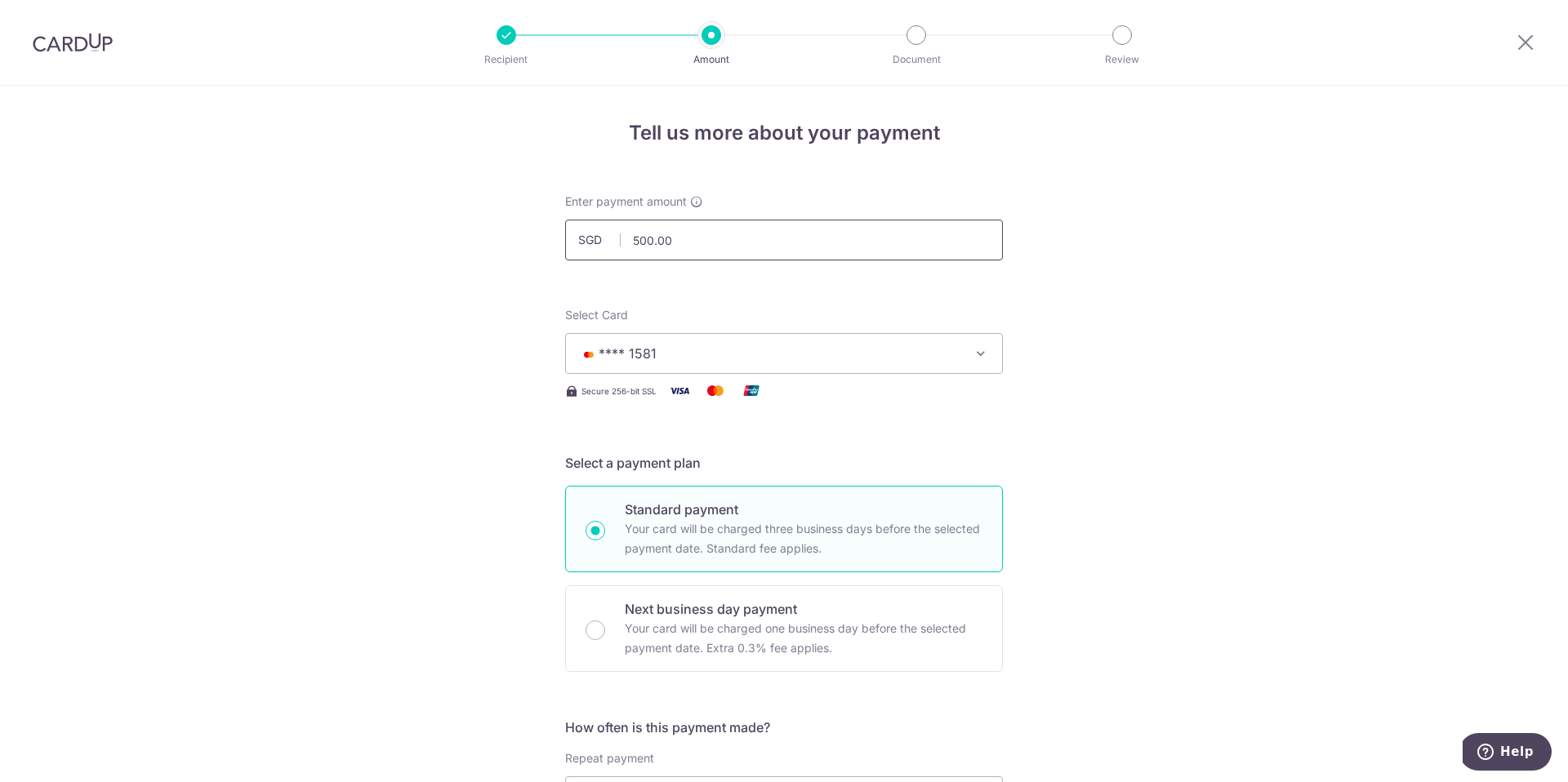
click at [610, 246] on div "SGD 500.00 500.00" at bounding box center [784, 240] width 438 height 41
type input "1.00"
click at [691, 557] on p "Your card will be charged three business days before the selected payment date.…" at bounding box center [803, 539] width 358 height 39
click at [605, 540] on input "Standard payment Your card will be charged three business days before the selec…" at bounding box center [595, 530] width 19 height 19
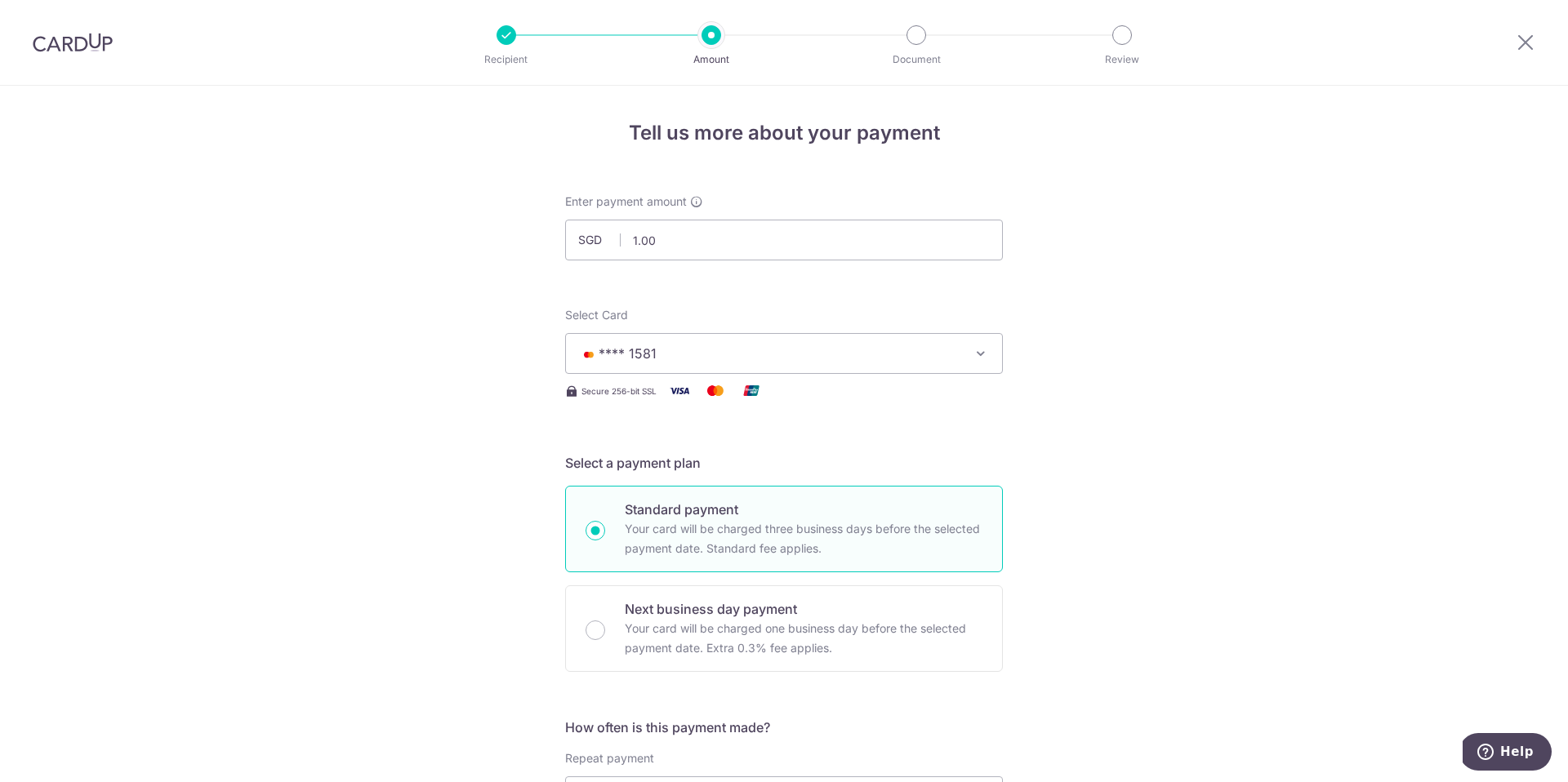
radio input "true"
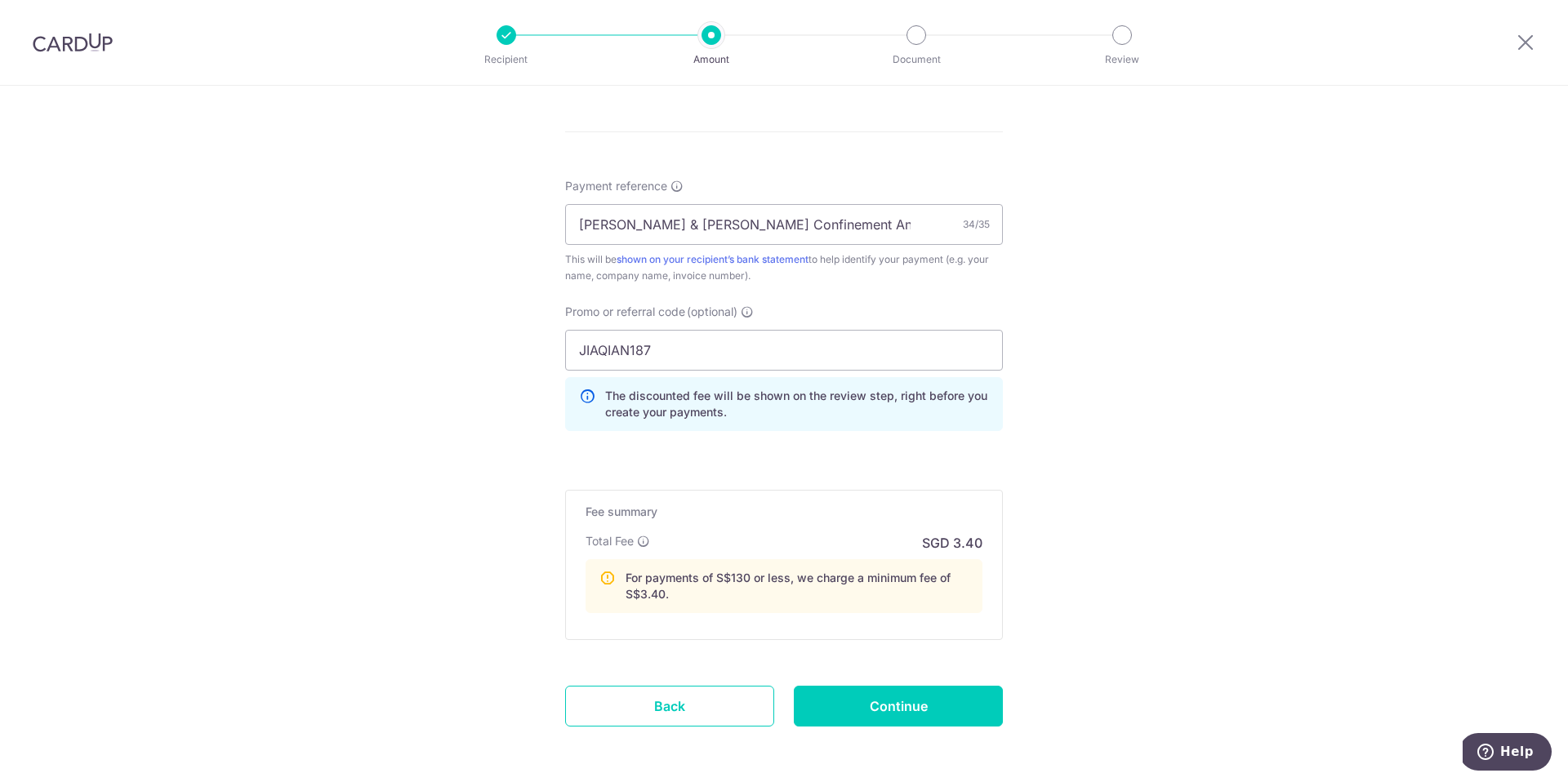
scroll to position [966, 0]
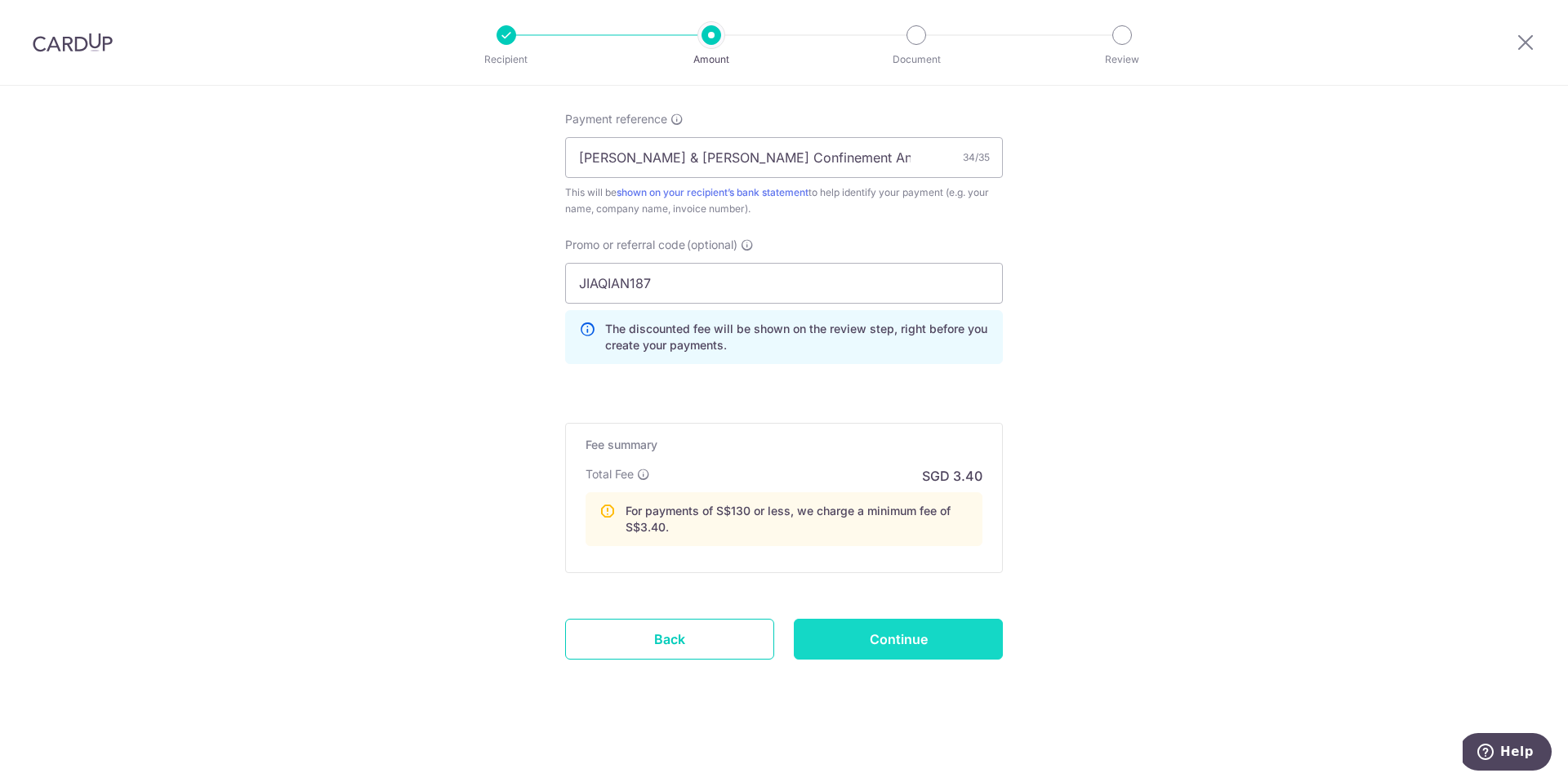
click at [909, 634] on input "Continue" at bounding box center [898, 639] width 209 height 41
type input "Create Schedule"
click at [909, 634] on div "Create Schedule" at bounding box center [898, 639] width 229 height 41
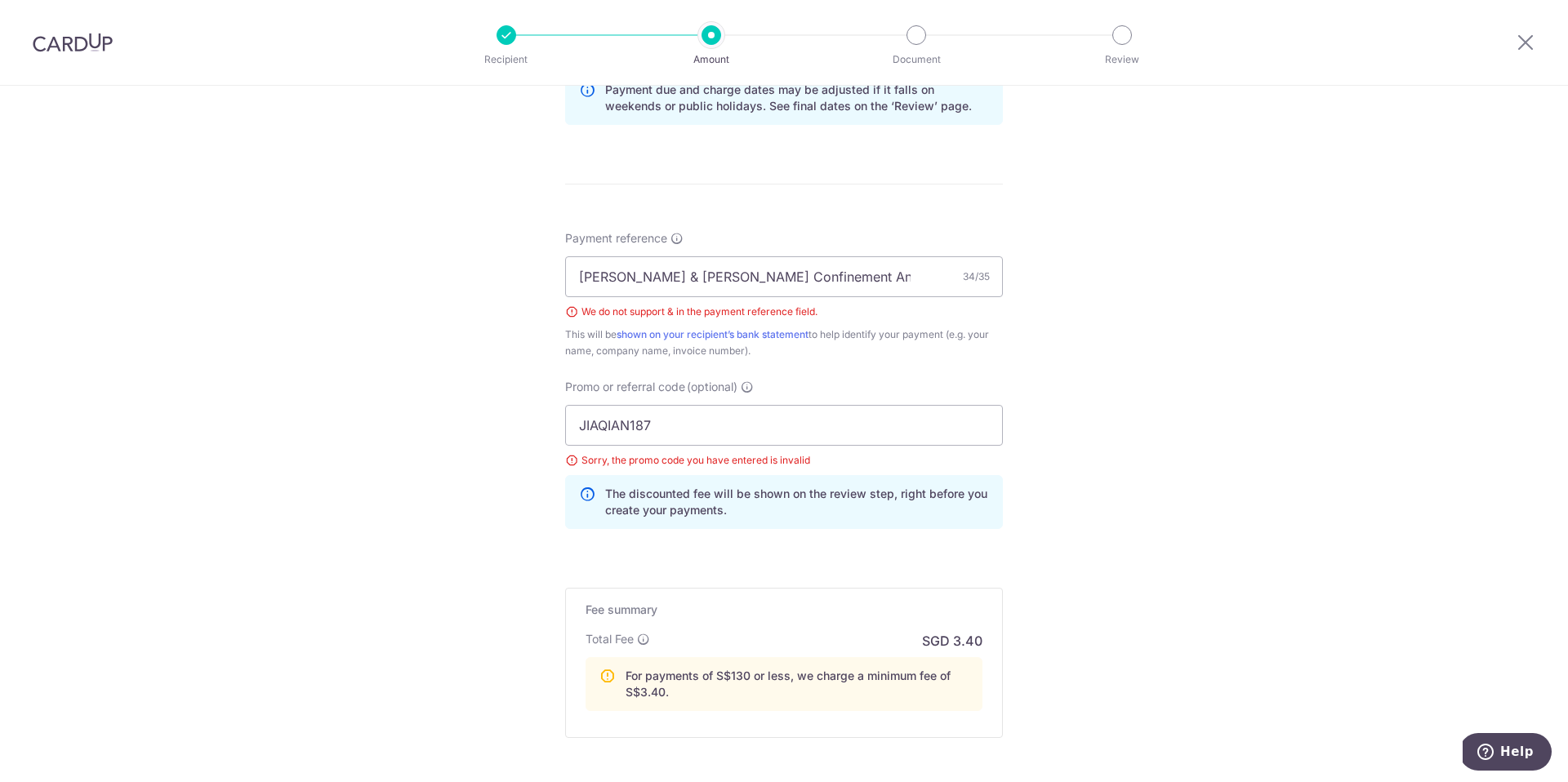
scroll to position [745, 0]
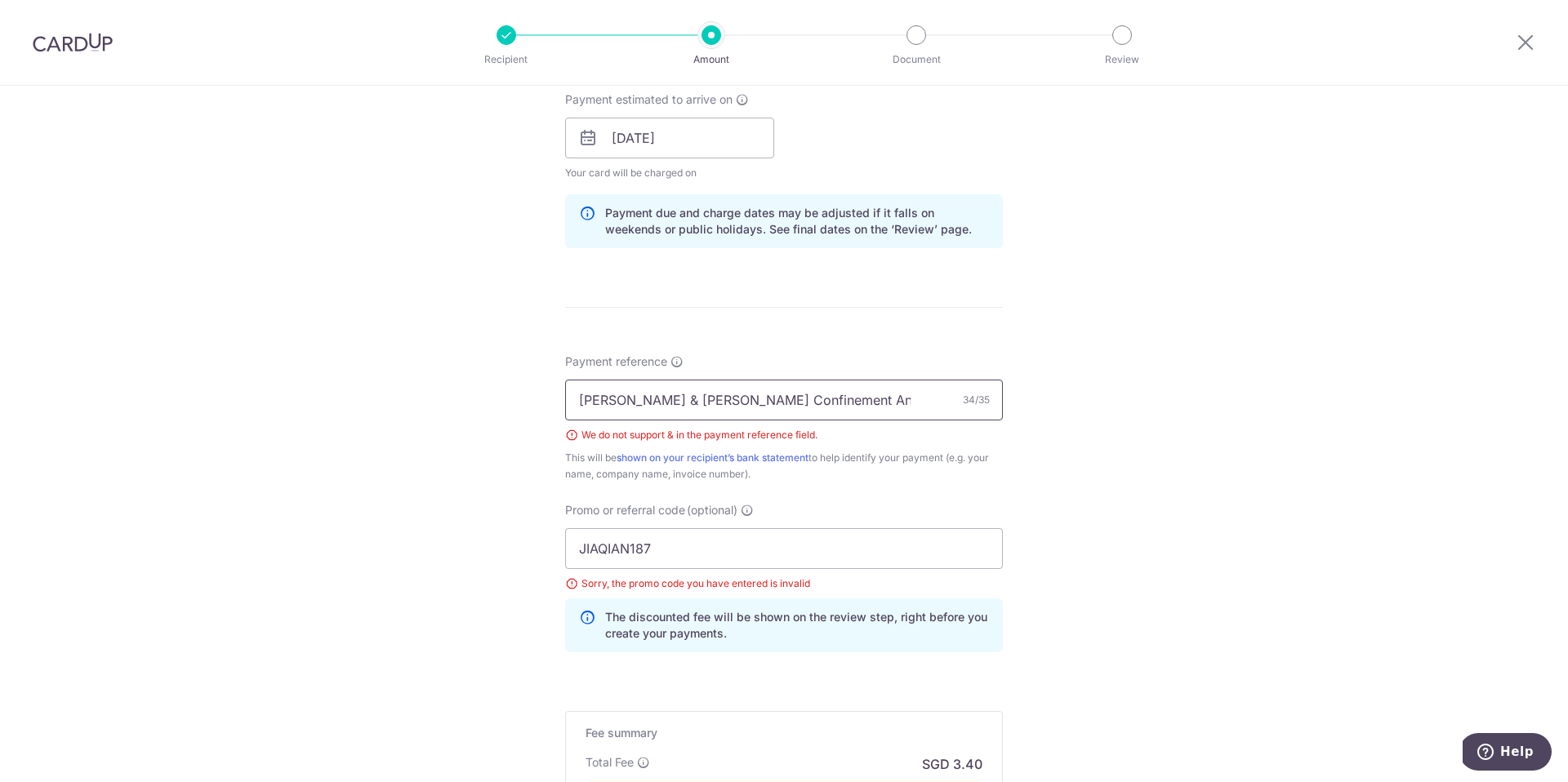
click at [832, 402] on input "[PERSON_NAME] & [PERSON_NAME] Confinement Angels" at bounding box center [784, 400] width 438 height 41
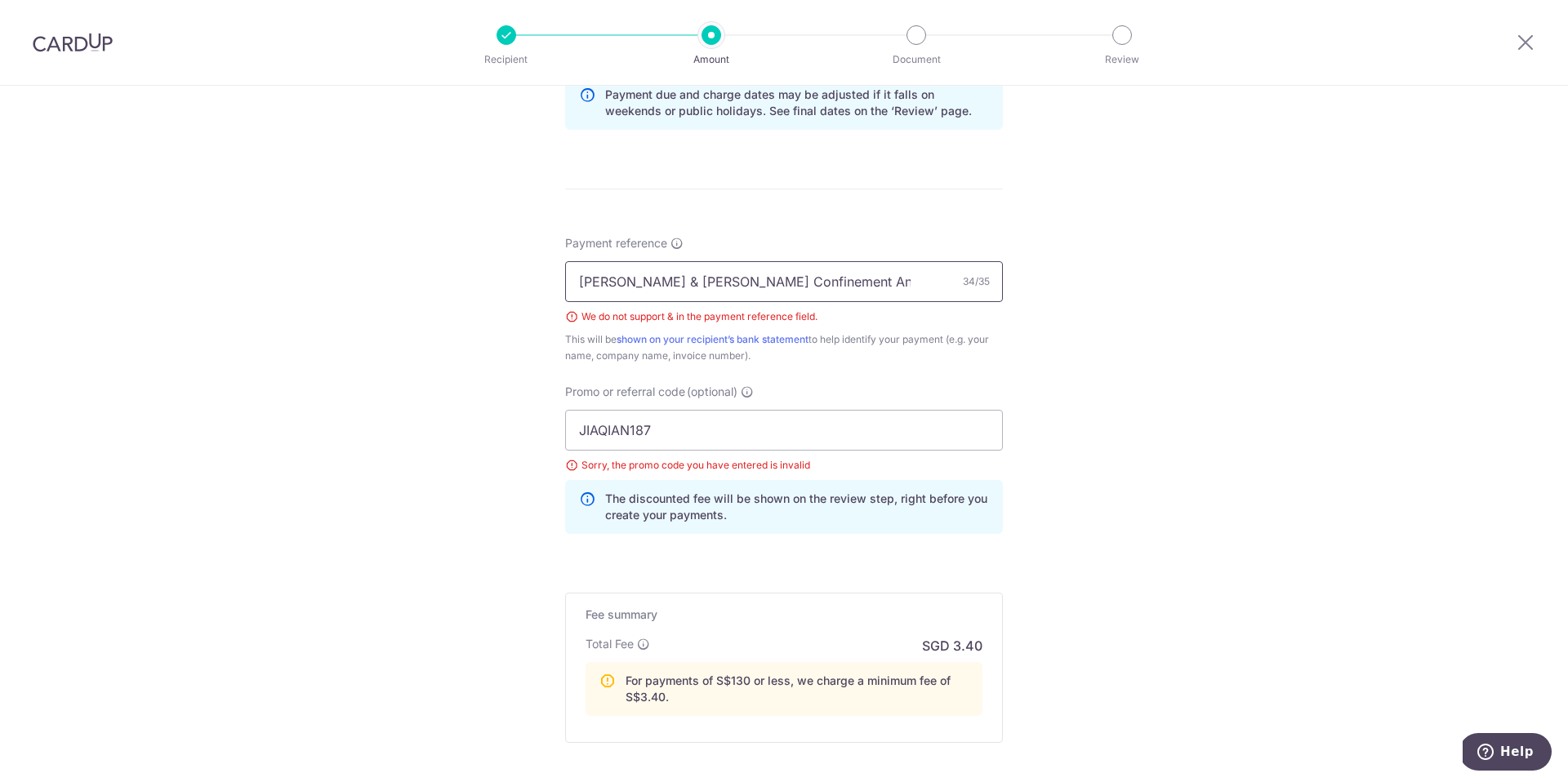
scroll to position [842, 0]
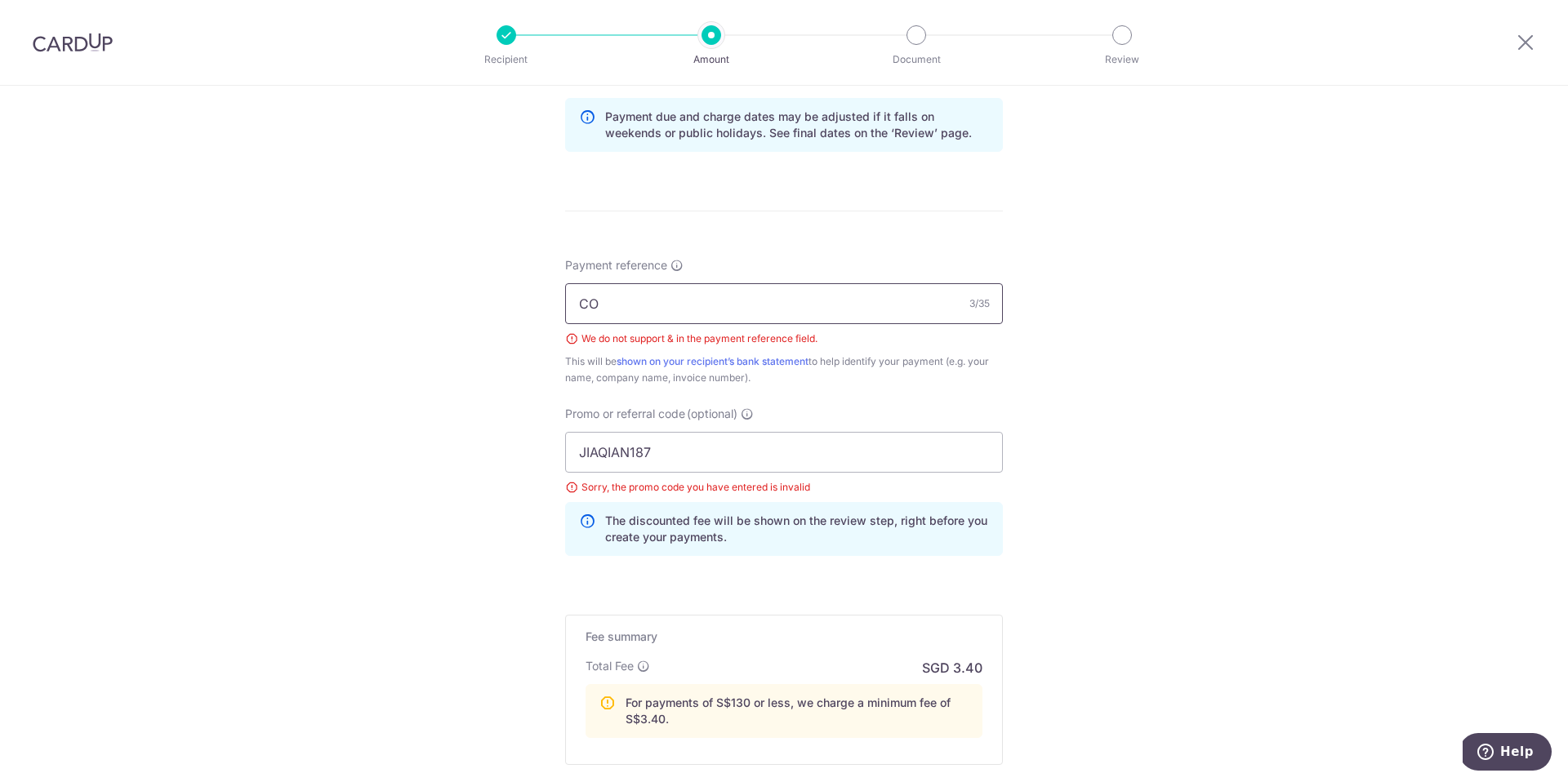
type input "C"
type input "E"
type input "[PERSON_NAME] CONFINMENT ANGELS"
click at [502, 485] on div "Tell us more about your payment Enter payment amount SGD 1.00 1.00 Select Card …" at bounding box center [784, 109] width 1568 height 1730
click at [683, 465] on input "JIAQIAN187" at bounding box center [784, 452] width 438 height 41
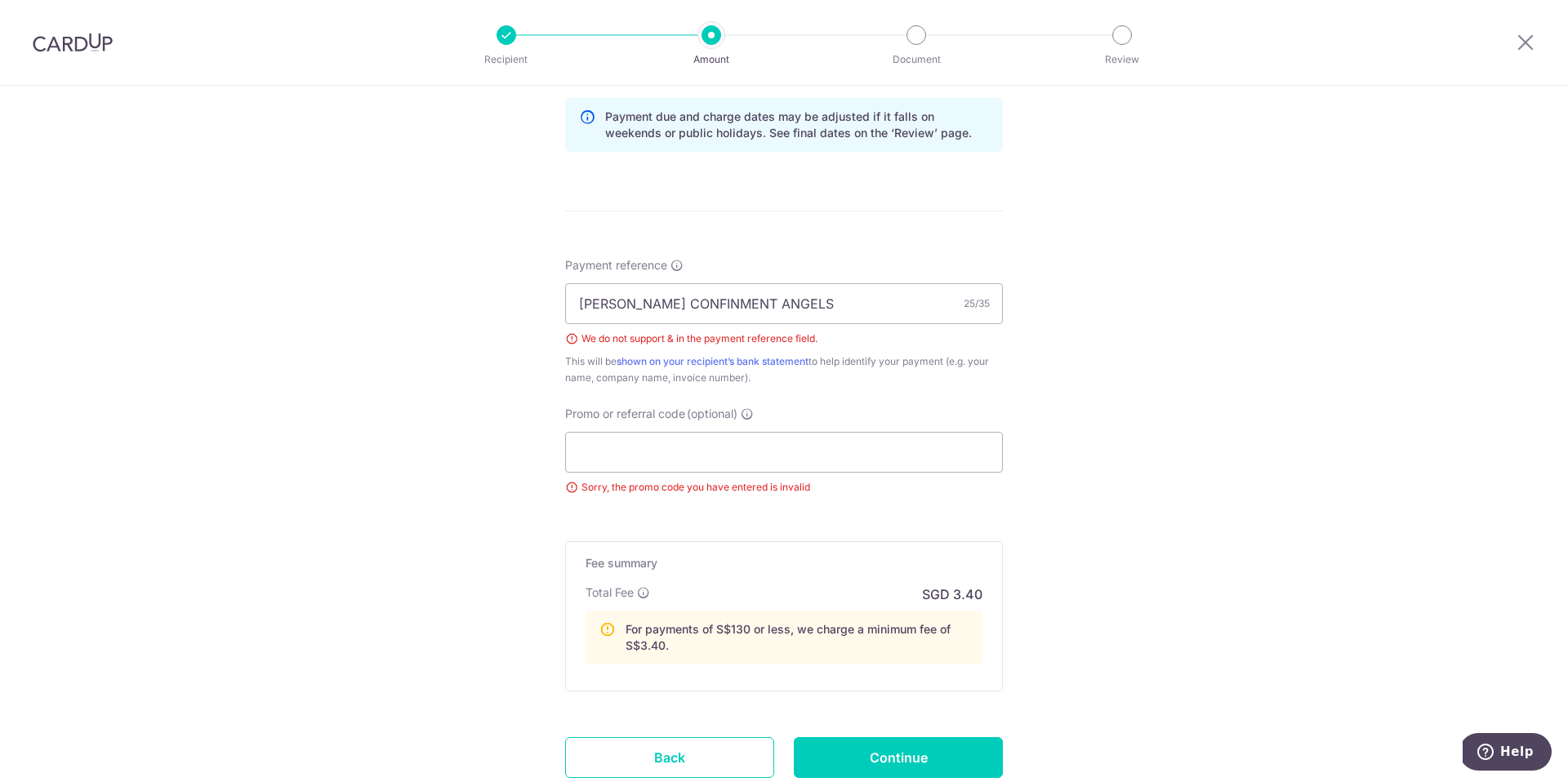
click at [439, 582] on div "Tell us more about your payment Enter payment amount SGD 1.00 1.00 Select Card …" at bounding box center [784, 72] width 1568 height 1656
click at [887, 743] on input "Continue" at bounding box center [898, 758] width 209 height 41
type input "Create Schedule"
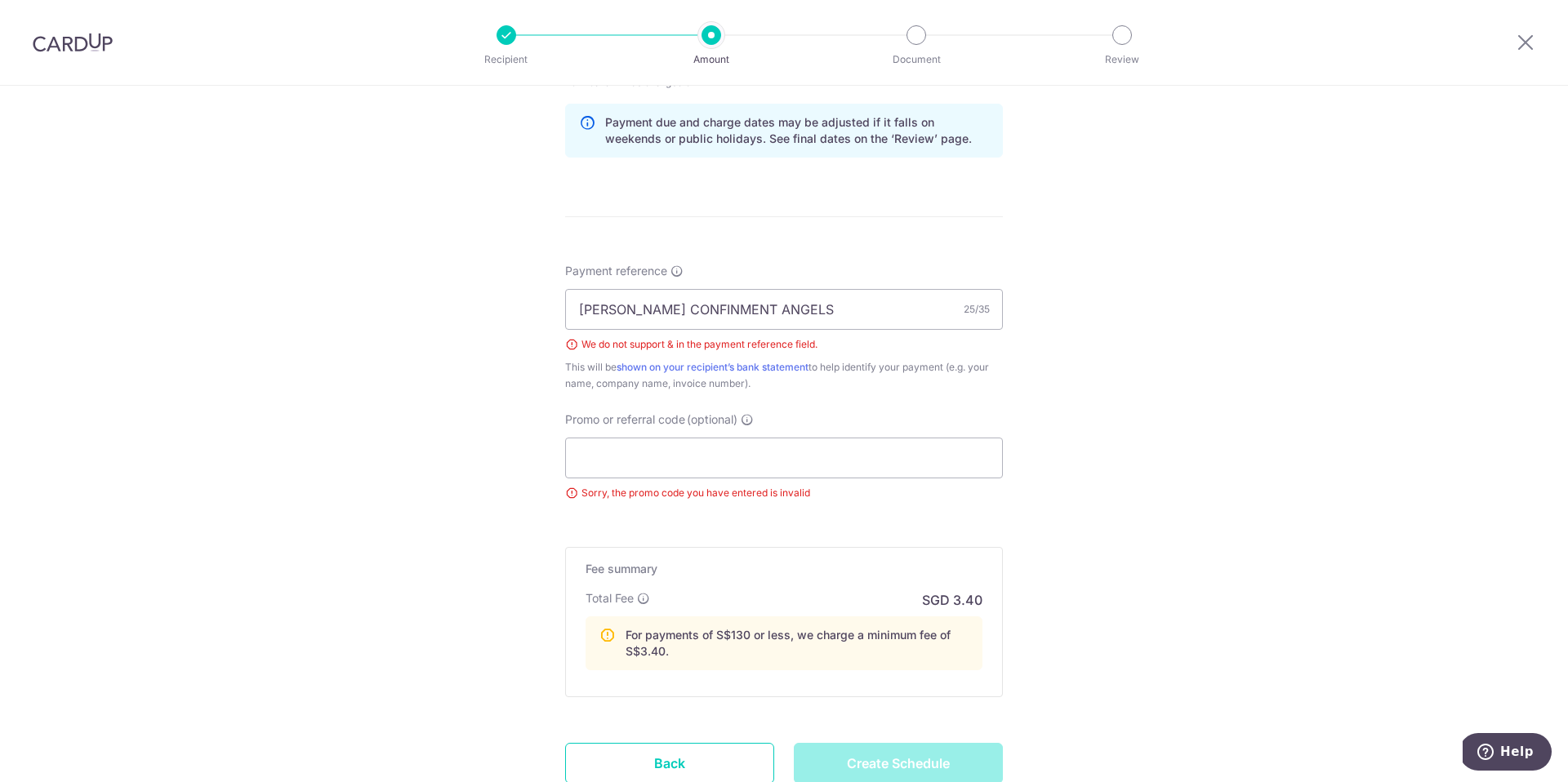
scroll to position [835, 0]
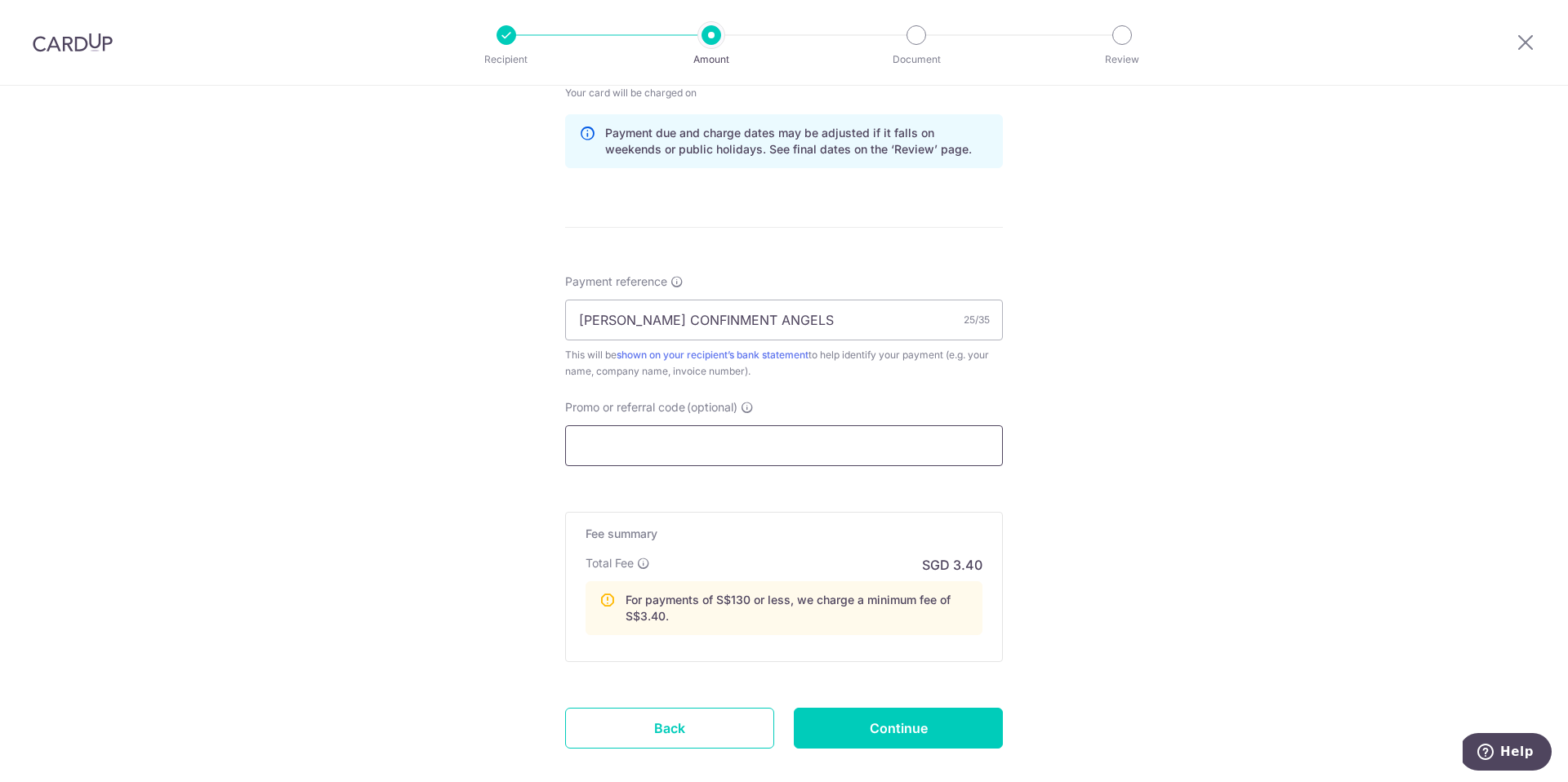
scroll to position [915, 0]
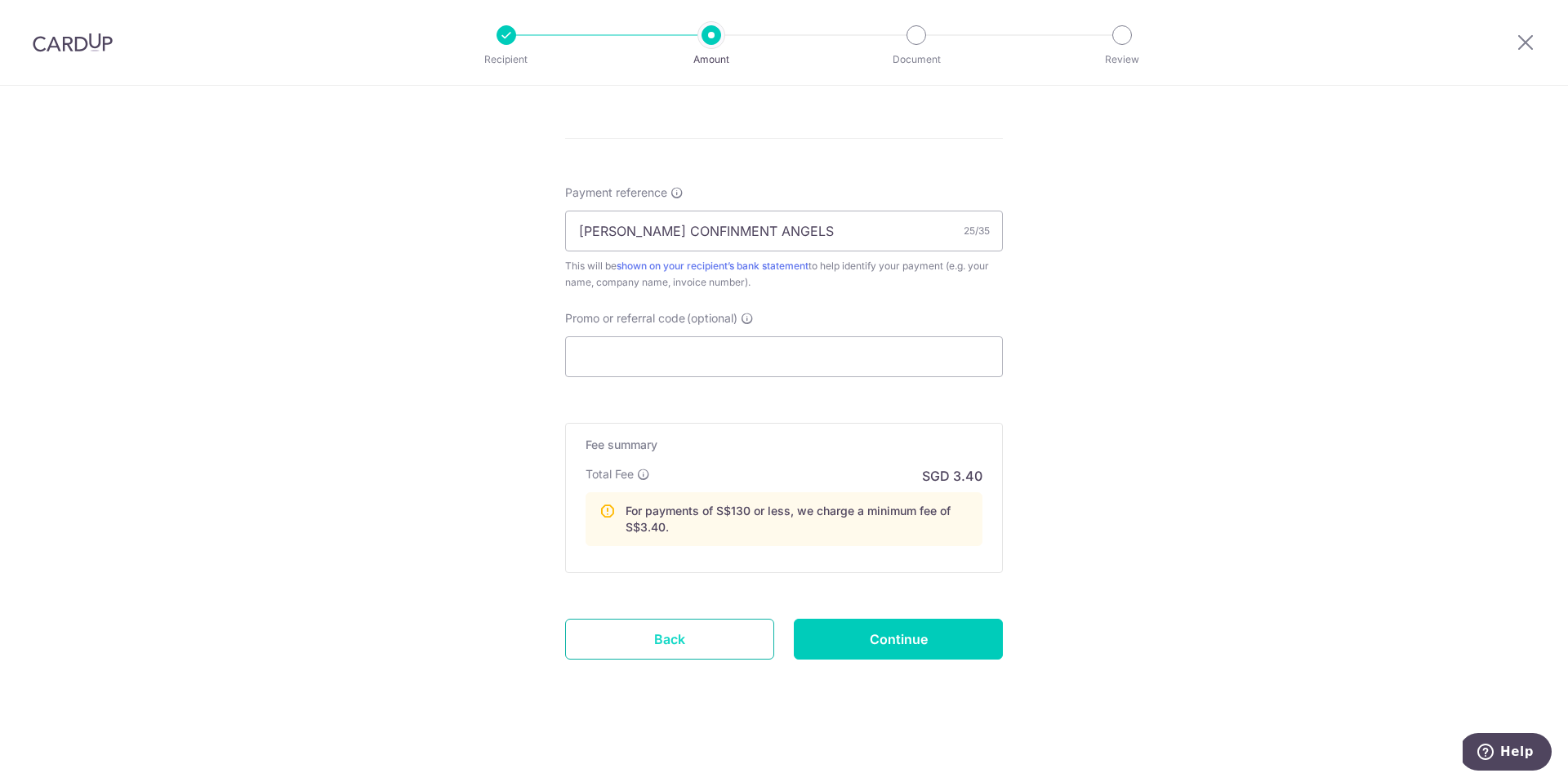
click at [665, 644] on link "Back" at bounding box center [670, 639] width 209 height 41
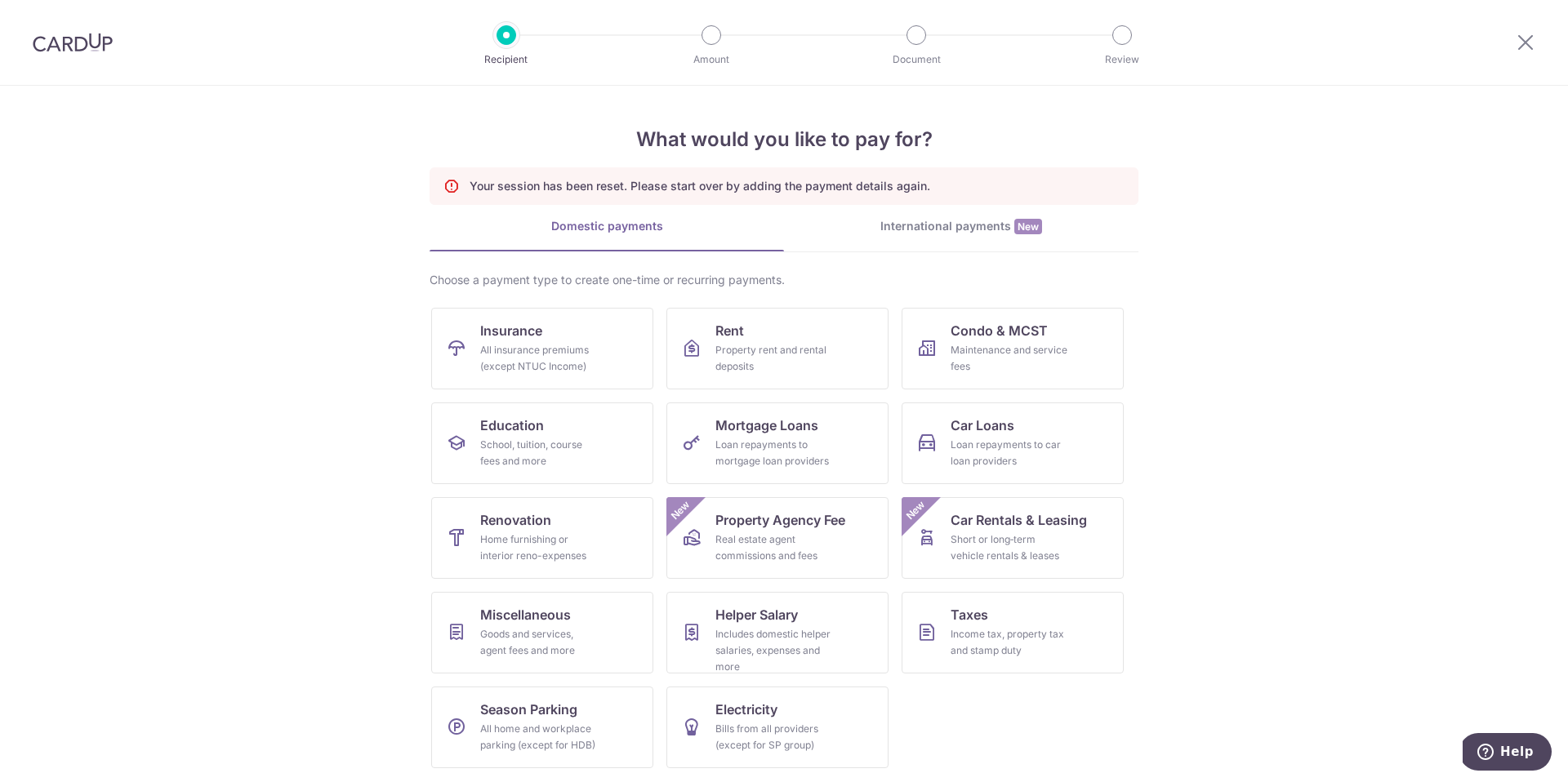
click at [91, 41] on img at bounding box center [72, 41] width 80 height 19
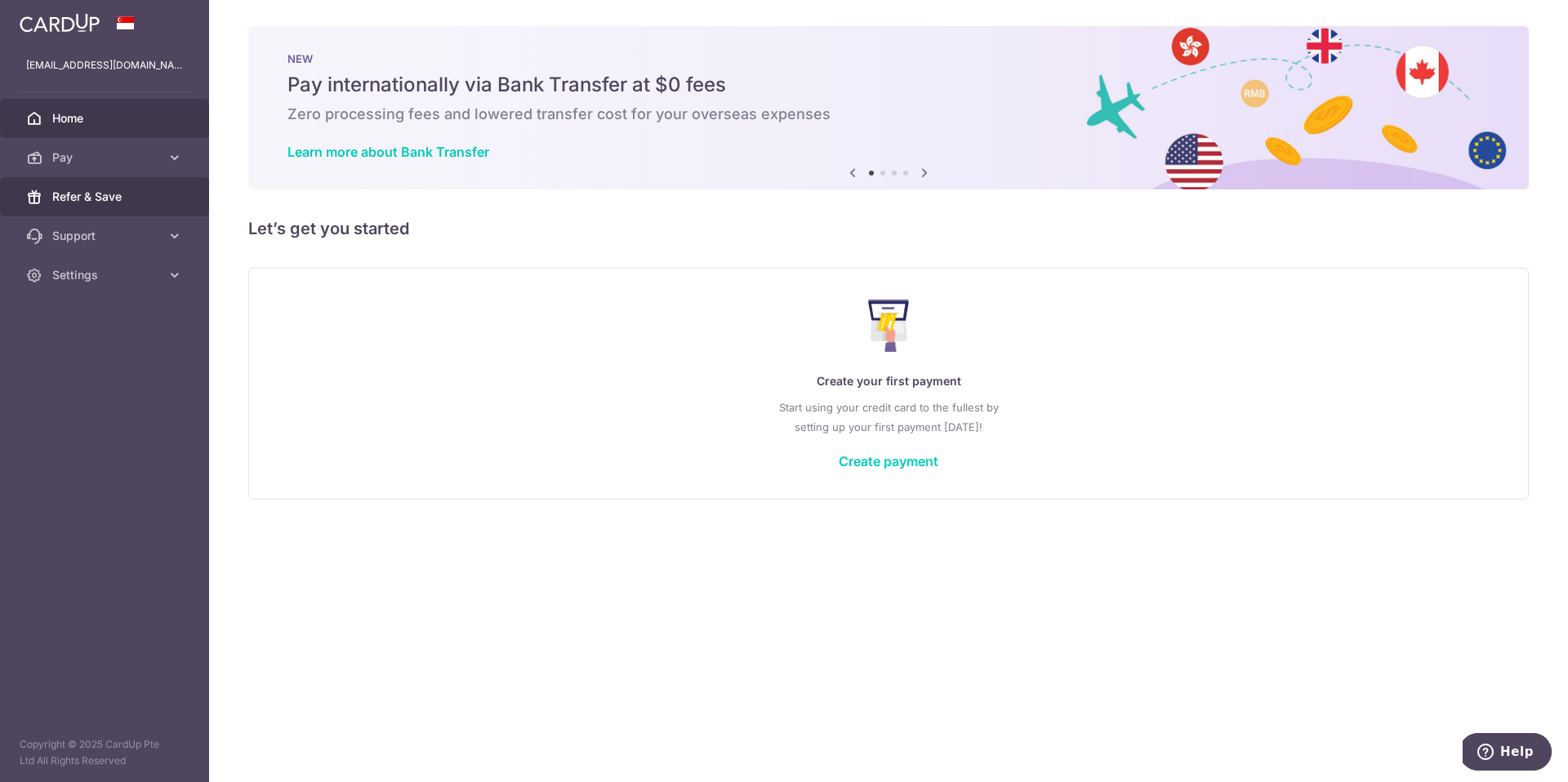
click at [103, 190] on span "Refer & Save" at bounding box center [106, 197] width 108 height 17
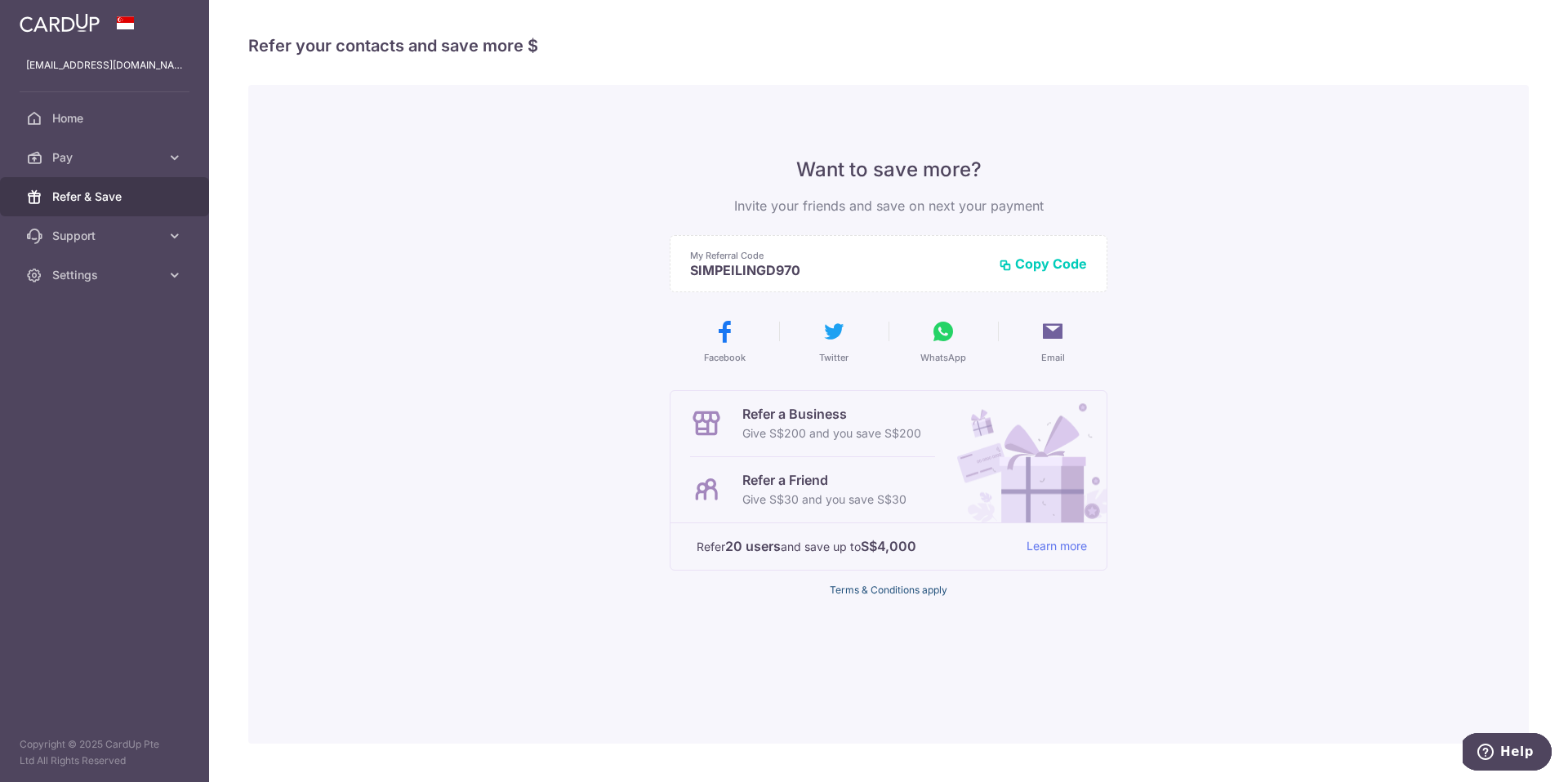
click at [899, 585] on link "Terms & Conditions apply" at bounding box center [888, 589] width 117 height 12
